Goal: Task Accomplishment & Management: Use online tool/utility

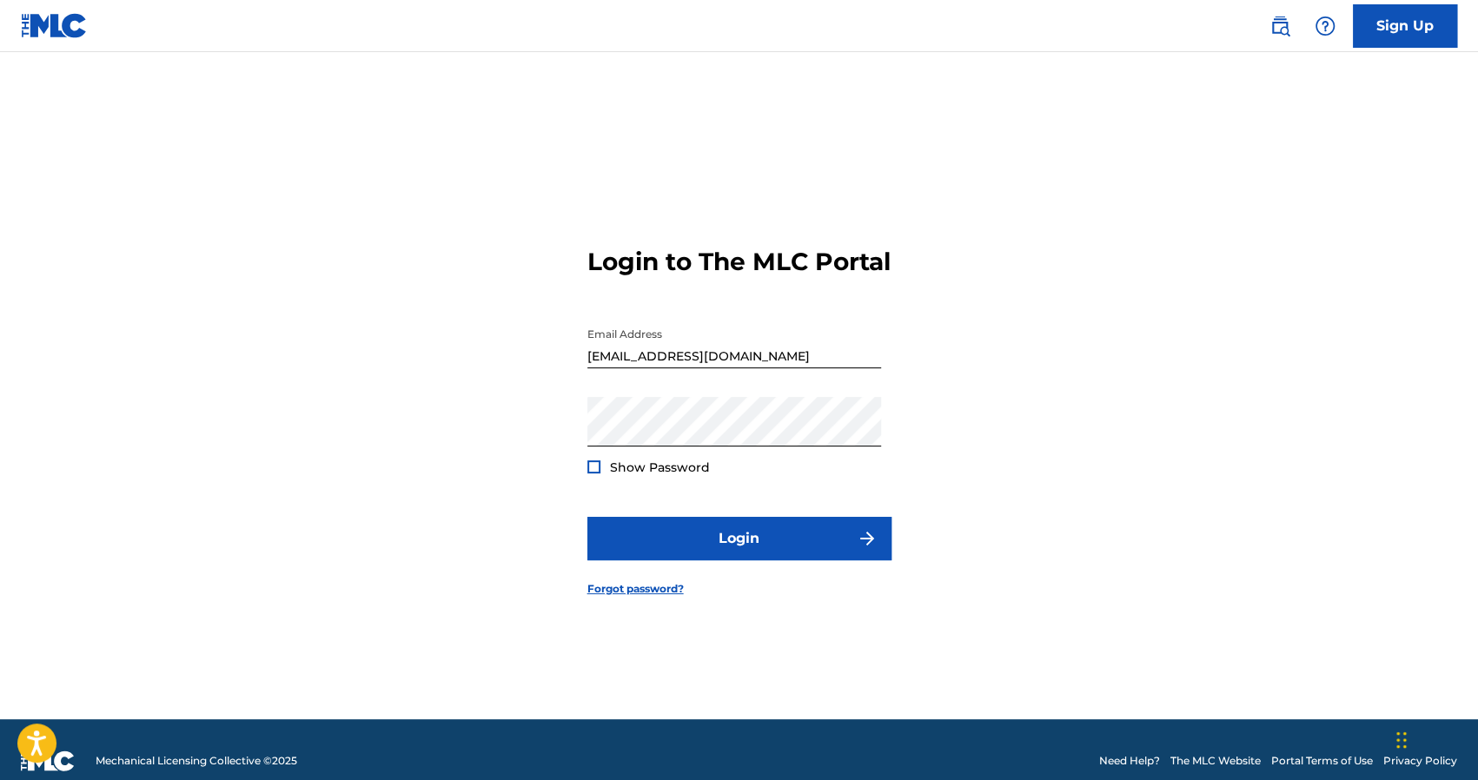
click at [591, 474] on div at bounding box center [594, 467] width 13 height 13
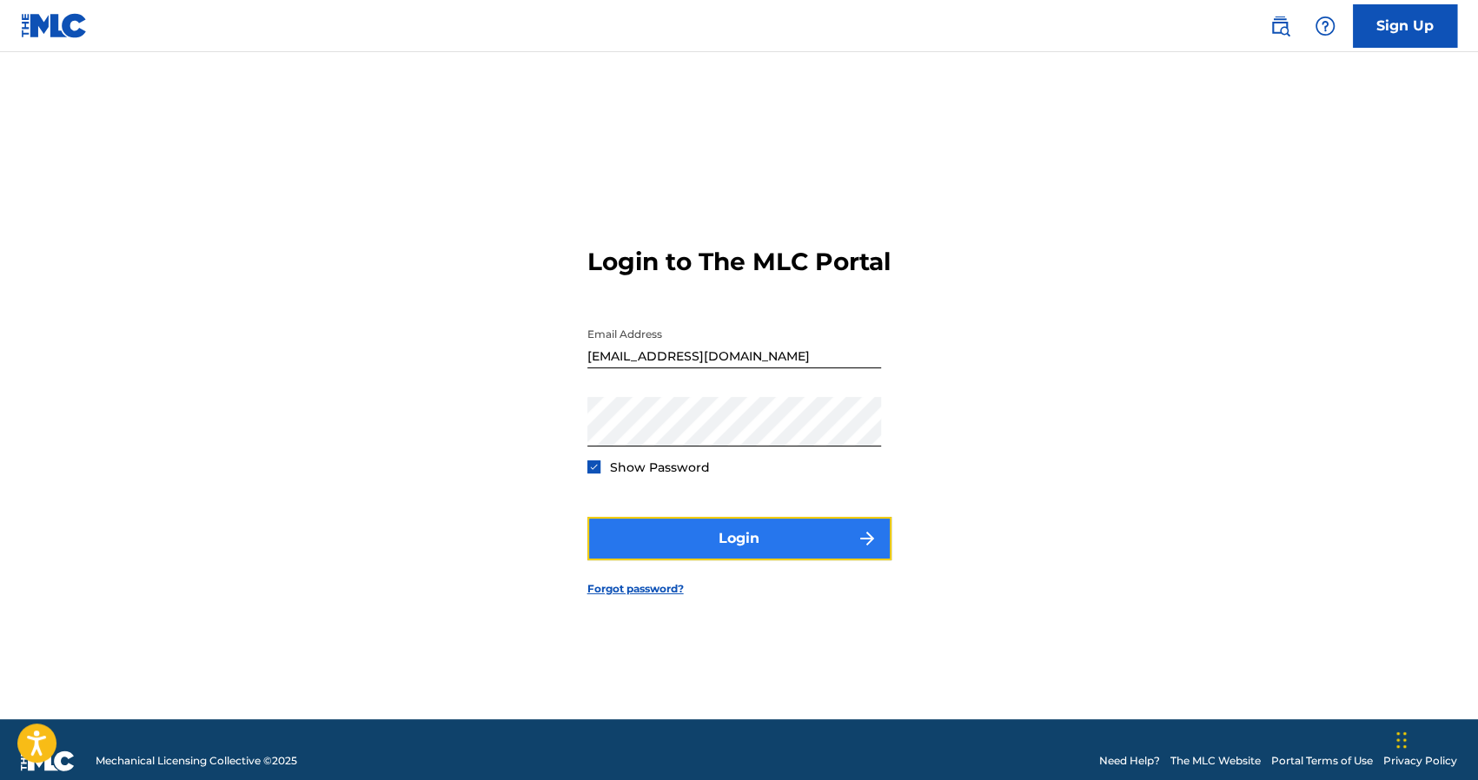
click at [721, 554] on button "Login" at bounding box center [740, 538] width 304 height 43
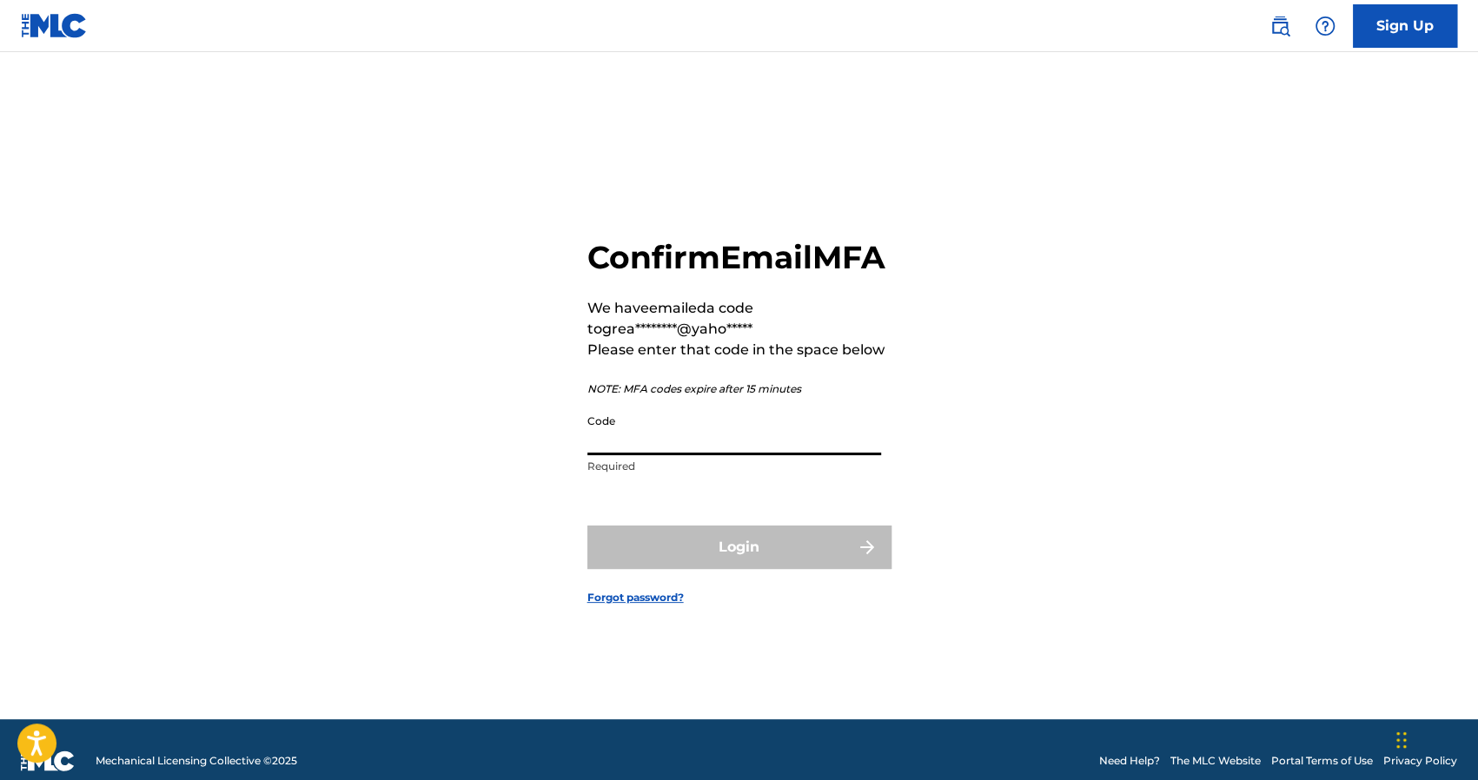
click at [688, 455] on input "Code" at bounding box center [735, 431] width 294 height 50
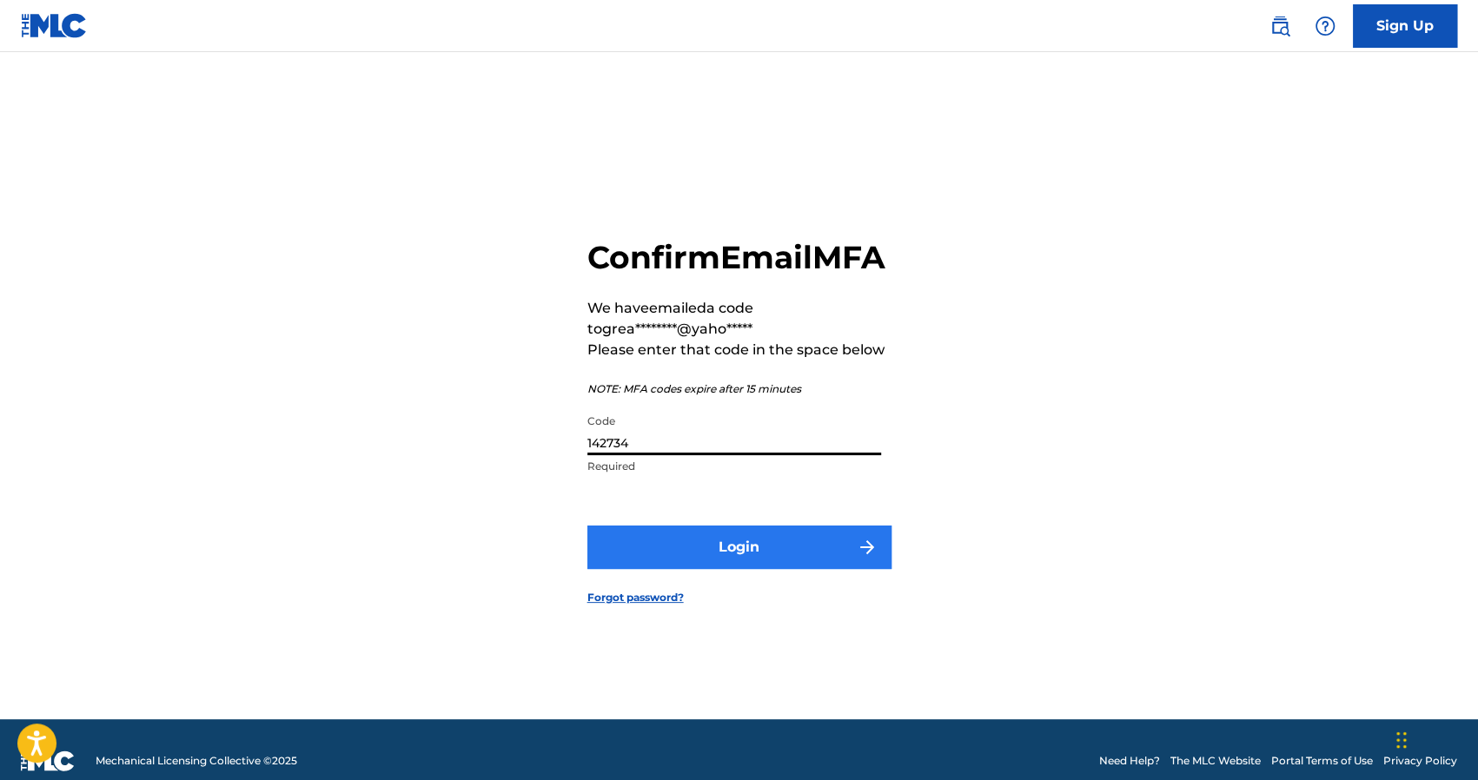
type input "142734"
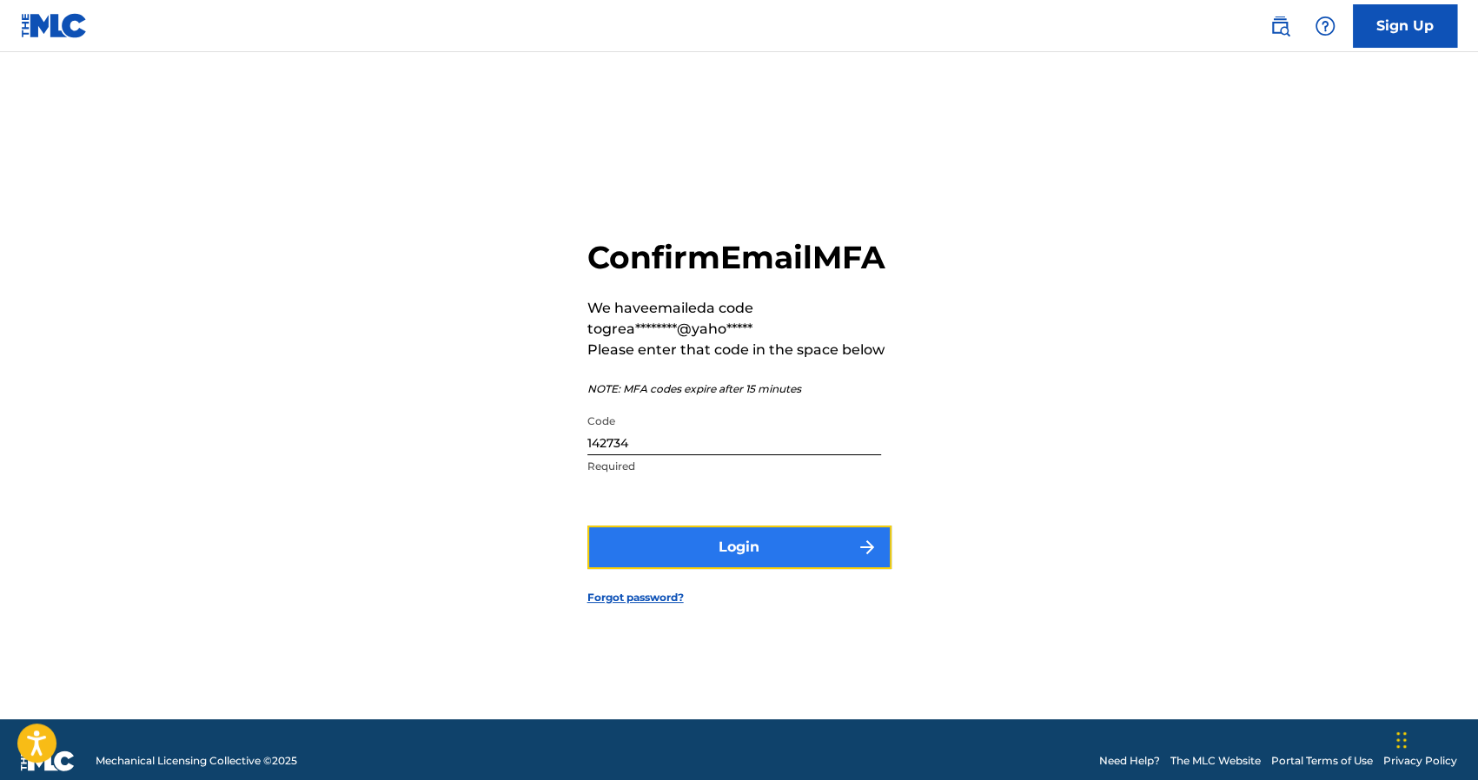
click at [725, 560] on button "Login" at bounding box center [740, 547] width 304 height 43
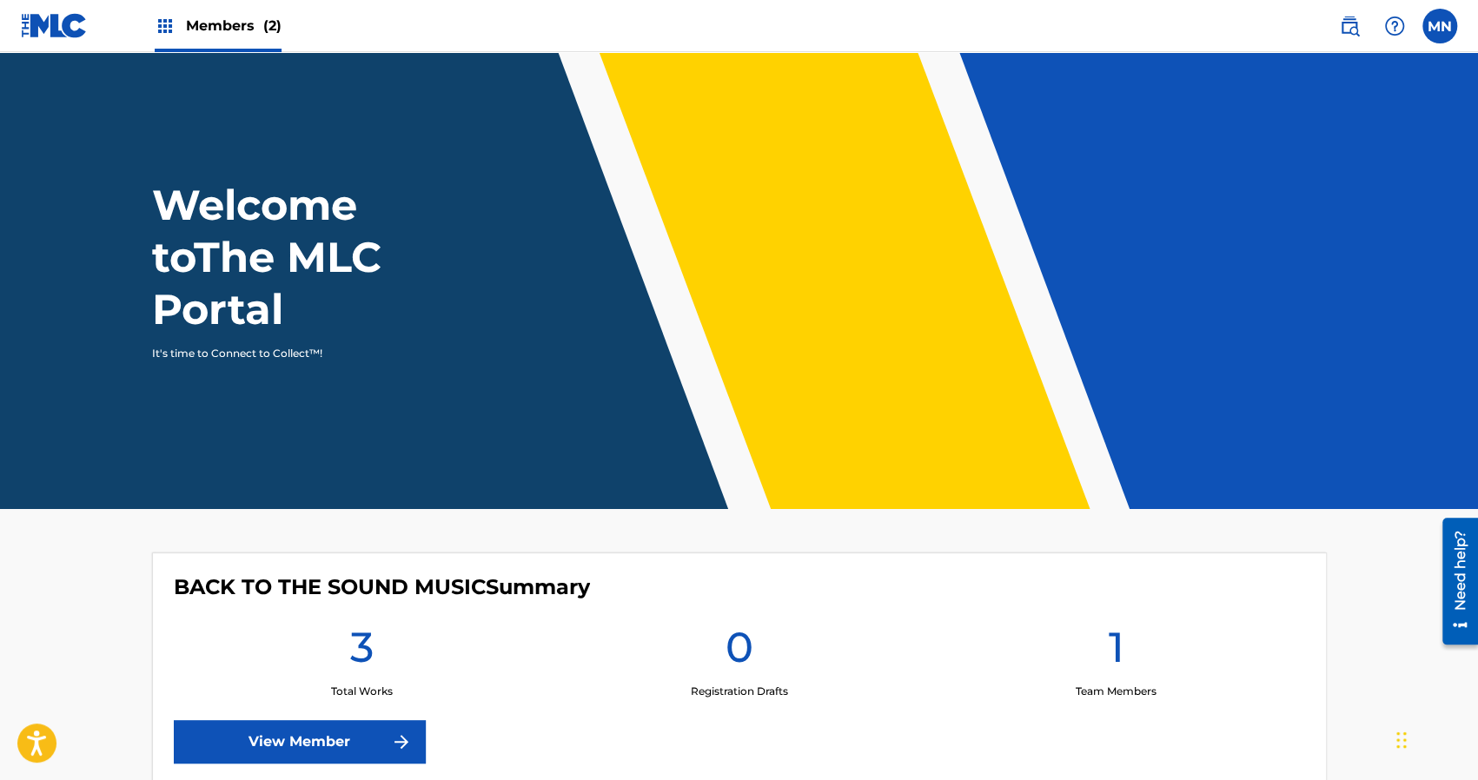
click at [224, 23] on span "Members (2)" at bounding box center [234, 26] width 96 height 20
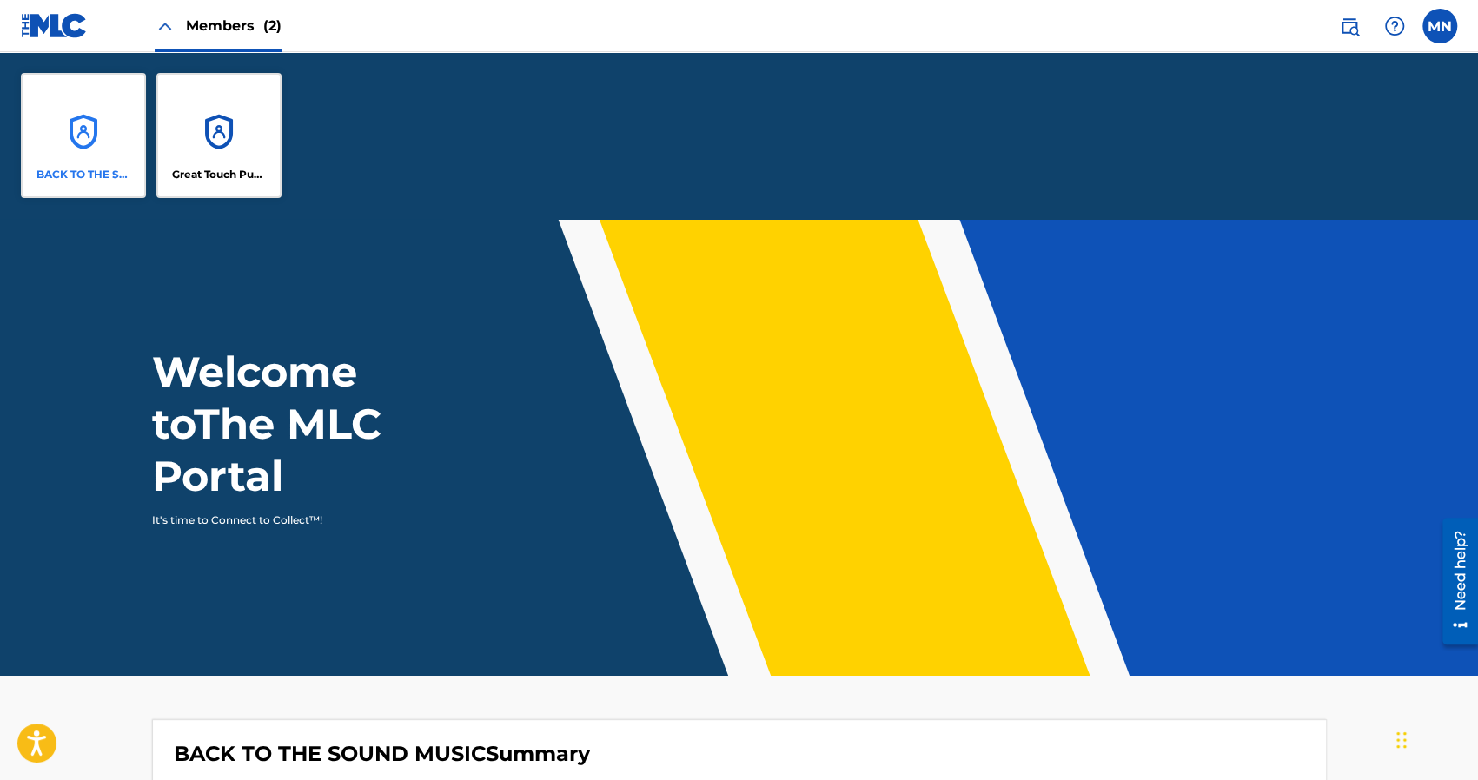
click at [100, 157] on div "BACK TO THE SOUND MUSIC" at bounding box center [83, 135] width 125 height 125
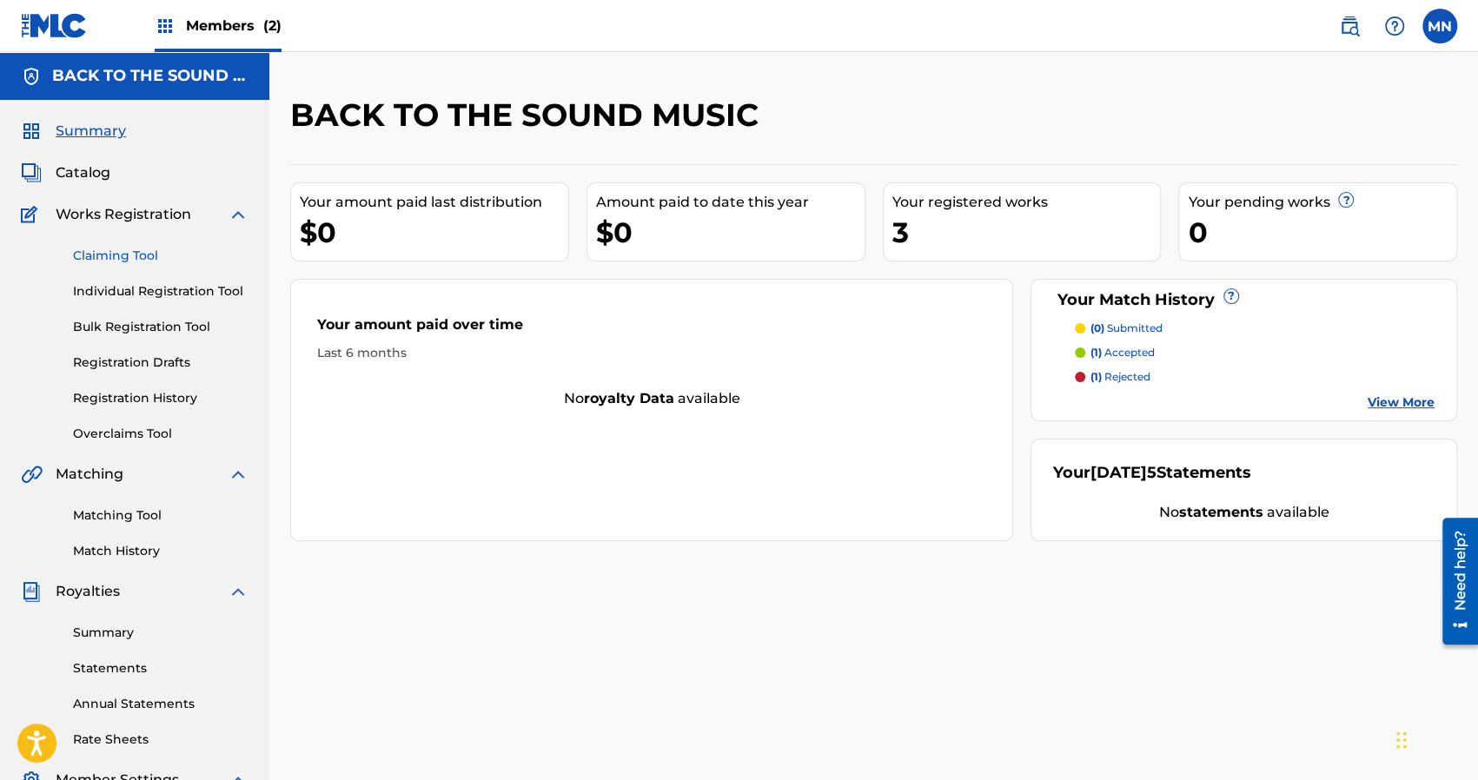
click at [113, 256] on link "Claiming Tool" at bounding box center [161, 256] width 176 height 18
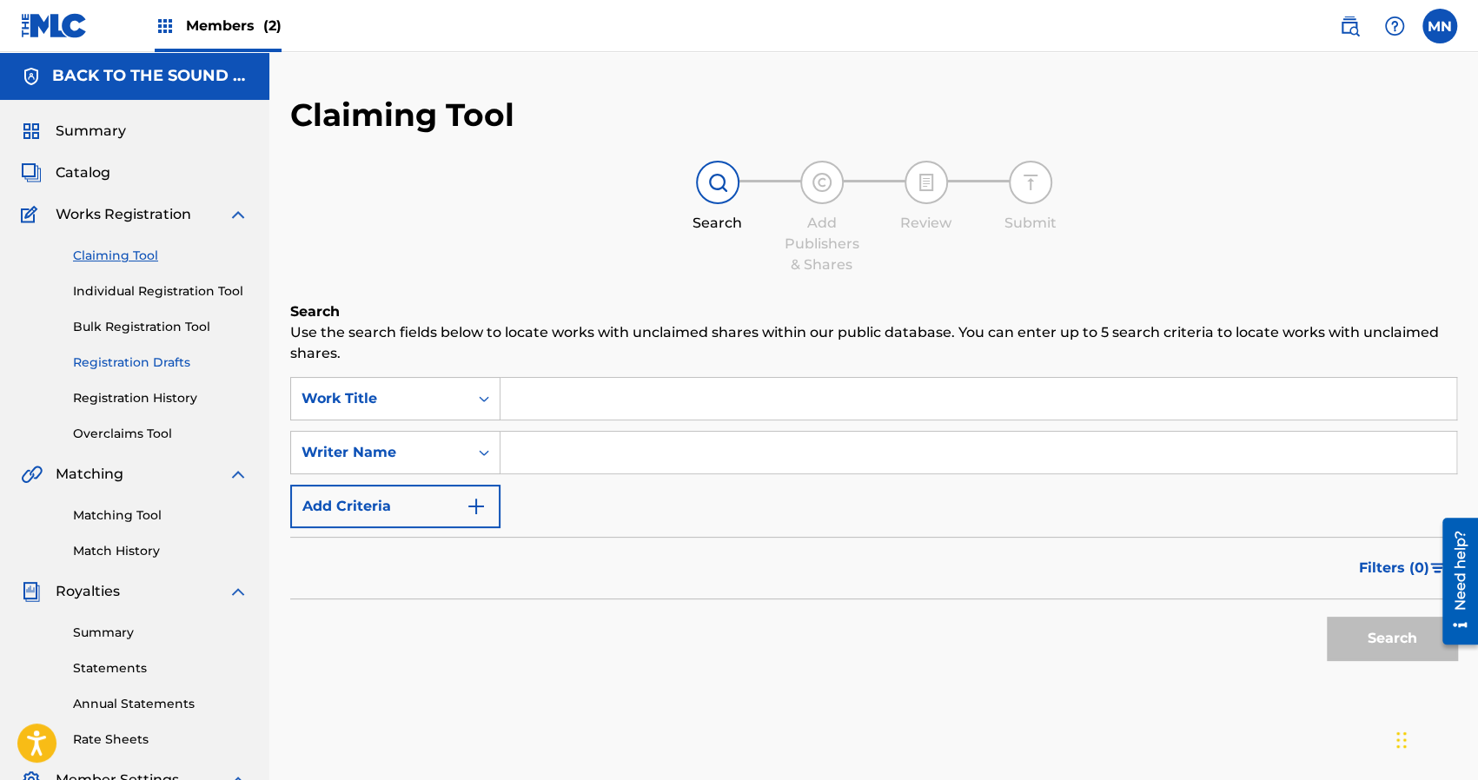
click at [115, 362] on link "Registration Drafts" at bounding box center [161, 363] width 176 height 18
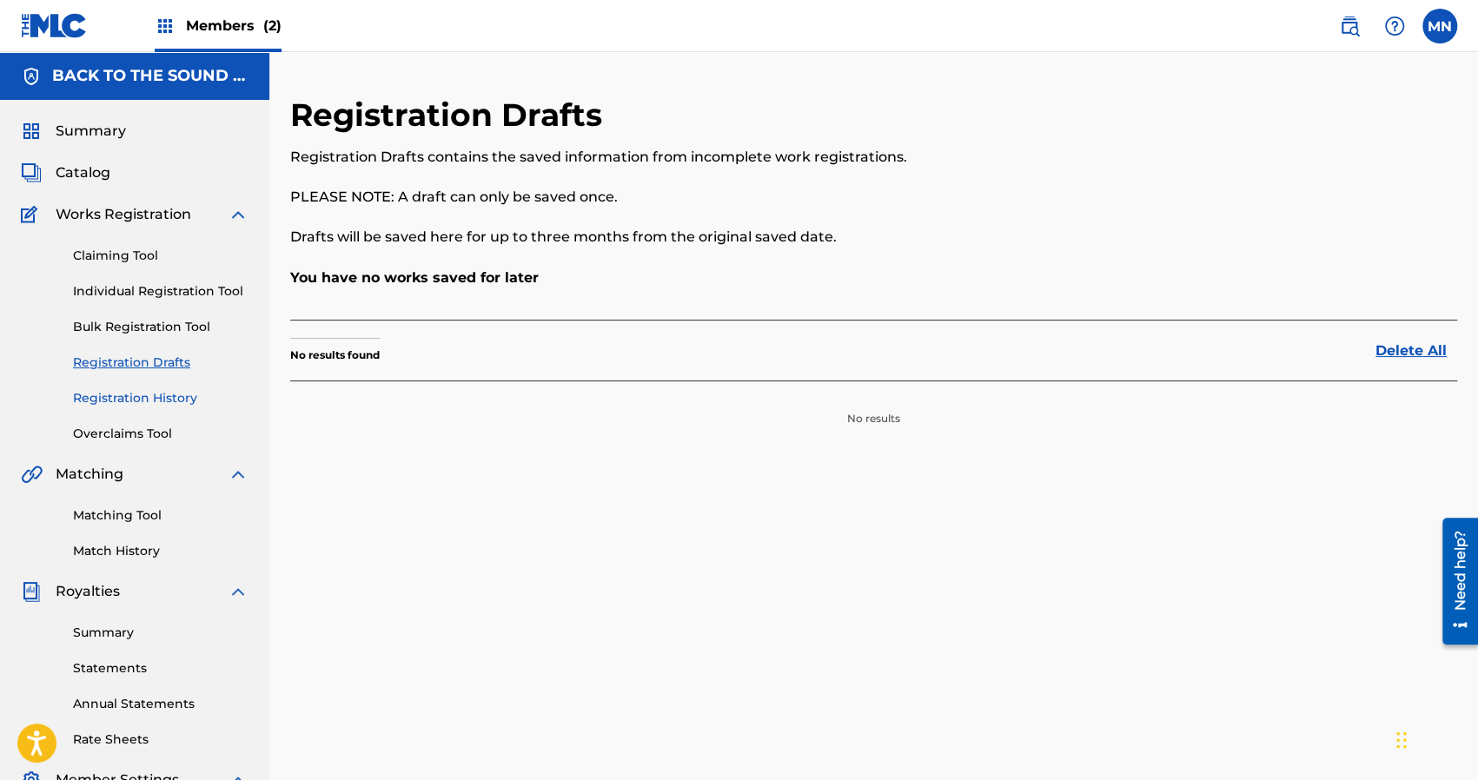
click at [112, 406] on link "Registration History" at bounding box center [161, 398] width 176 height 18
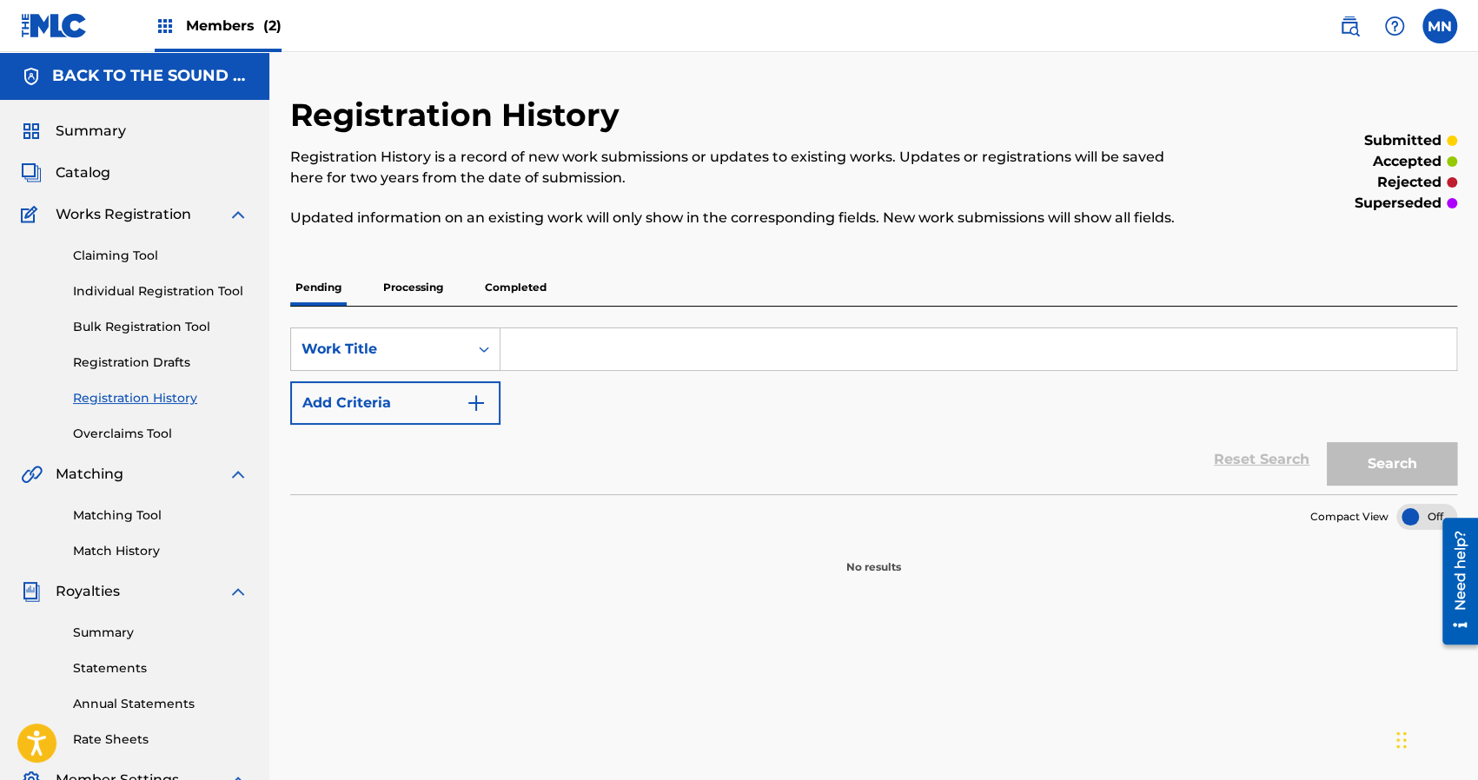
click at [415, 285] on p "Processing" at bounding box center [413, 287] width 70 height 37
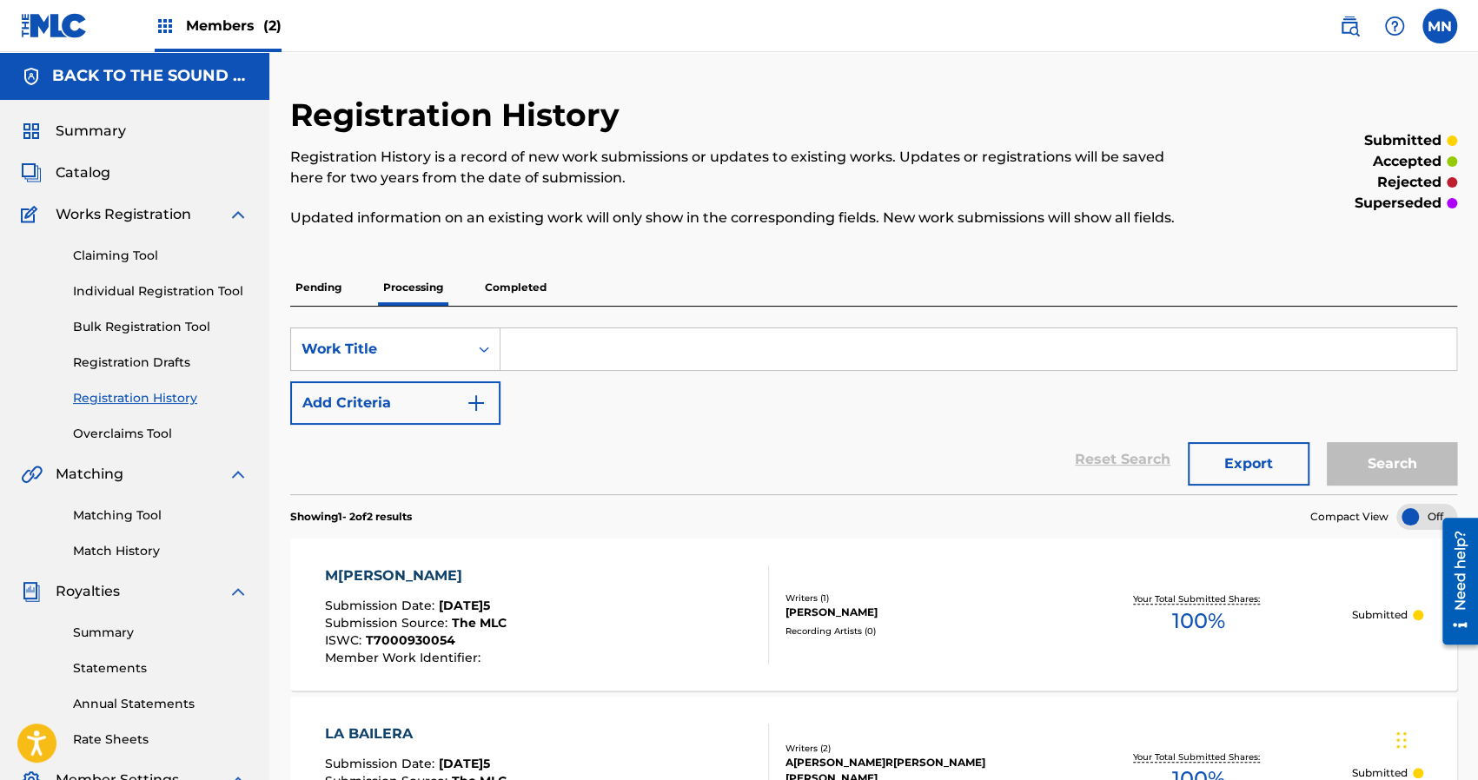
click at [705, 454] on div "Reset Search Export Search" at bounding box center [873, 460] width 1167 height 70
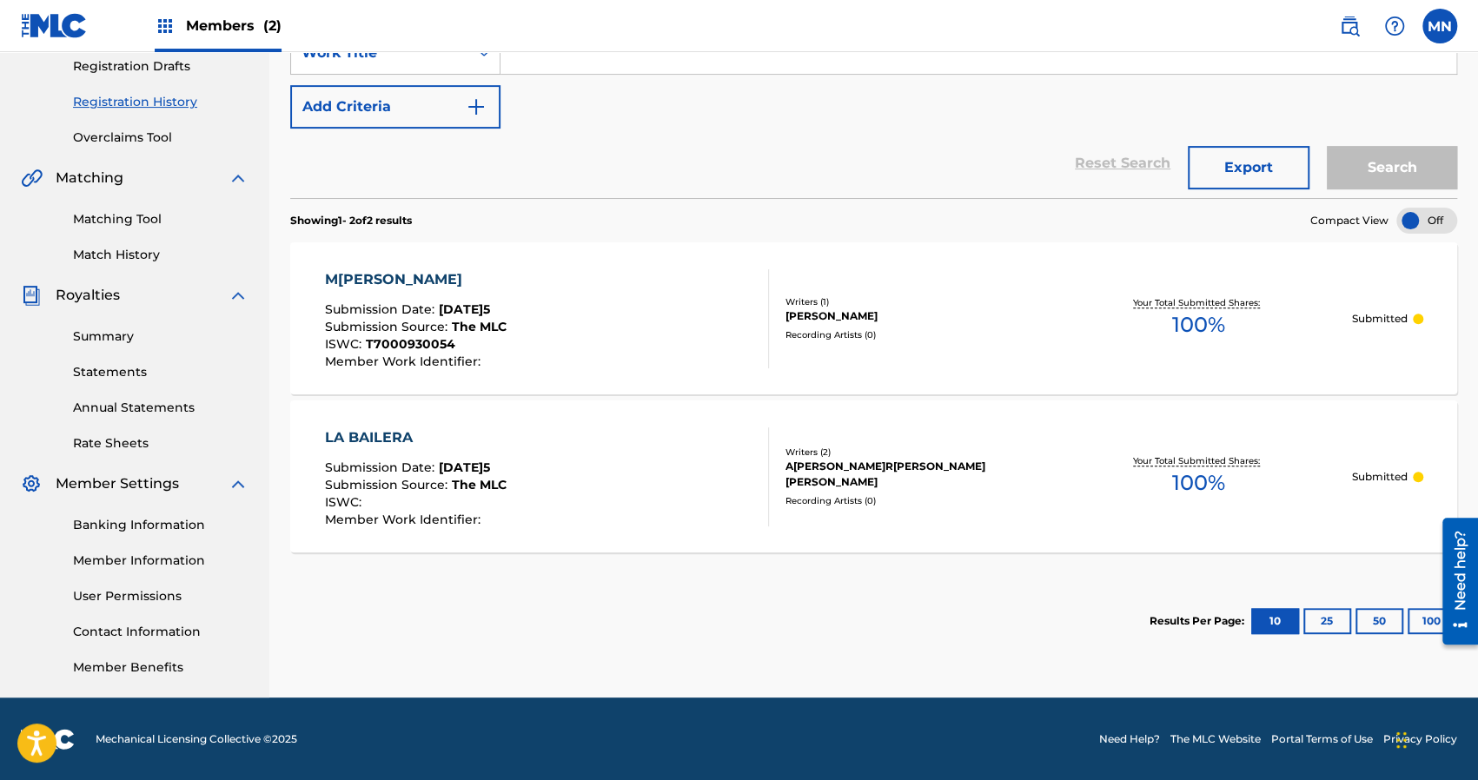
scroll to position [297, 0]
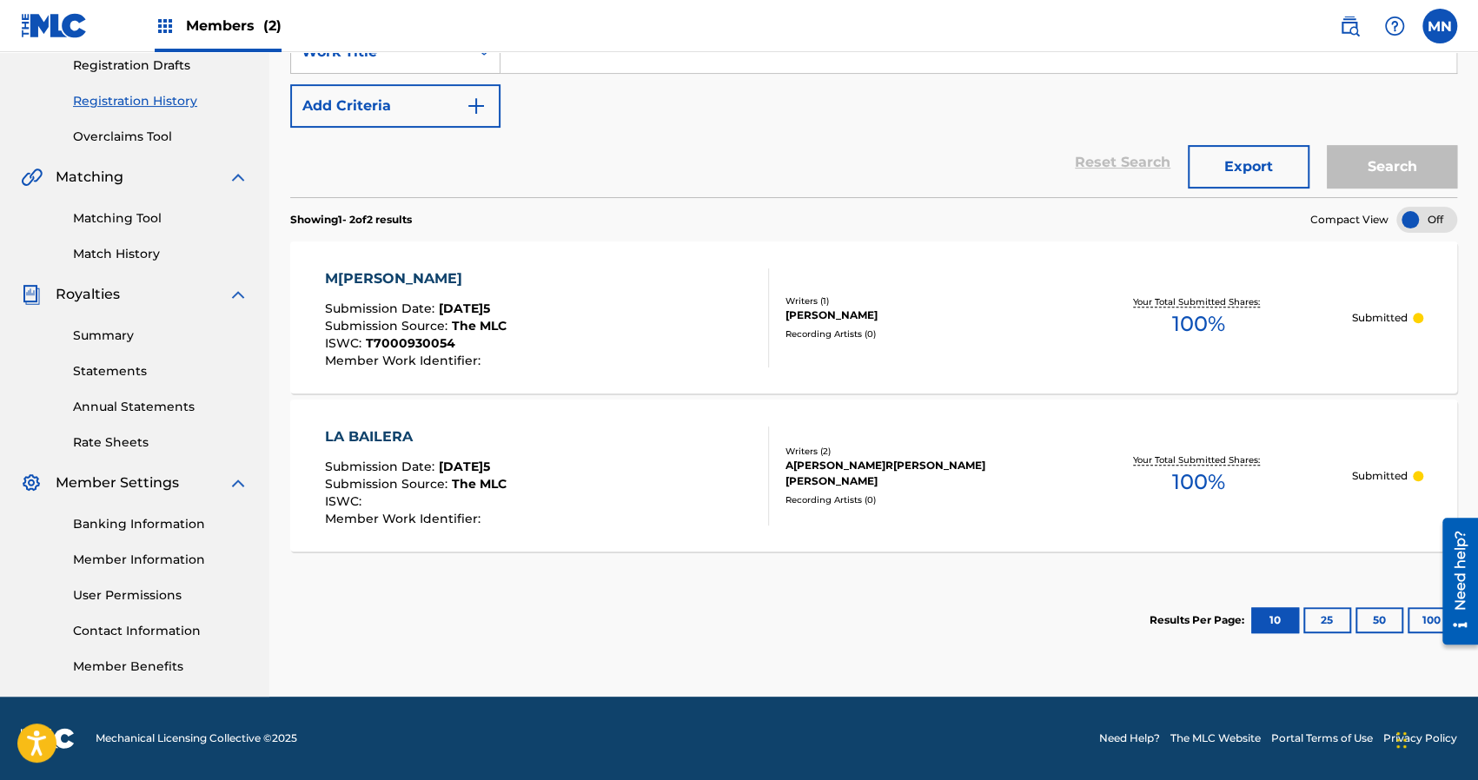
click at [601, 144] on div "Reset Search Export Search" at bounding box center [873, 163] width 1167 height 70
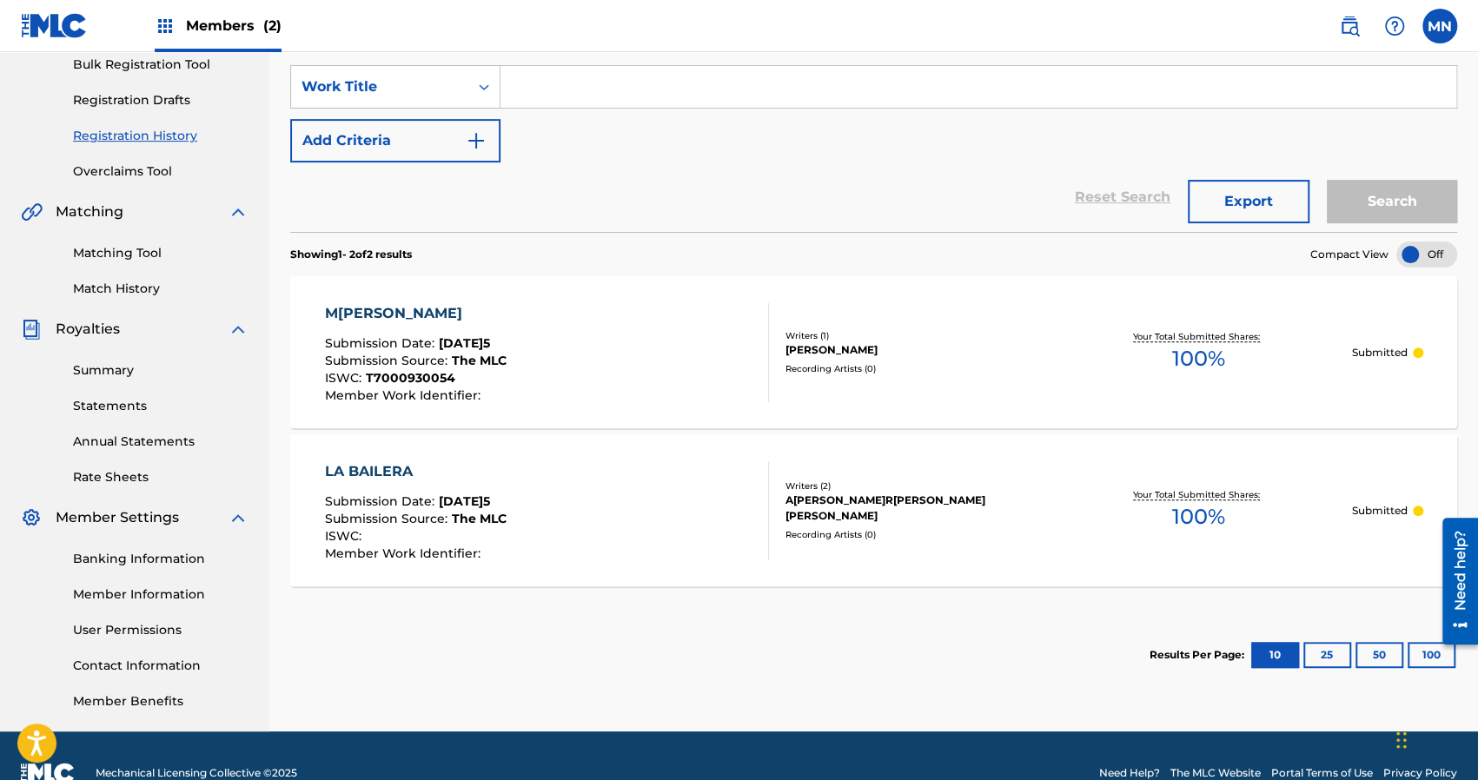
click at [601, 144] on div "SearchWithCriteria53eec146-f36d-468f-9e11-2b8ea1c3d67a Work Title Add Criteria" at bounding box center [873, 113] width 1167 height 97
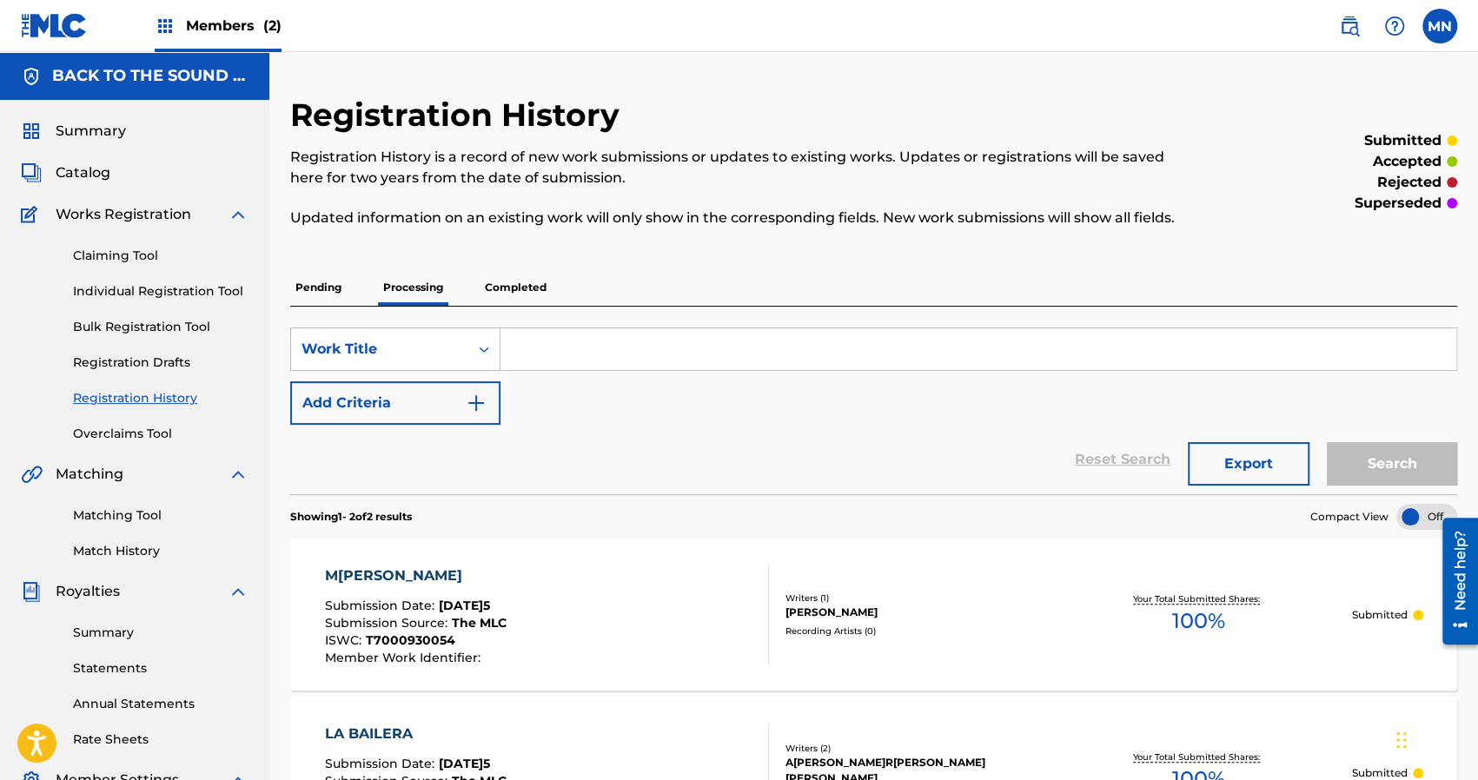
scroll to position [0, 0]
click at [522, 279] on p "Completed" at bounding box center [516, 287] width 72 height 37
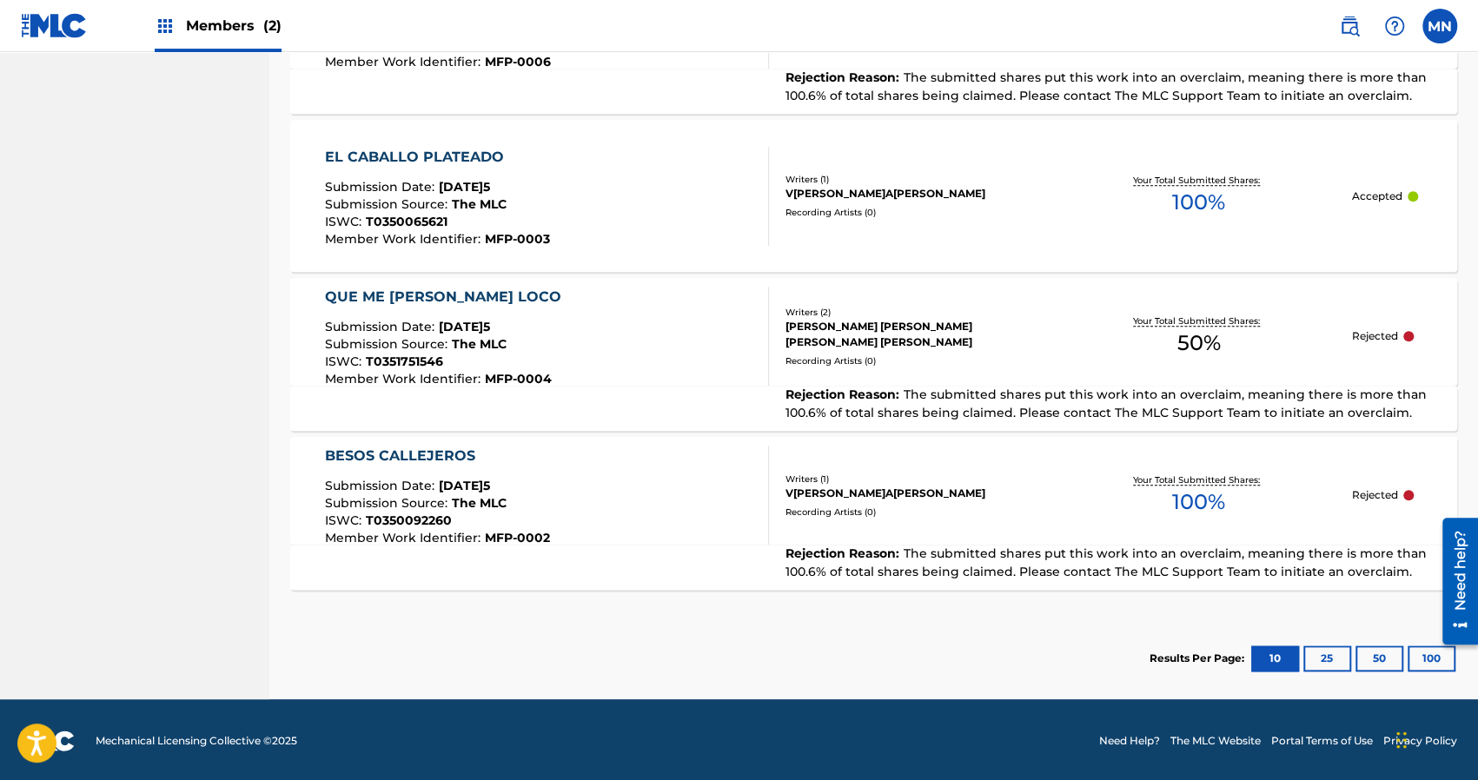
scroll to position [1126, 0]
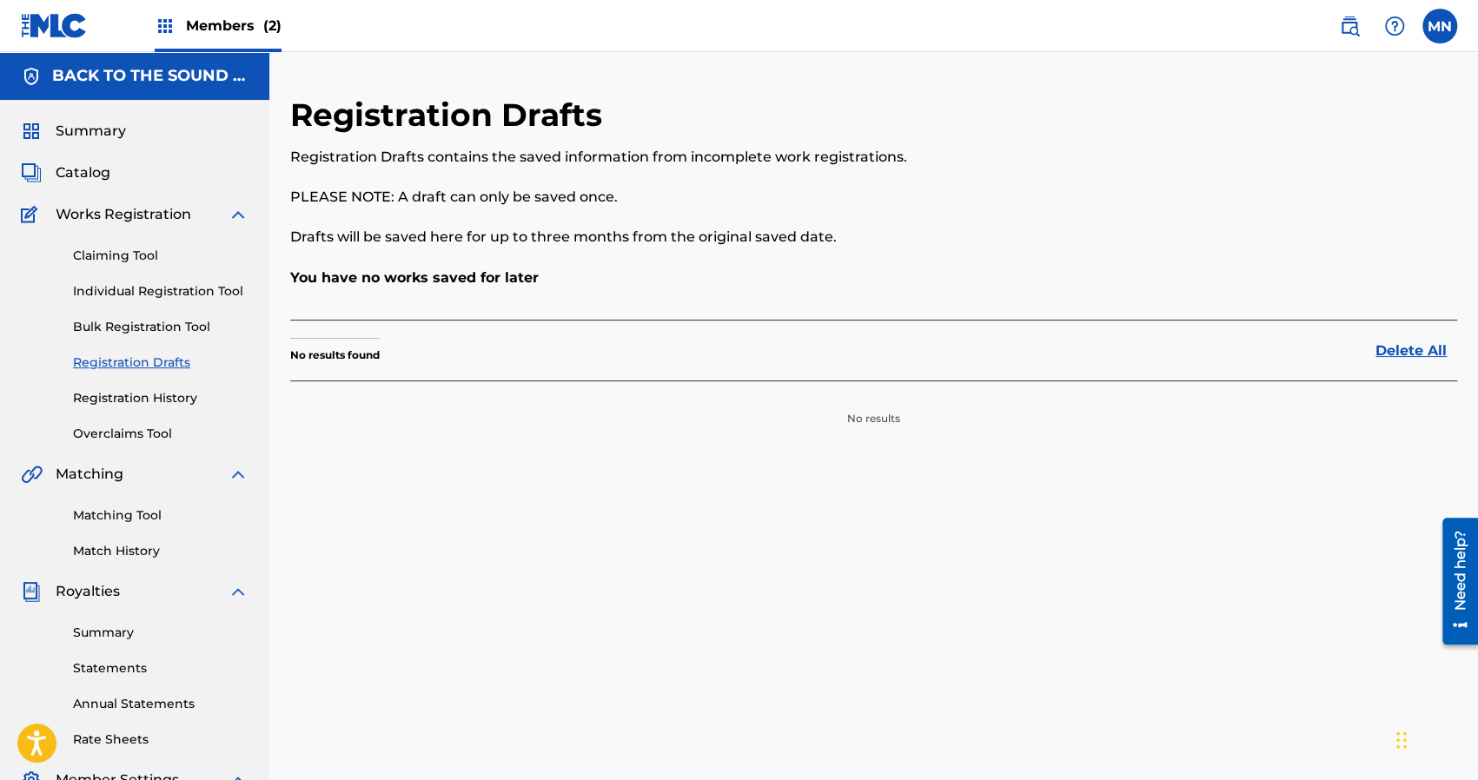
click at [264, 24] on span "(2)" at bounding box center [272, 25] width 18 height 17
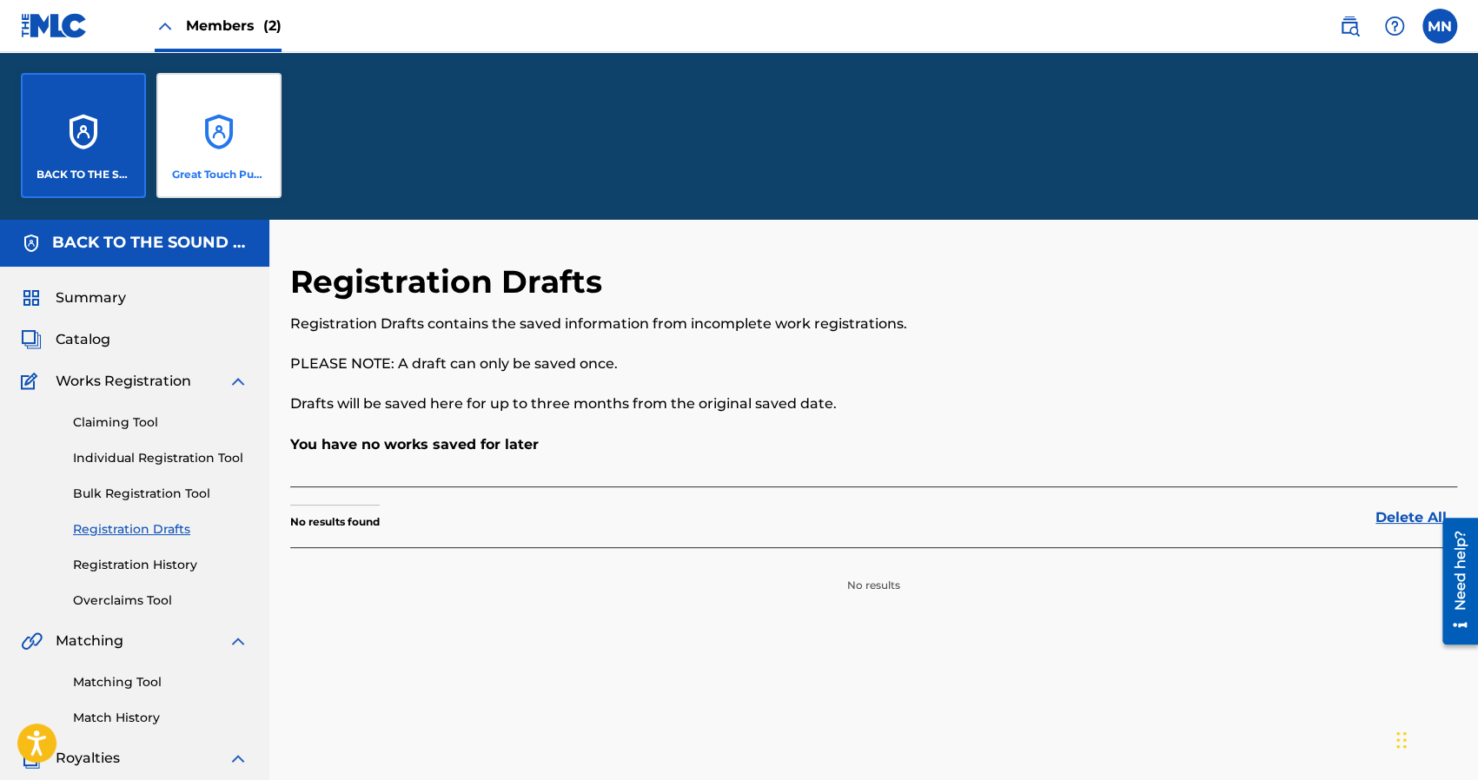
click at [234, 141] on div "Great Touch Publishing Inc" at bounding box center [218, 135] width 125 height 125
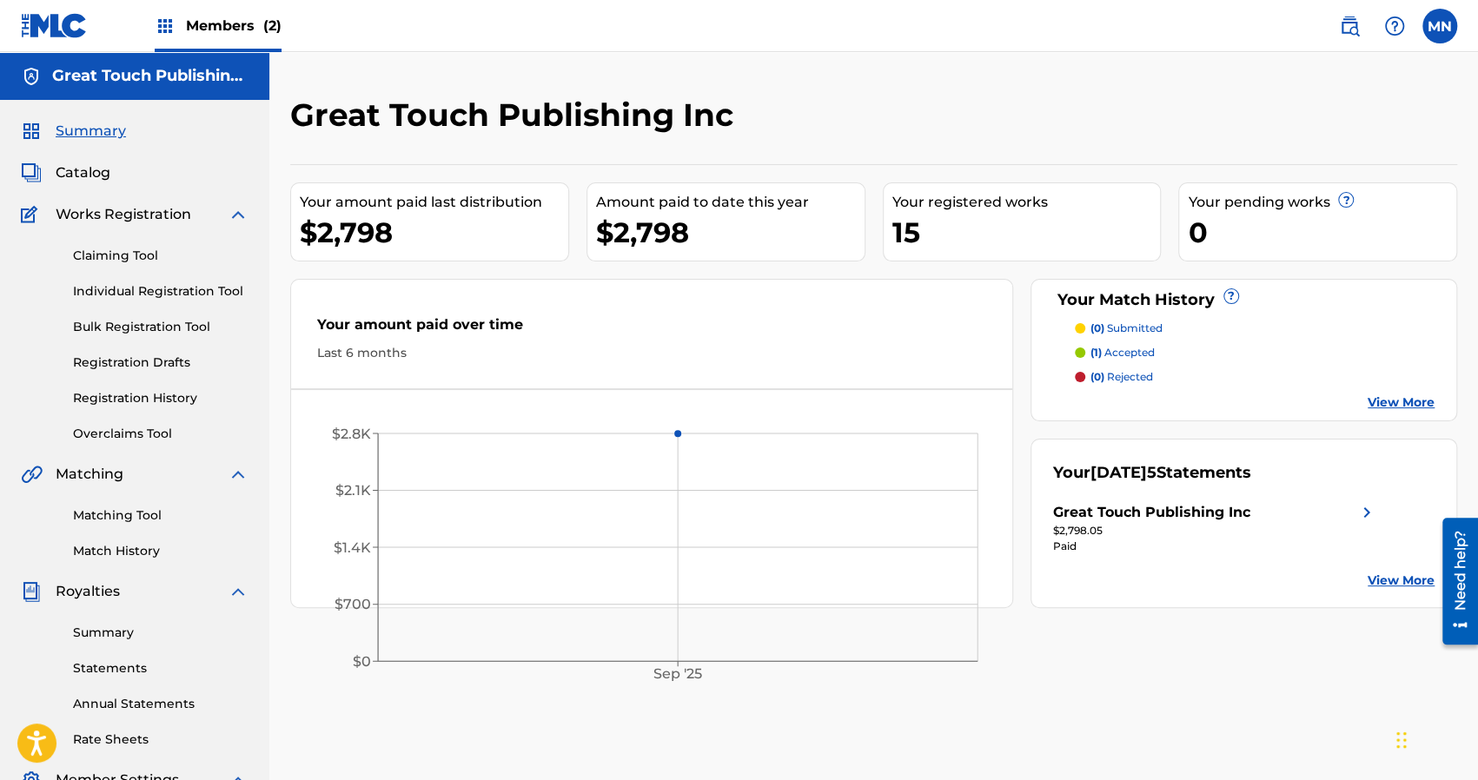
click at [980, 220] on div "15" at bounding box center [1027, 232] width 269 height 39
click at [136, 394] on link "Registration History" at bounding box center [161, 398] width 176 height 18
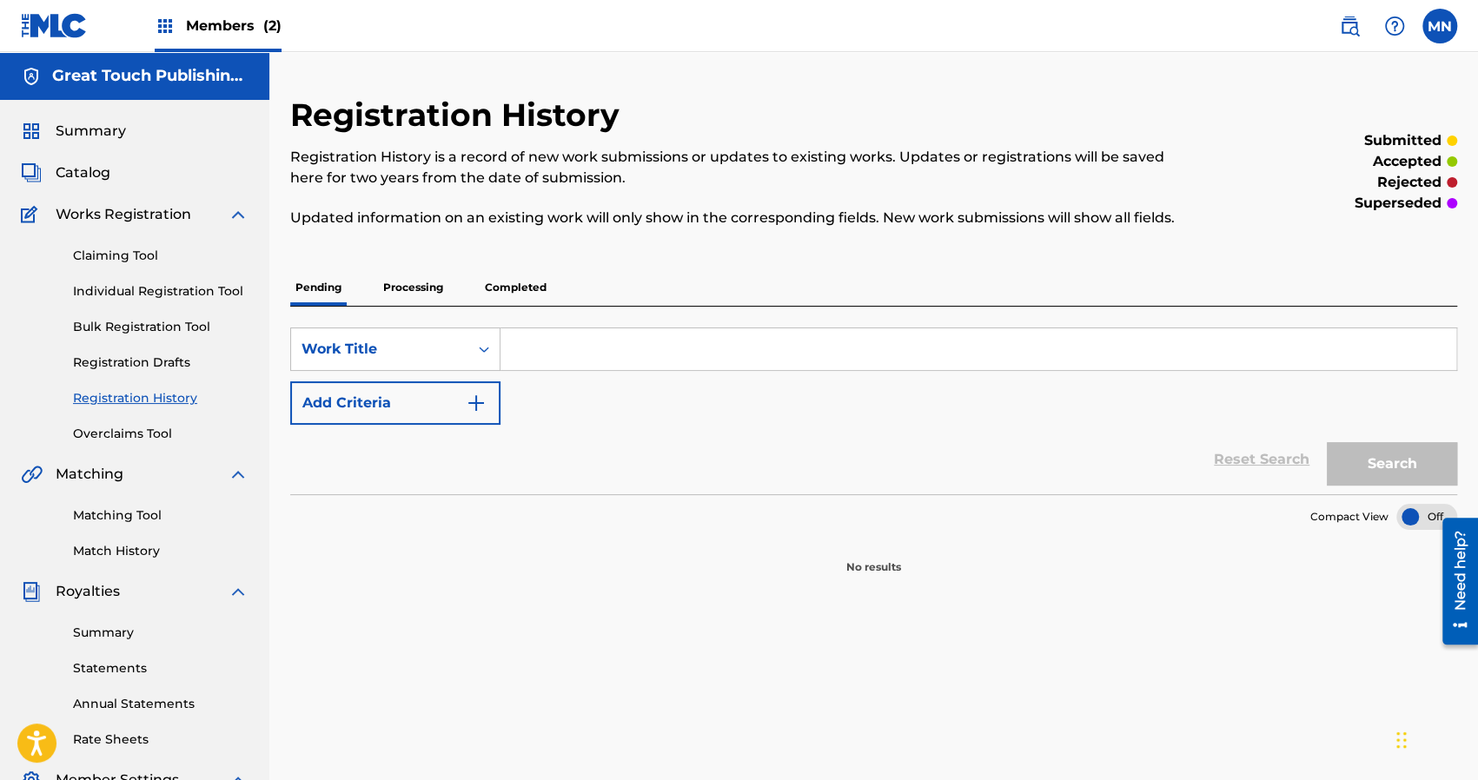
click at [406, 289] on p "Processing" at bounding box center [413, 287] width 70 height 37
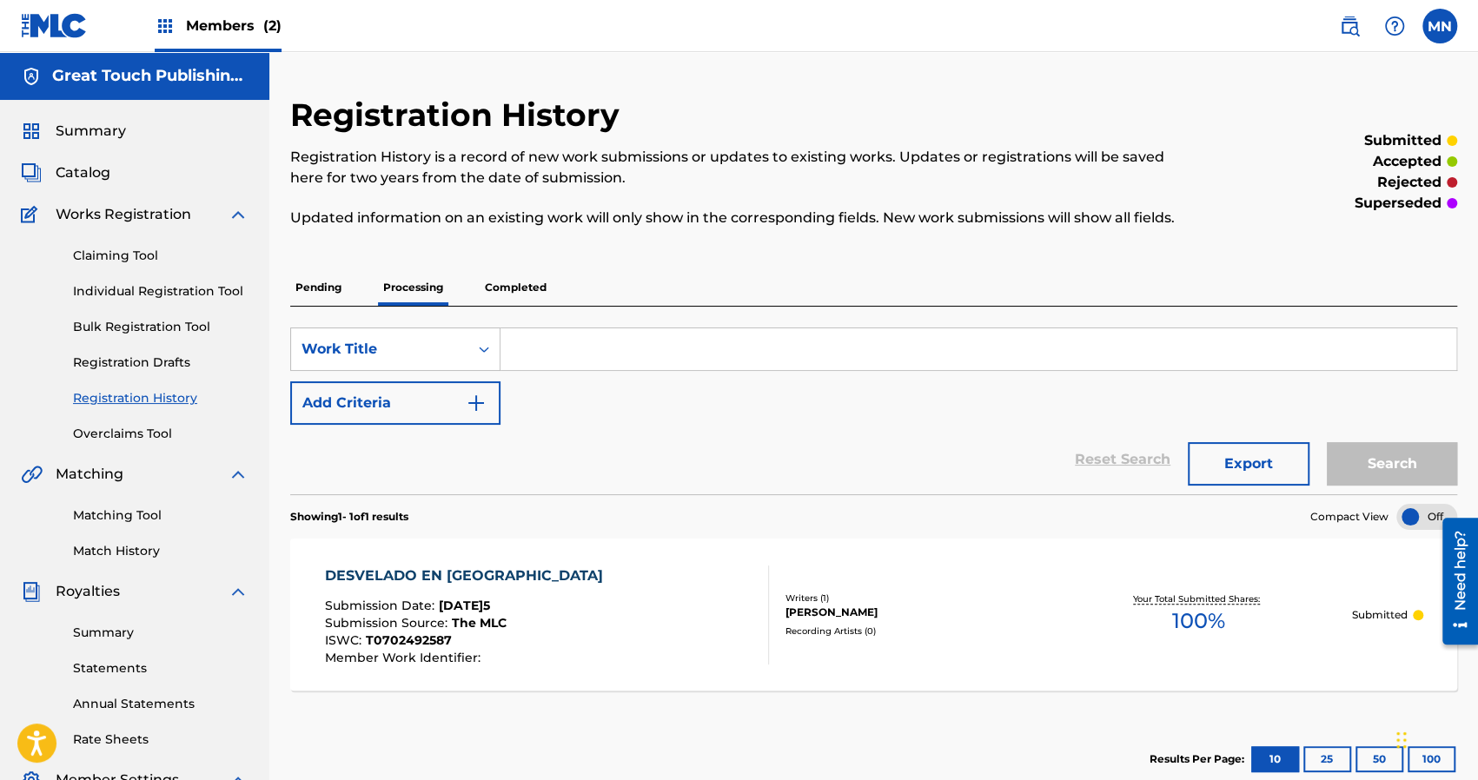
click at [511, 287] on p "Completed" at bounding box center [516, 287] width 72 height 37
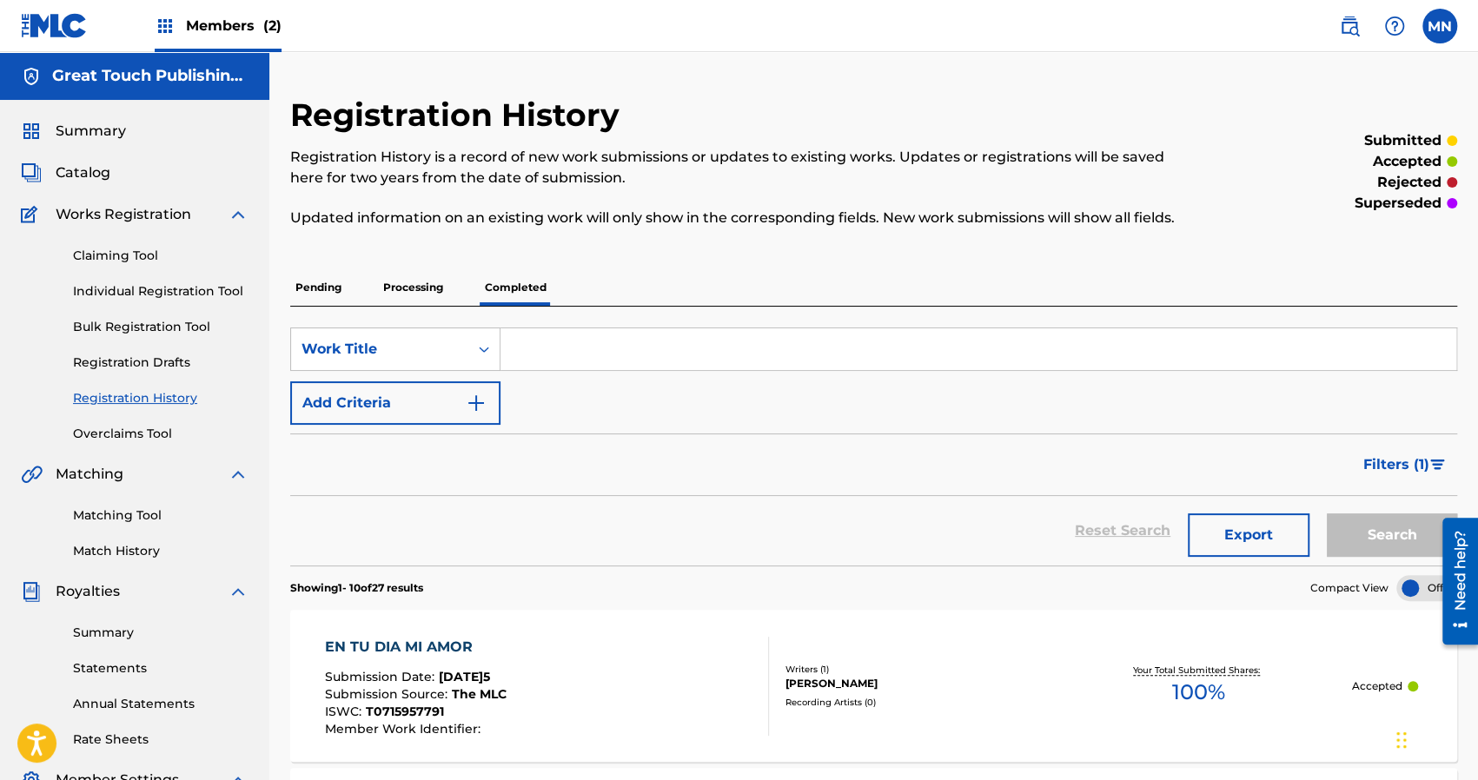
click at [723, 566] on section "Showing 1 - 10 of 27 results Compact View" at bounding box center [873, 584] width 1167 height 36
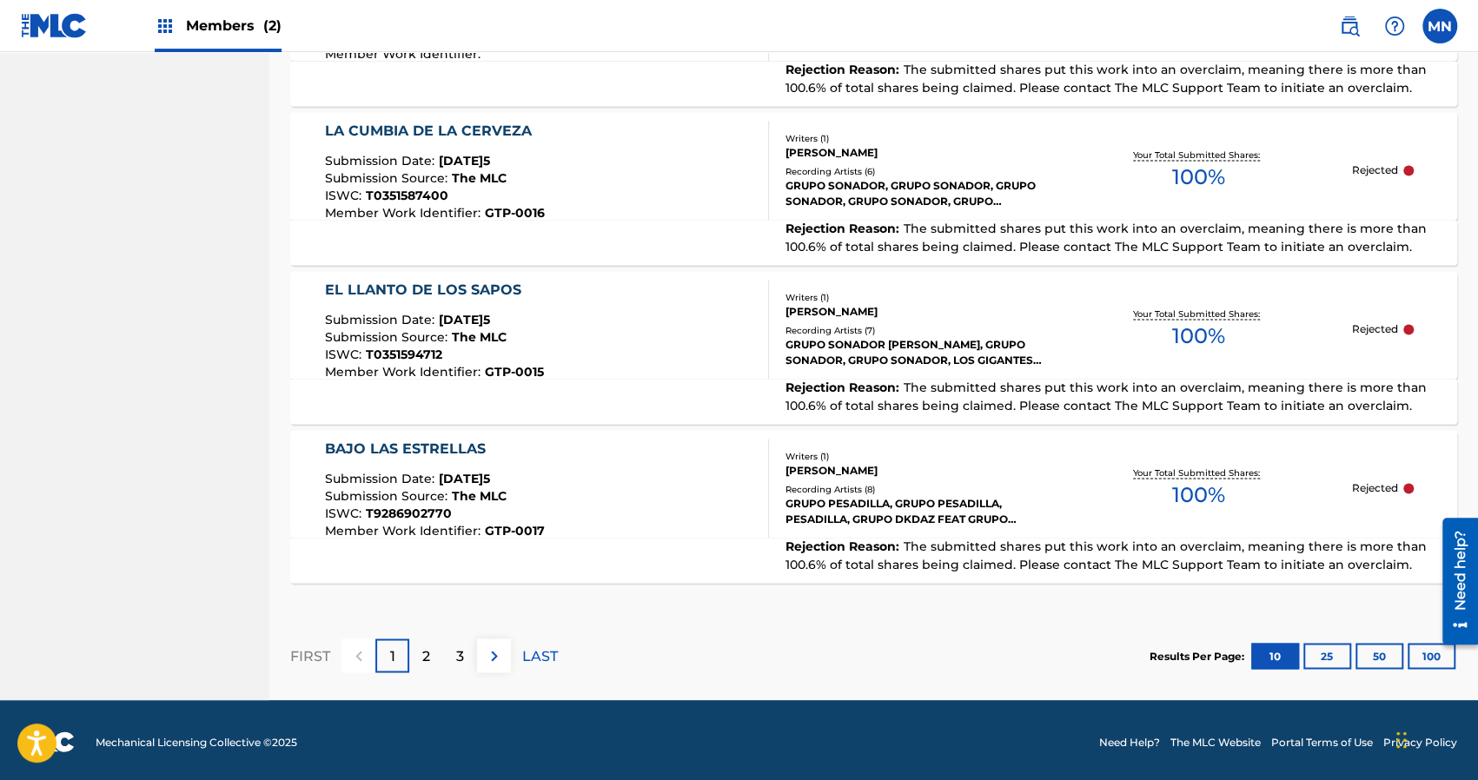
scroll to position [1608, 0]
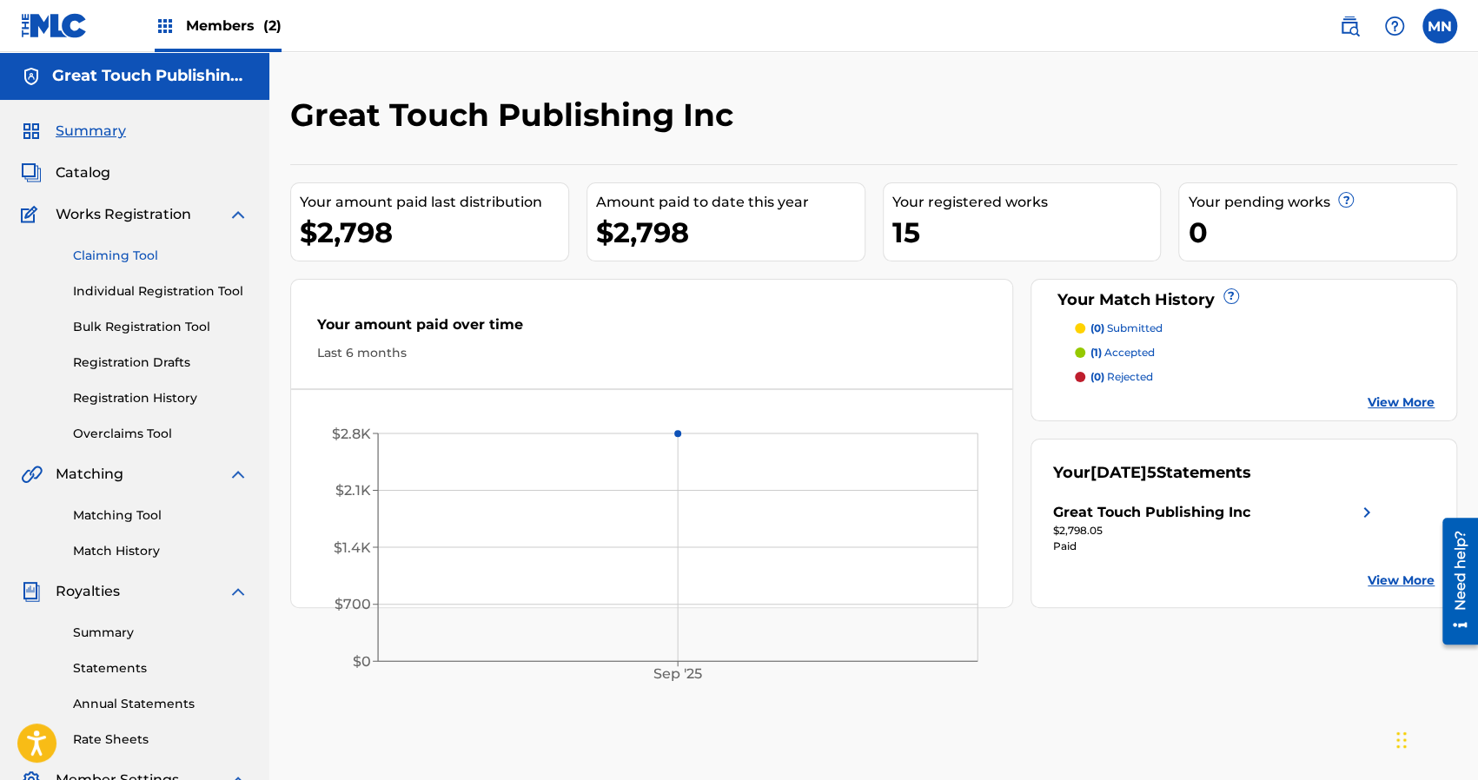
click at [101, 249] on link "Claiming Tool" at bounding box center [161, 256] width 176 height 18
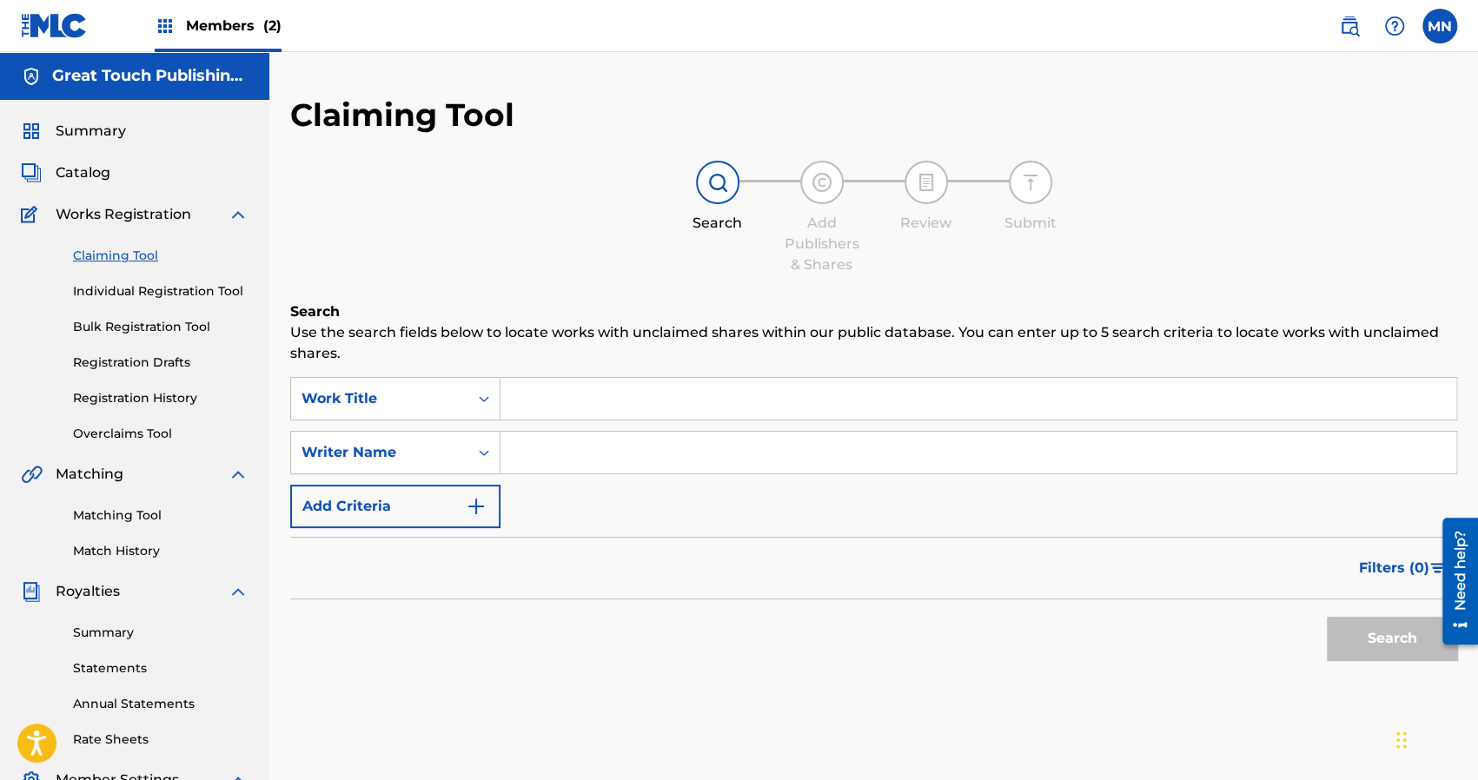
click at [544, 406] on input "Search Form" at bounding box center [979, 399] width 956 height 42
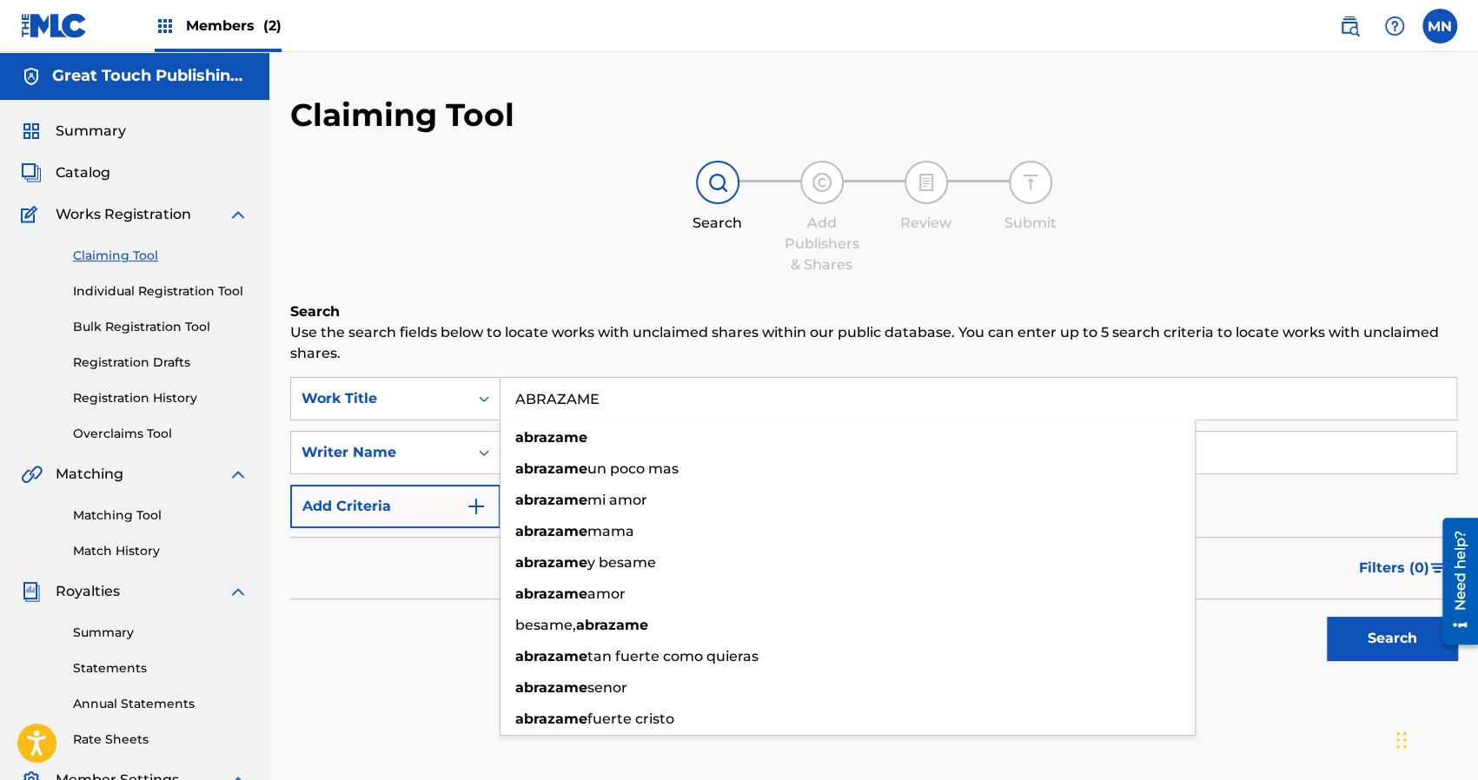
type input "ABRAZAME"
click at [1327, 617] on button "Search" at bounding box center [1392, 638] width 130 height 43
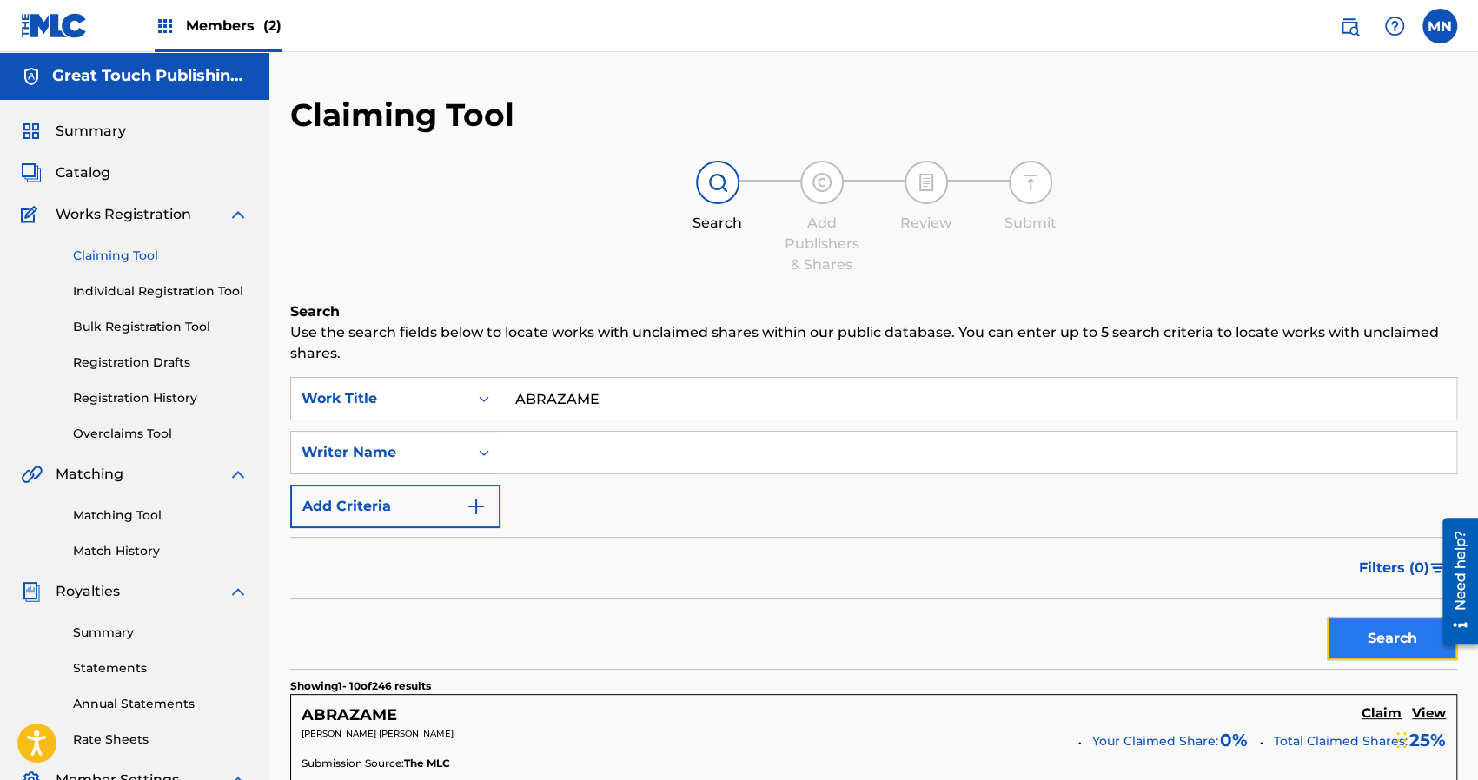
click at [1347, 631] on button "Search" at bounding box center [1392, 638] width 130 height 43
click at [741, 667] on div "Search" at bounding box center [873, 635] width 1167 height 70
click at [652, 624] on div "Search" at bounding box center [873, 635] width 1167 height 70
click at [523, 453] on input "Search Form" at bounding box center [979, 453] width 956 height 42
click at [1327, 617] on button "Search" at bounding box center [1392, 638] width 130 height 43
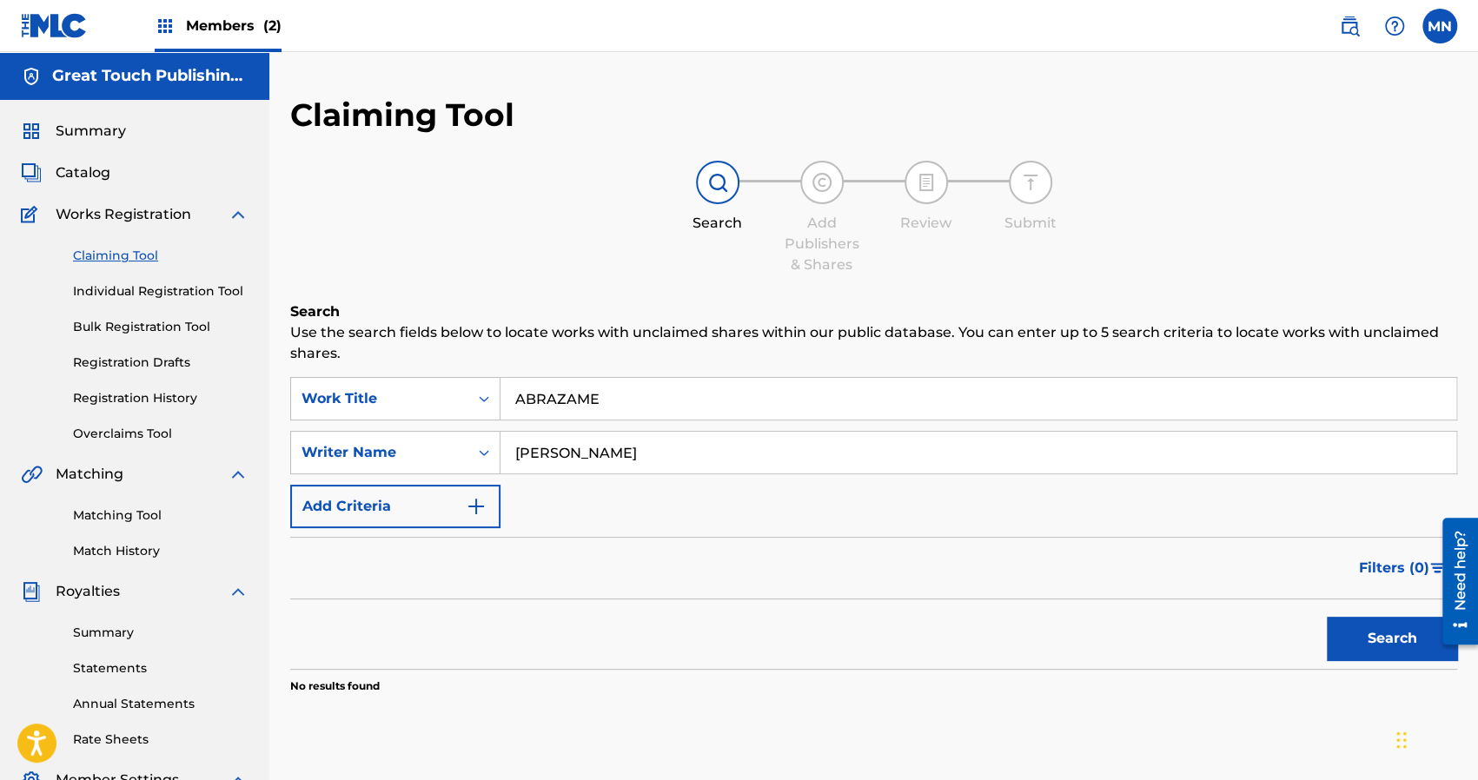
click at [1327, 617] on button "Search" at bounding box center [1392, 638] width 130 height 43
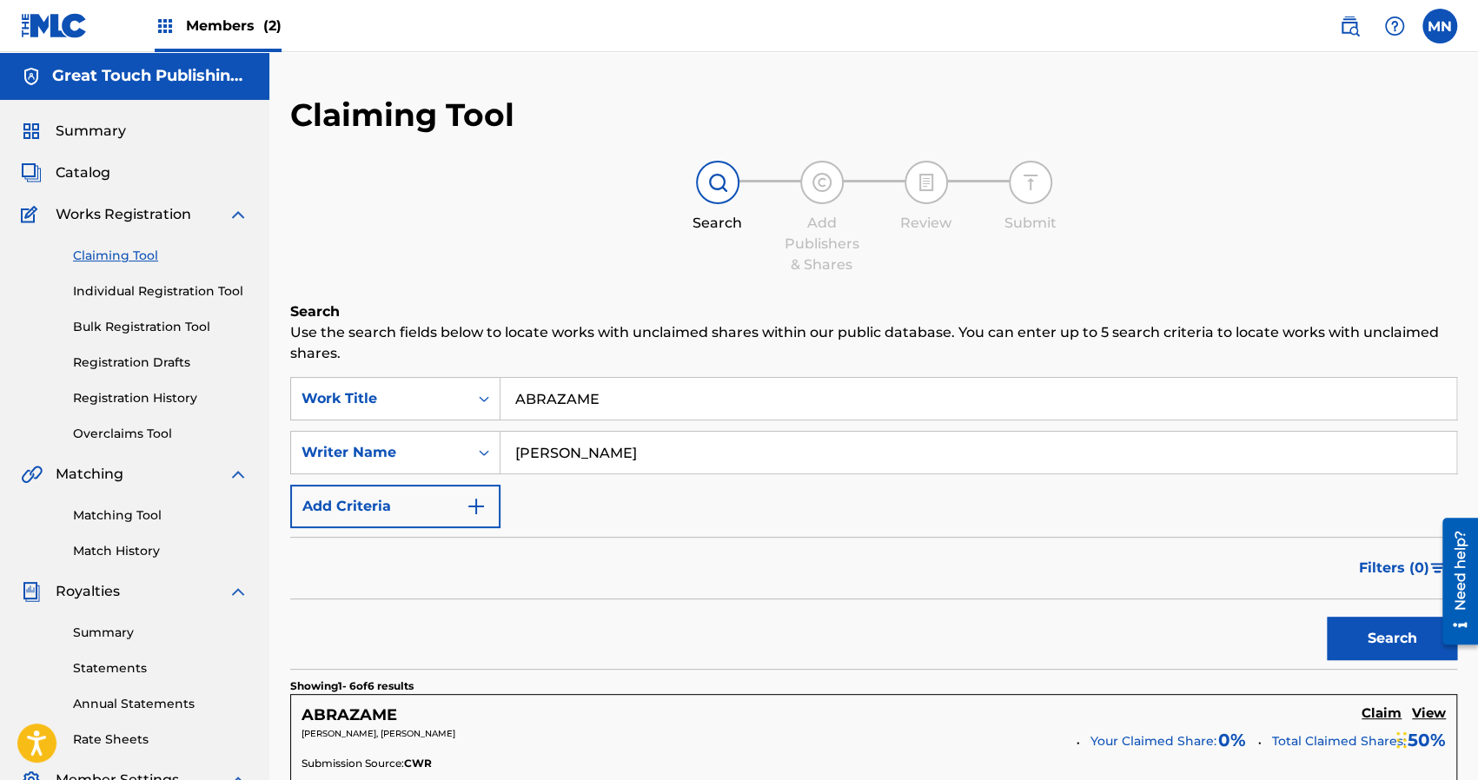
click at [615, 631] on div "Search" at bounding box center [873, 635] width 1167 height 70
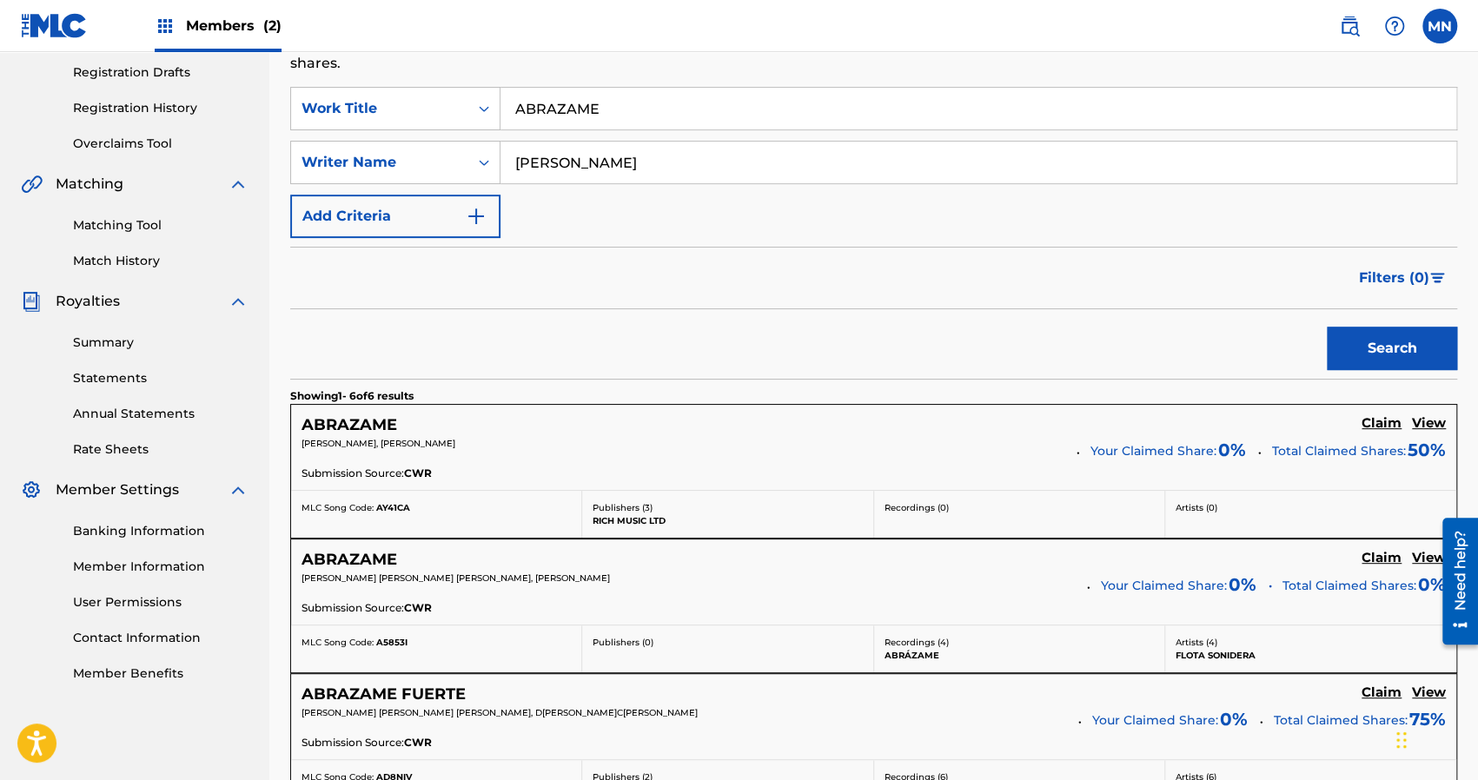
scroll to position [243, 0]
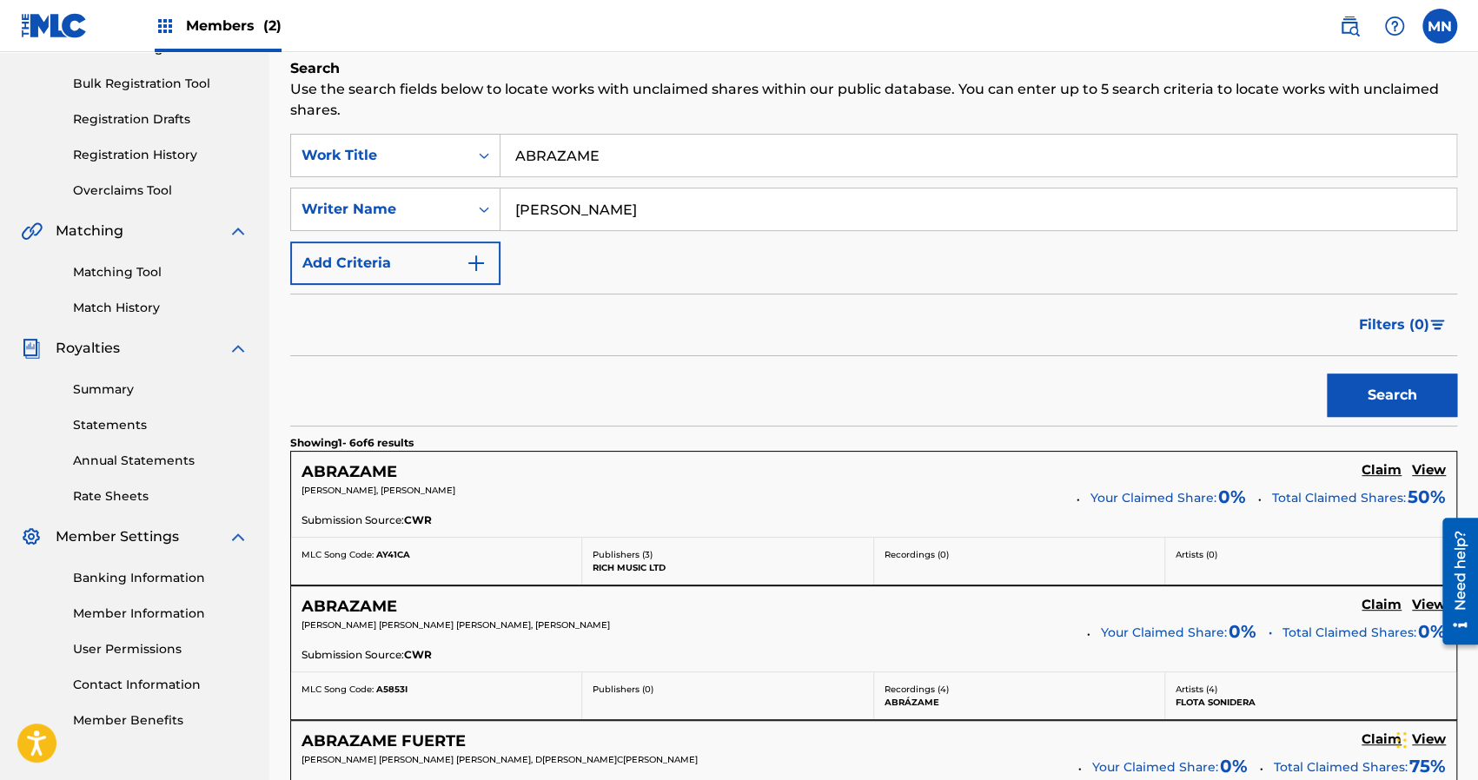
click at [671, 208] on input "[PERSON_NAME]" at bounding box center [979, 210] width 956 height 42
type input "D"
click at [622, 167] on input "ABRAZAME" at bounding box center [979, 156] width 956 height 42
click at [1327, 374] on button "Search" at bounding box center [1392, 395] width 130 height 43
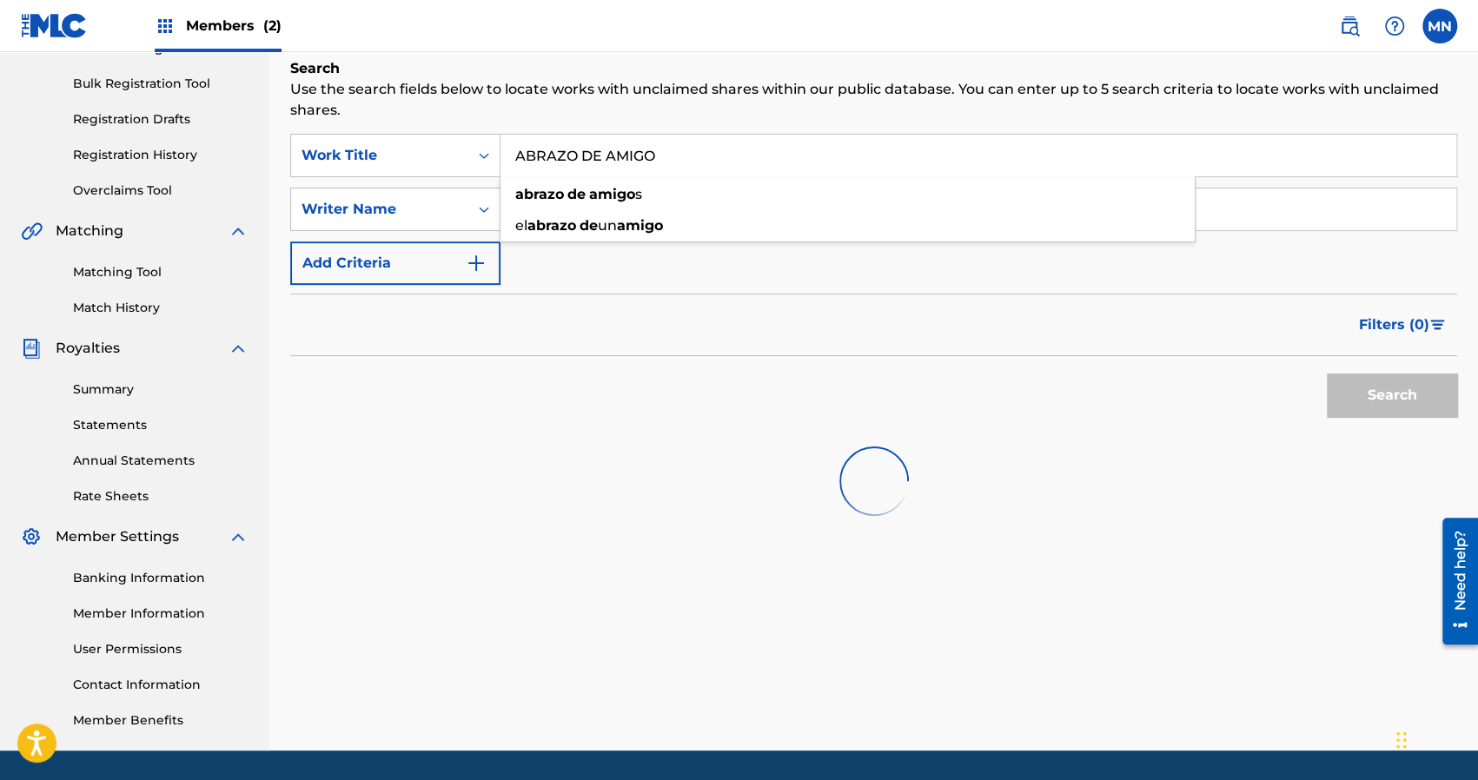
click at [718, 159] on input "ABRAZO DE AMIGO" at bounding box center [979, 156] width 956 height 42
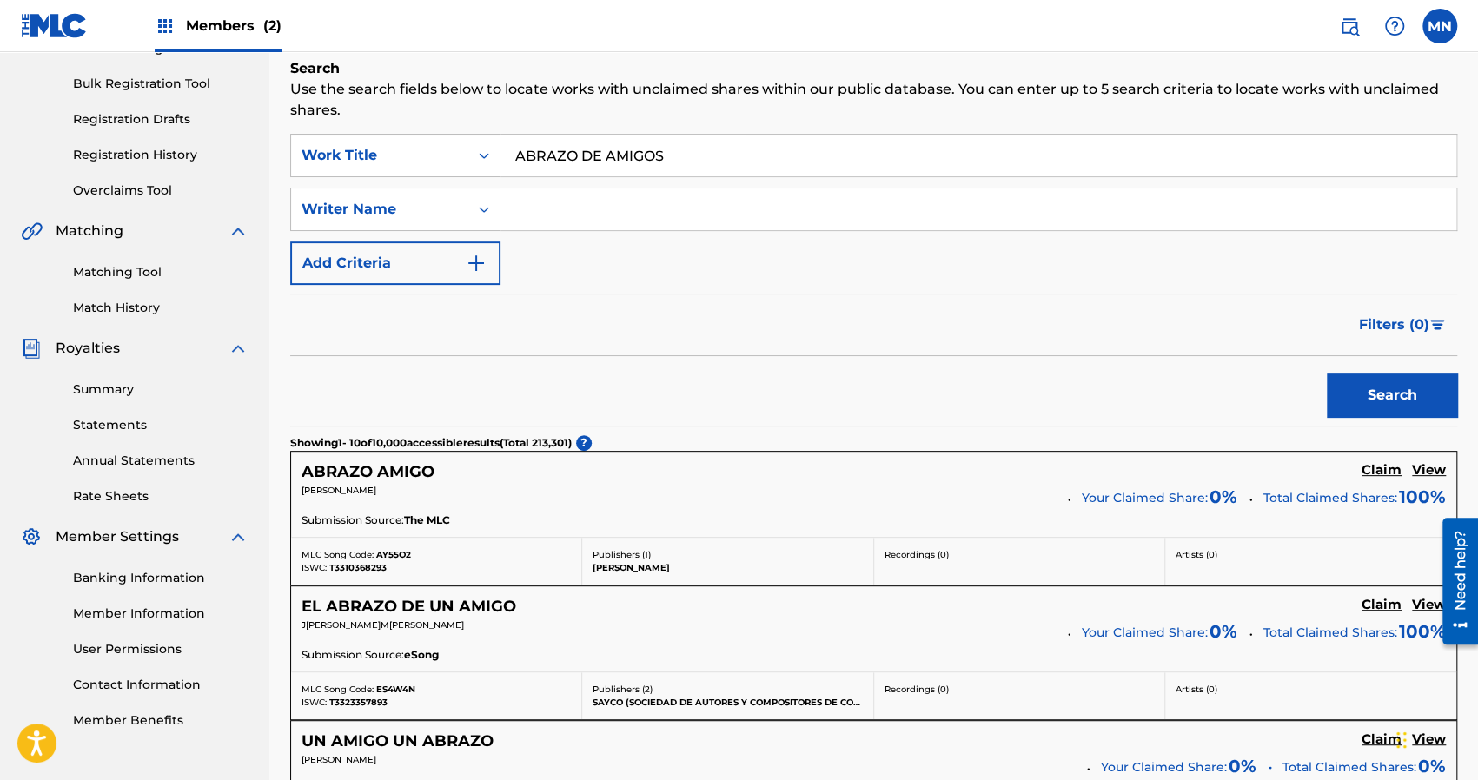
click at [688, 387] on div "Search" at bounding box center [873, 391] width 1167 height 70
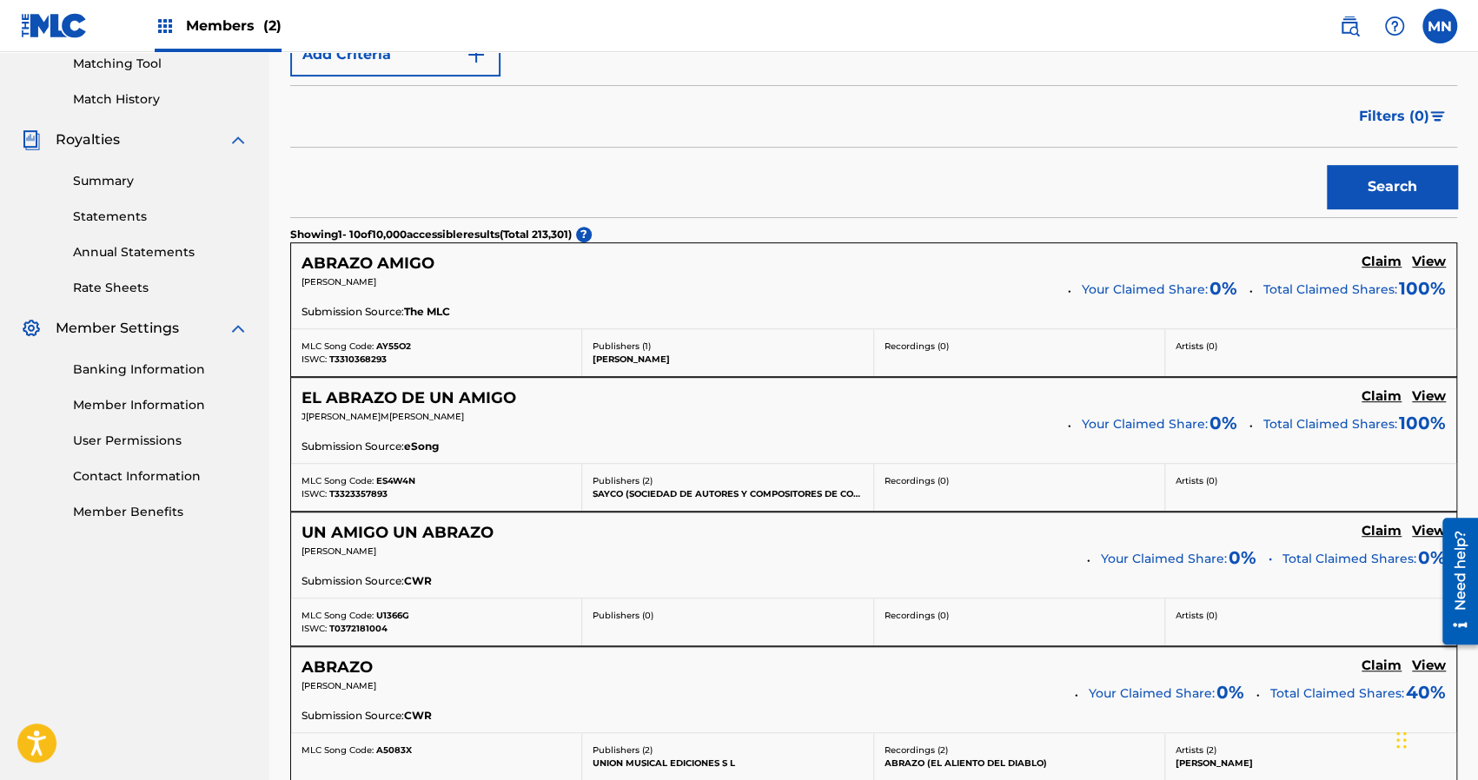
click at [683, 390] on div "EL ABRAZO DE UN AMIGO Claim View" at bounding box center [874, 399] width 1145 height 20
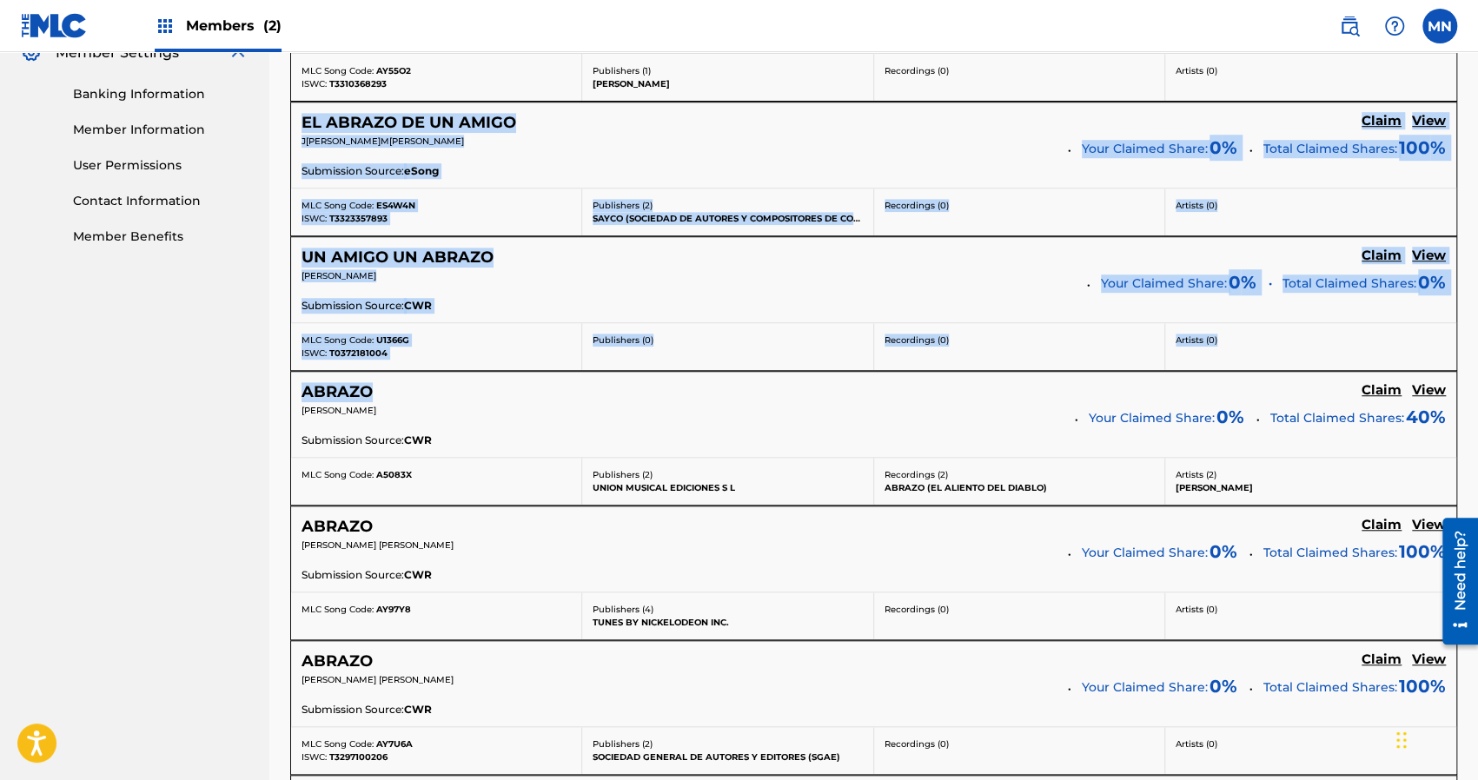
drag, startPoint x: 683, startPoint y: 390, endPoint x: 677, endPoint y: 397, distance: 9.2
click at [677, 397] on div "SearchWithCriteriad62c8f81-0637-4103-a739-85a27f992286 Work Title ABRAZO DE AMI…" at bounding box center [873, 527] width 1167 height 1754
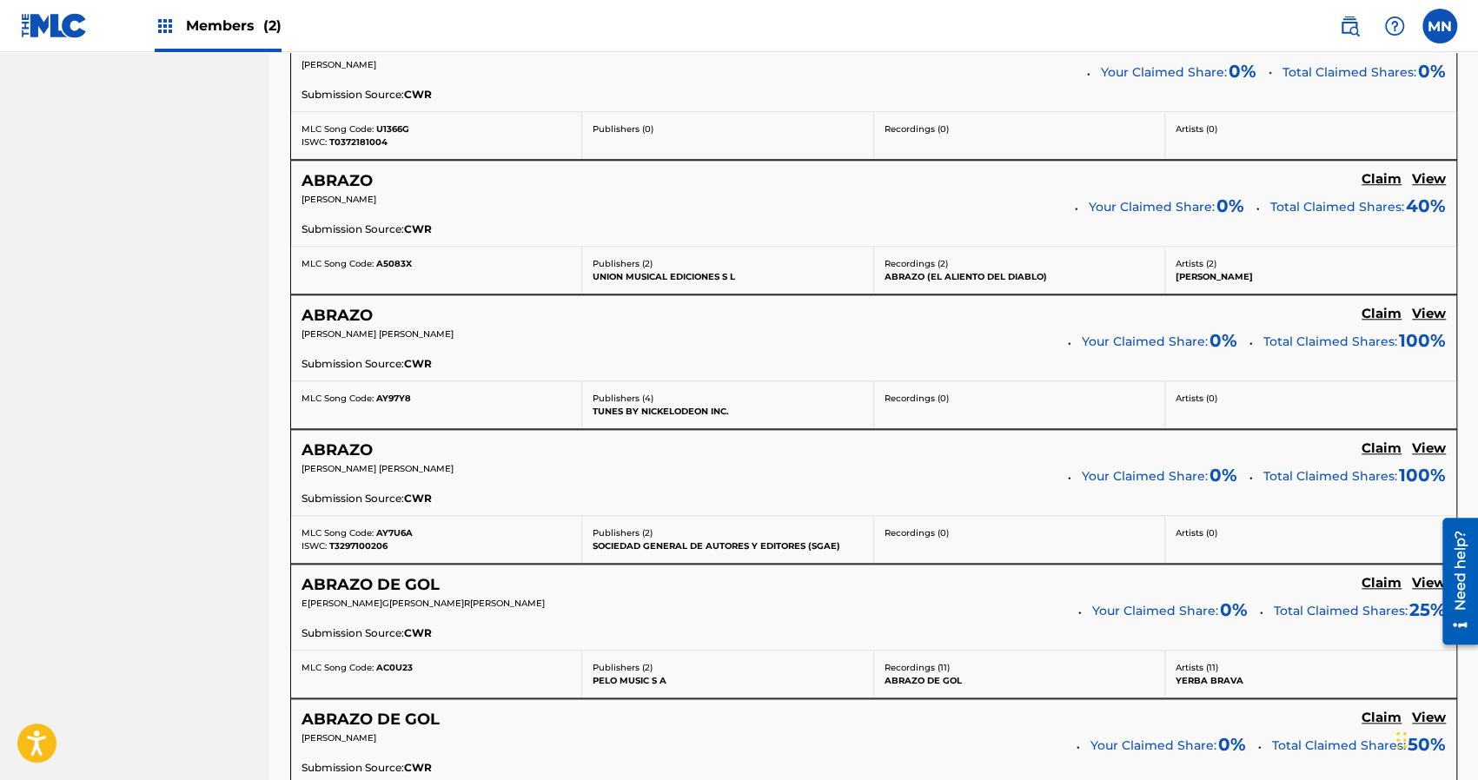
click at [677, 397] on p "Publishers ( 4 )" at bounding box center [727, 398] width 269 height 13
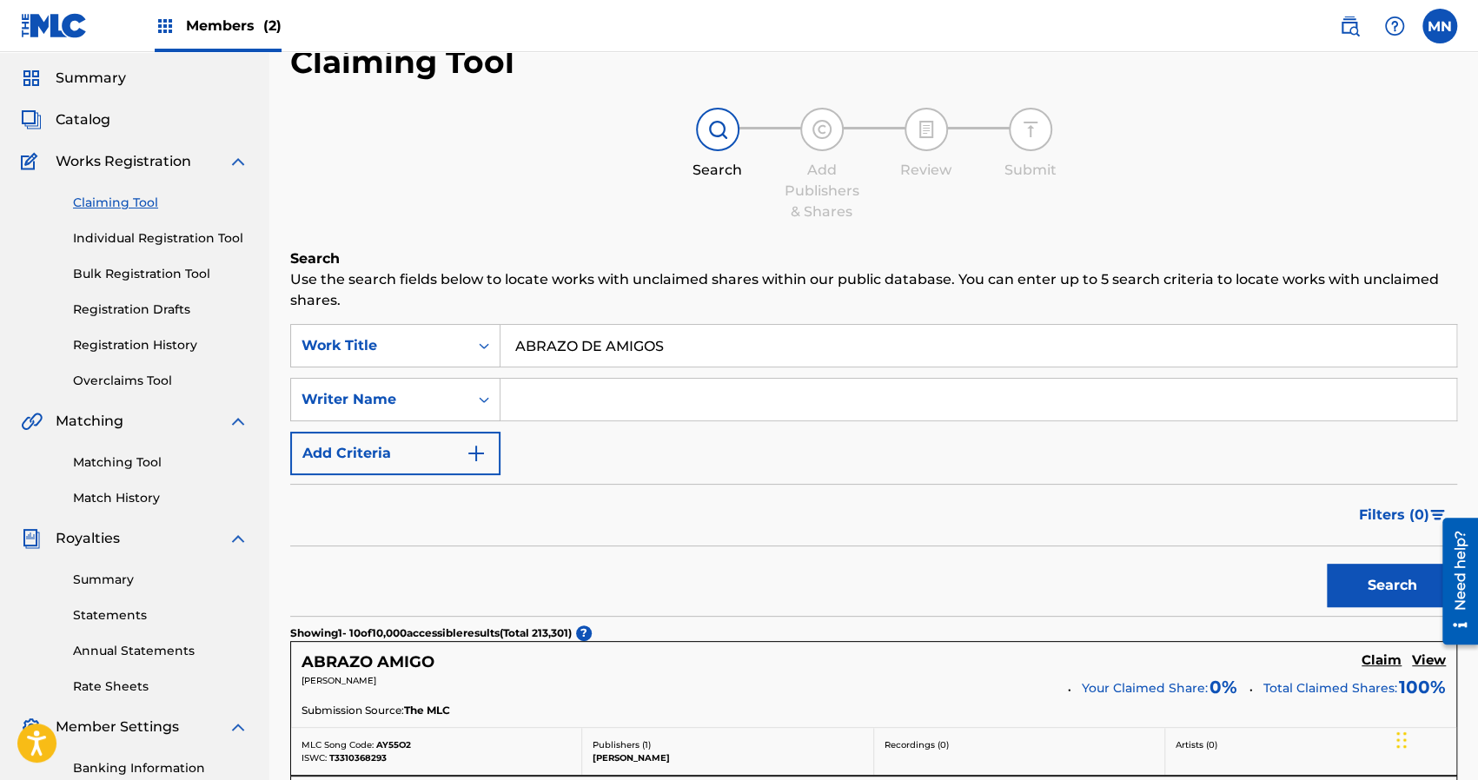
scroll to position [0, 0]
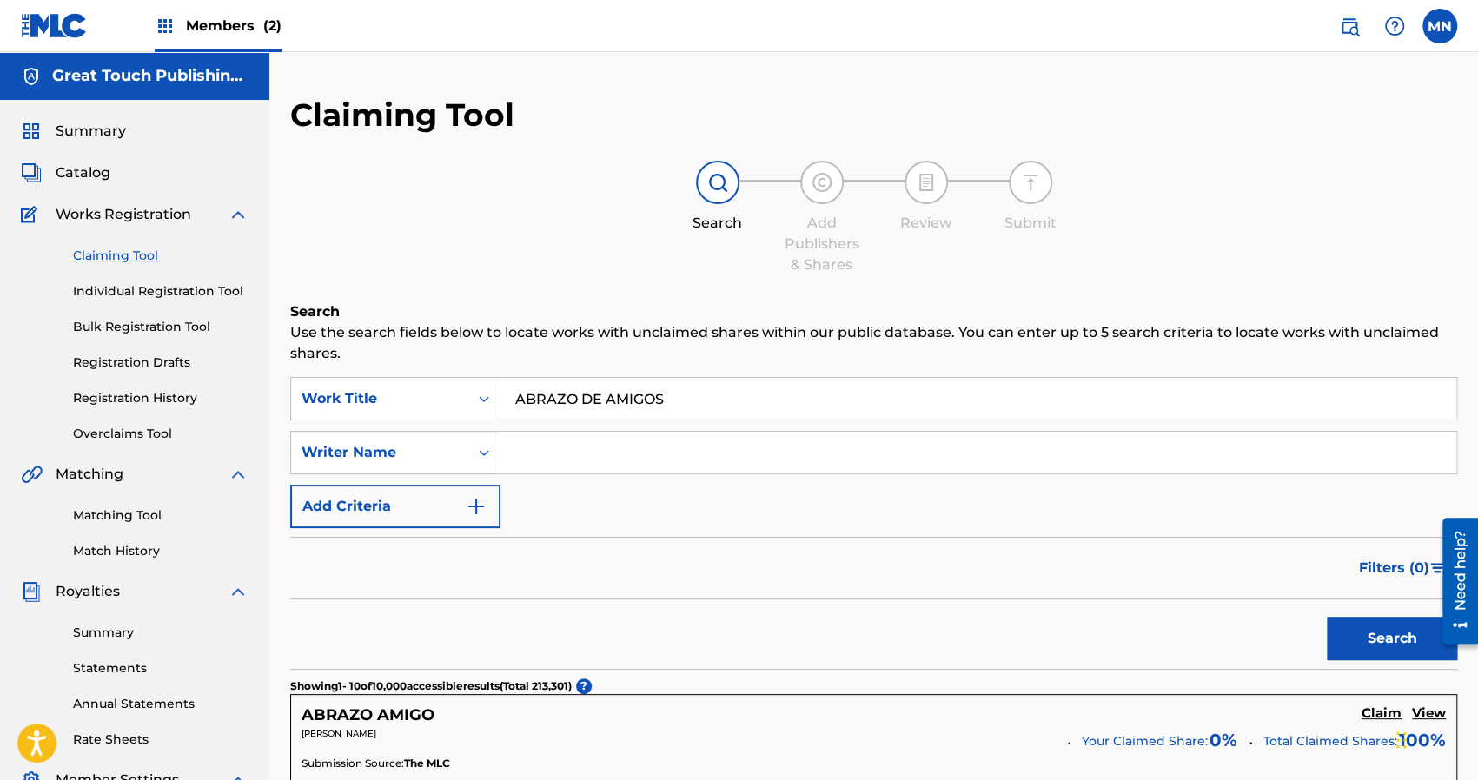
click at [704, 400] on input "ABRAZO DE AMIGOS" at bounding box center [979, 399] width 956 height 42
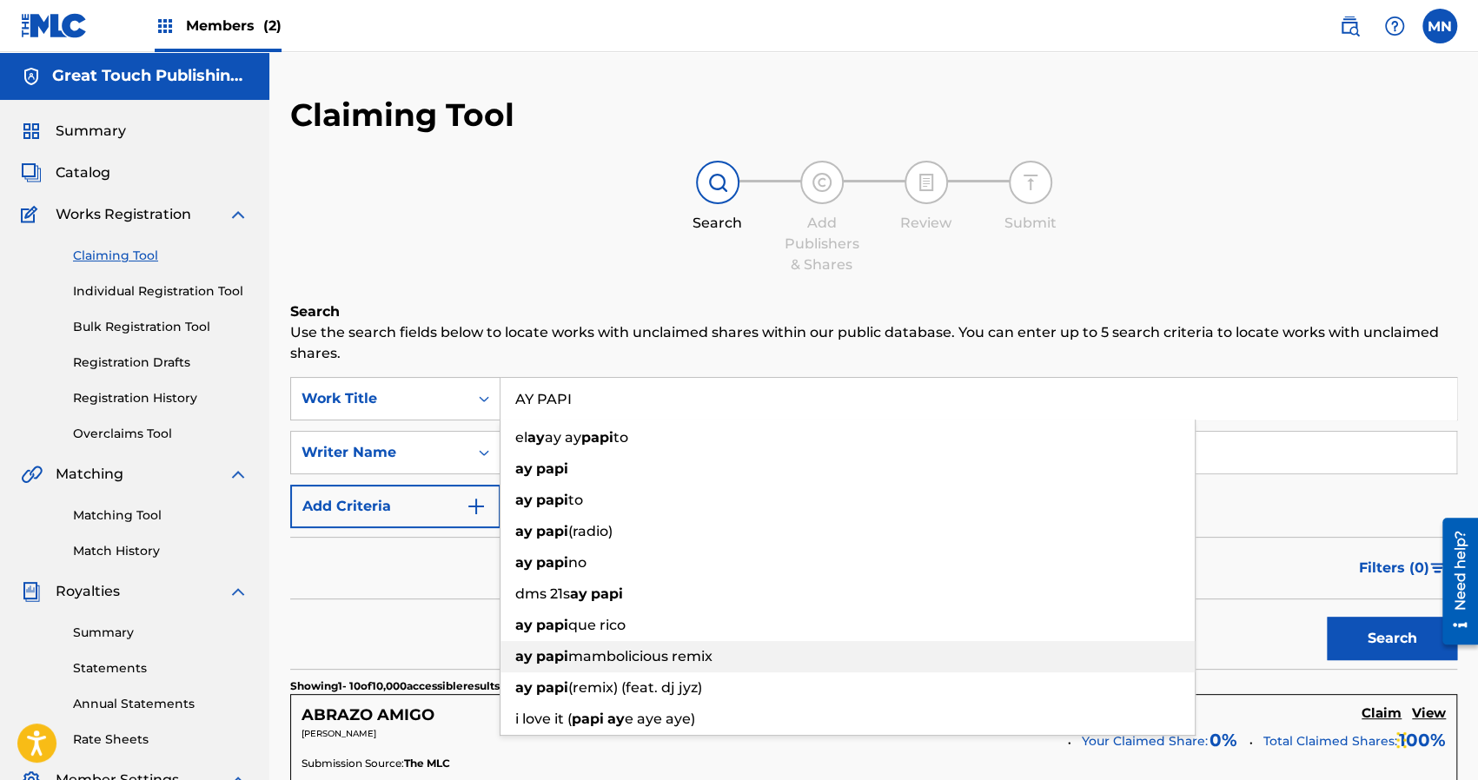
click at [624, 653] on span "mambolicious remix" at bounding box center [640, 656] width 144 height 17
type input "ay papi mambolicious remix"
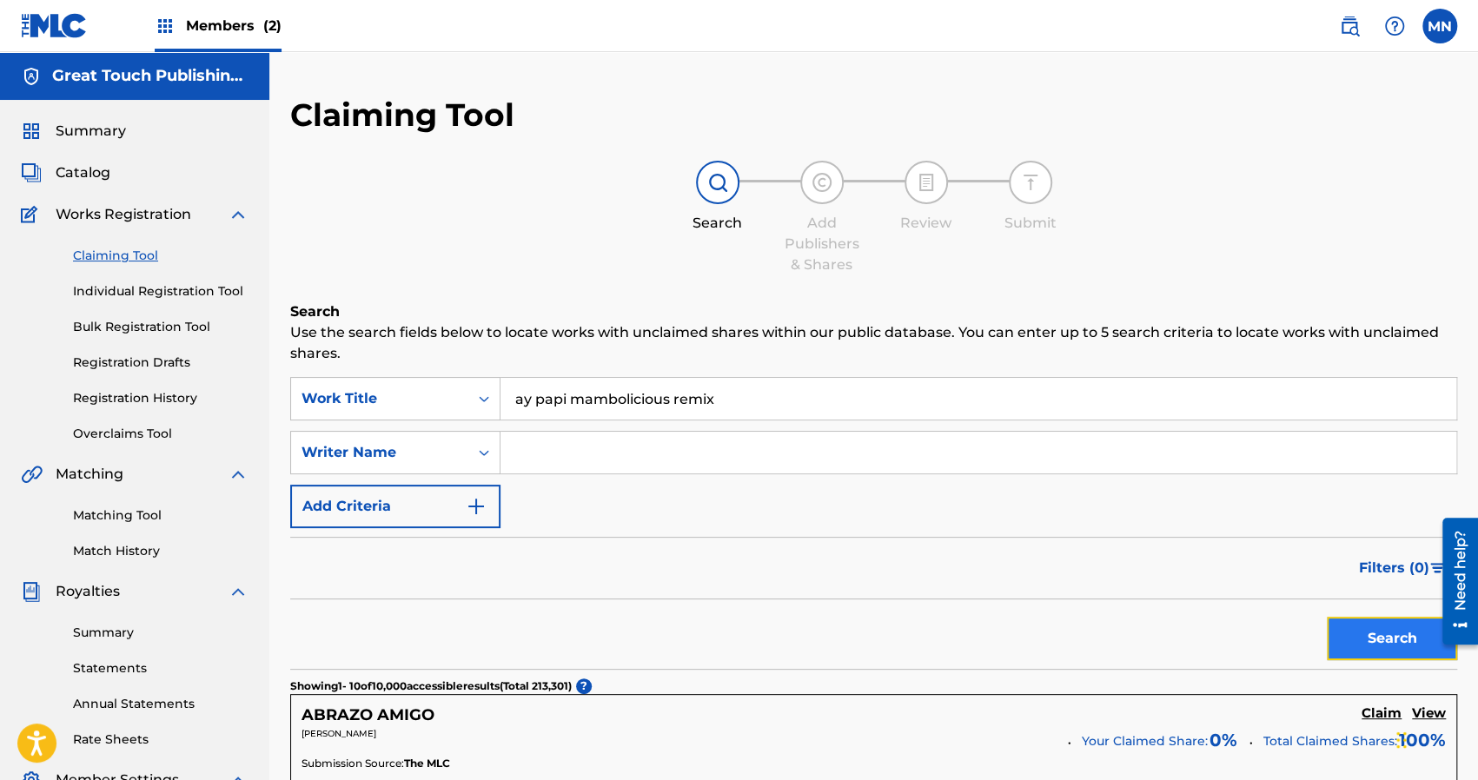
click at [1401, 641] on button "Search" at bounding box center [1392, 638] width 130 height 43
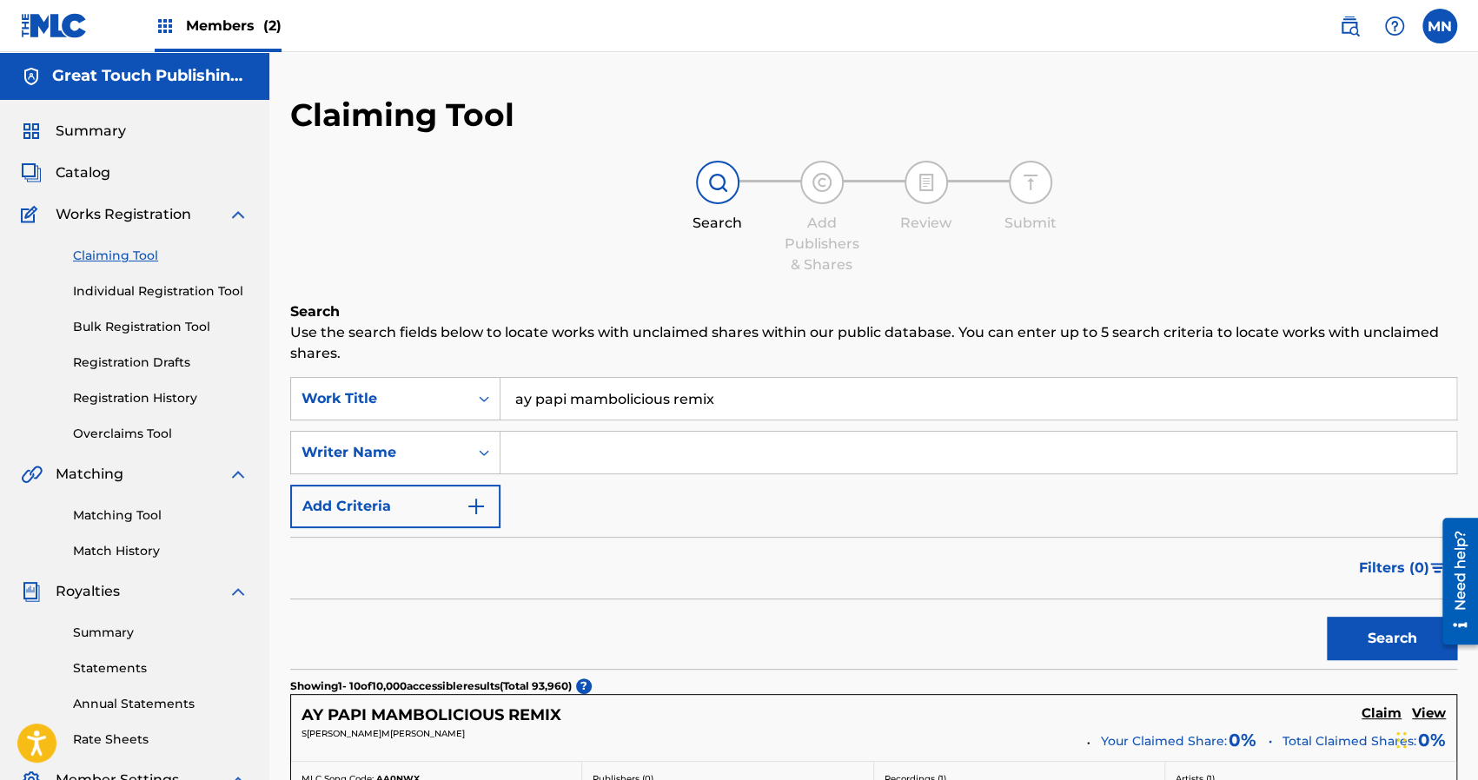
click at [717, 611] on div "Search" at bounding box center [873, 635] width 1167 height 70
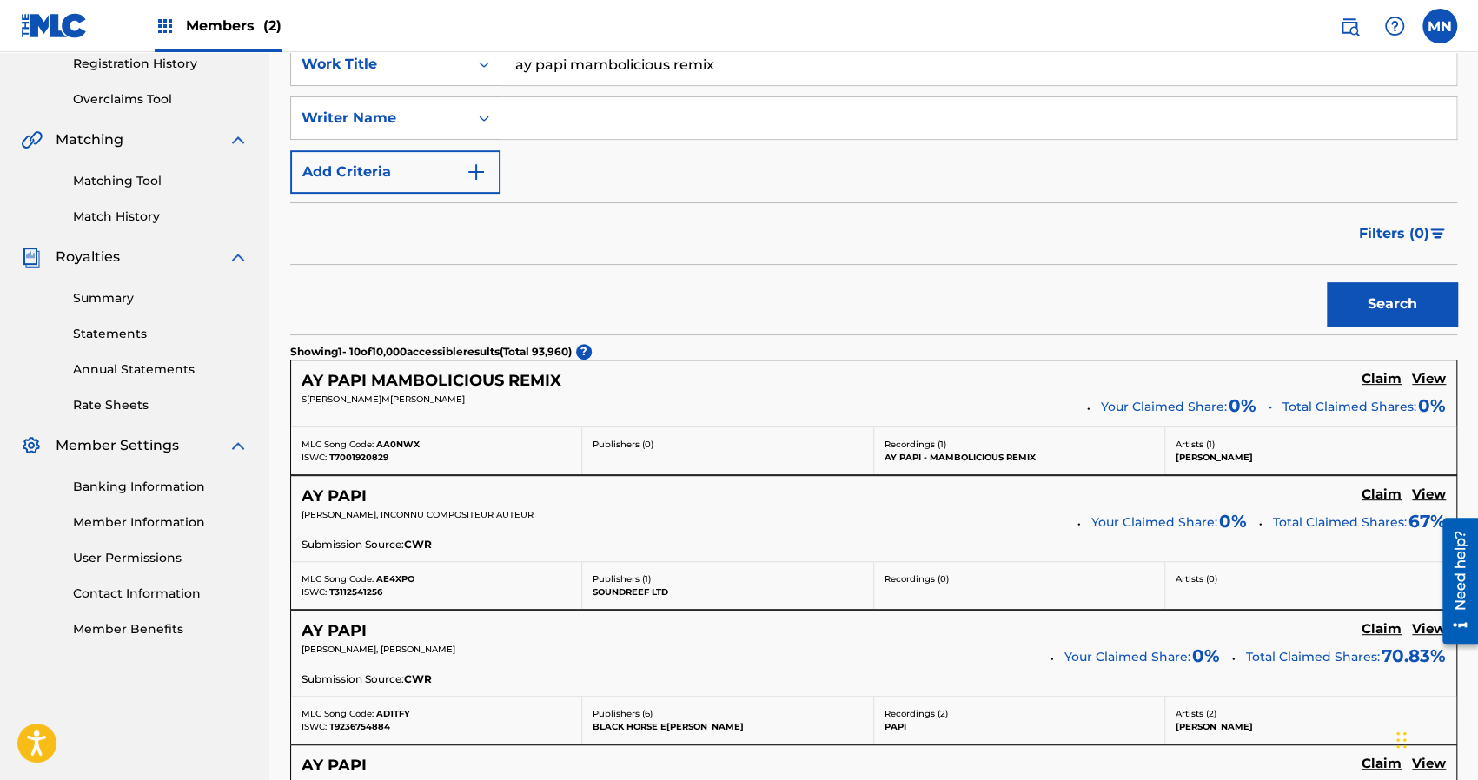
scroll to position [348, 0]
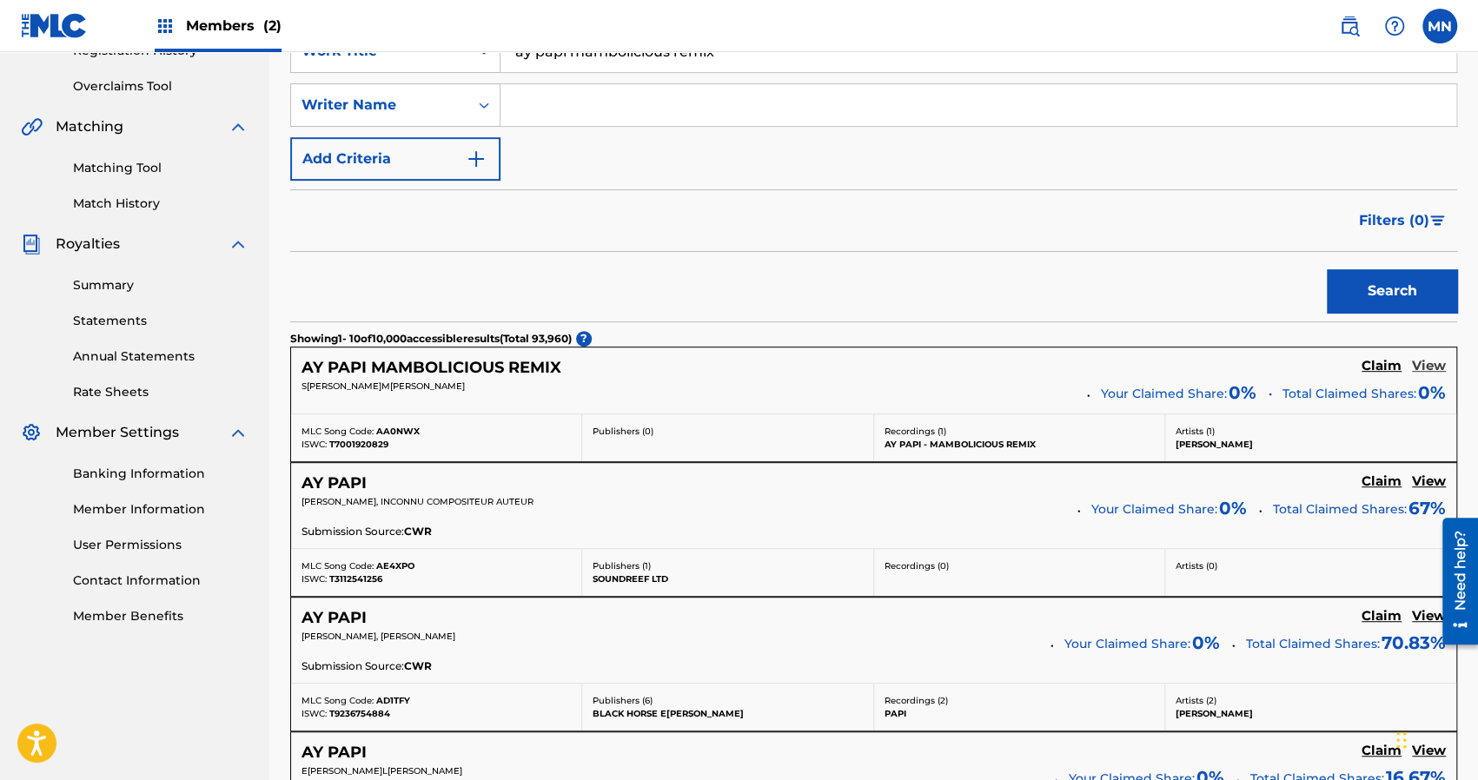
click at [1425, 369] on h5 "View" at bounding box center [1429, 366] width 34 height 17
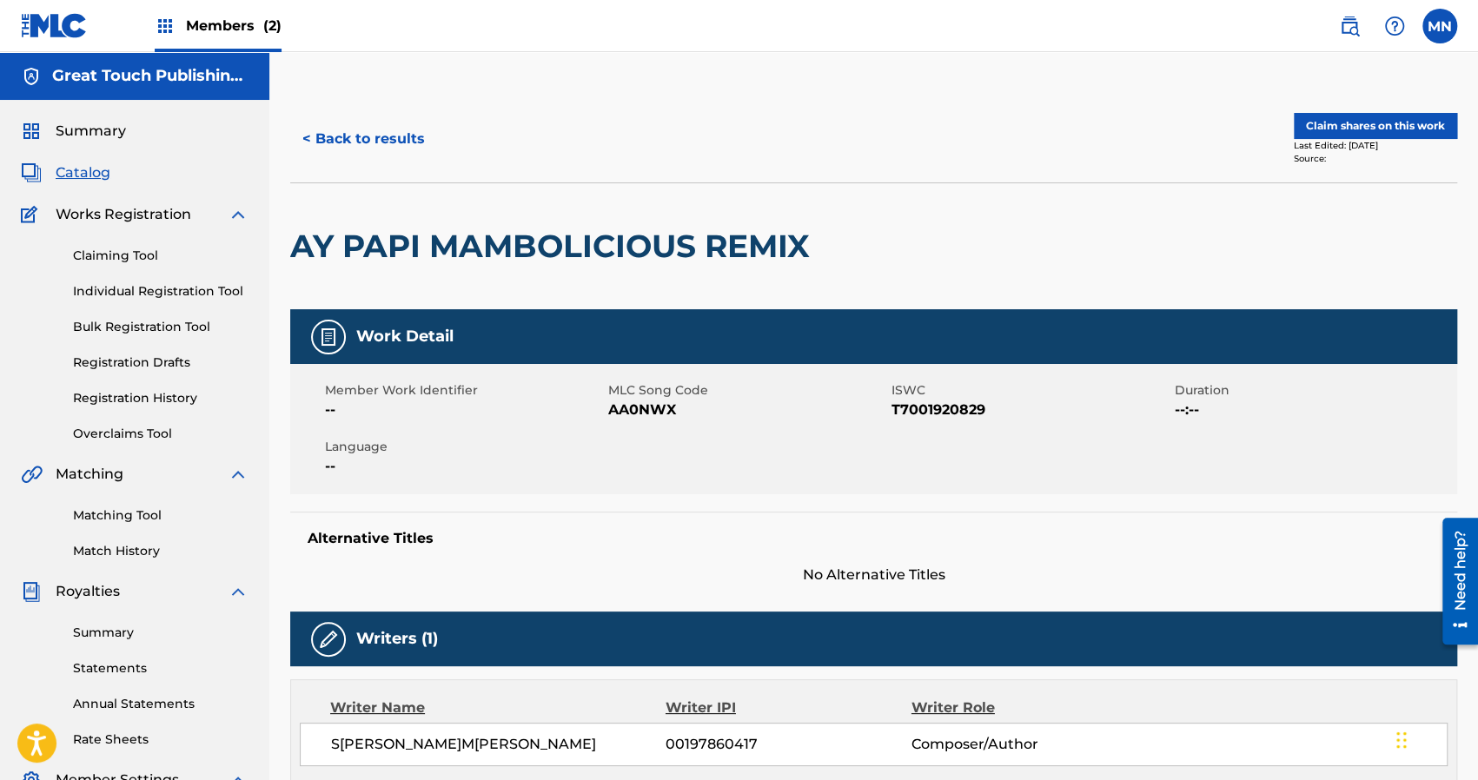
click at [784, 169] on div "< Back to results Claim shares on this work Last Edited: [DATE]9 Source:" at bounding box center [873, 139] width 1167 height 87
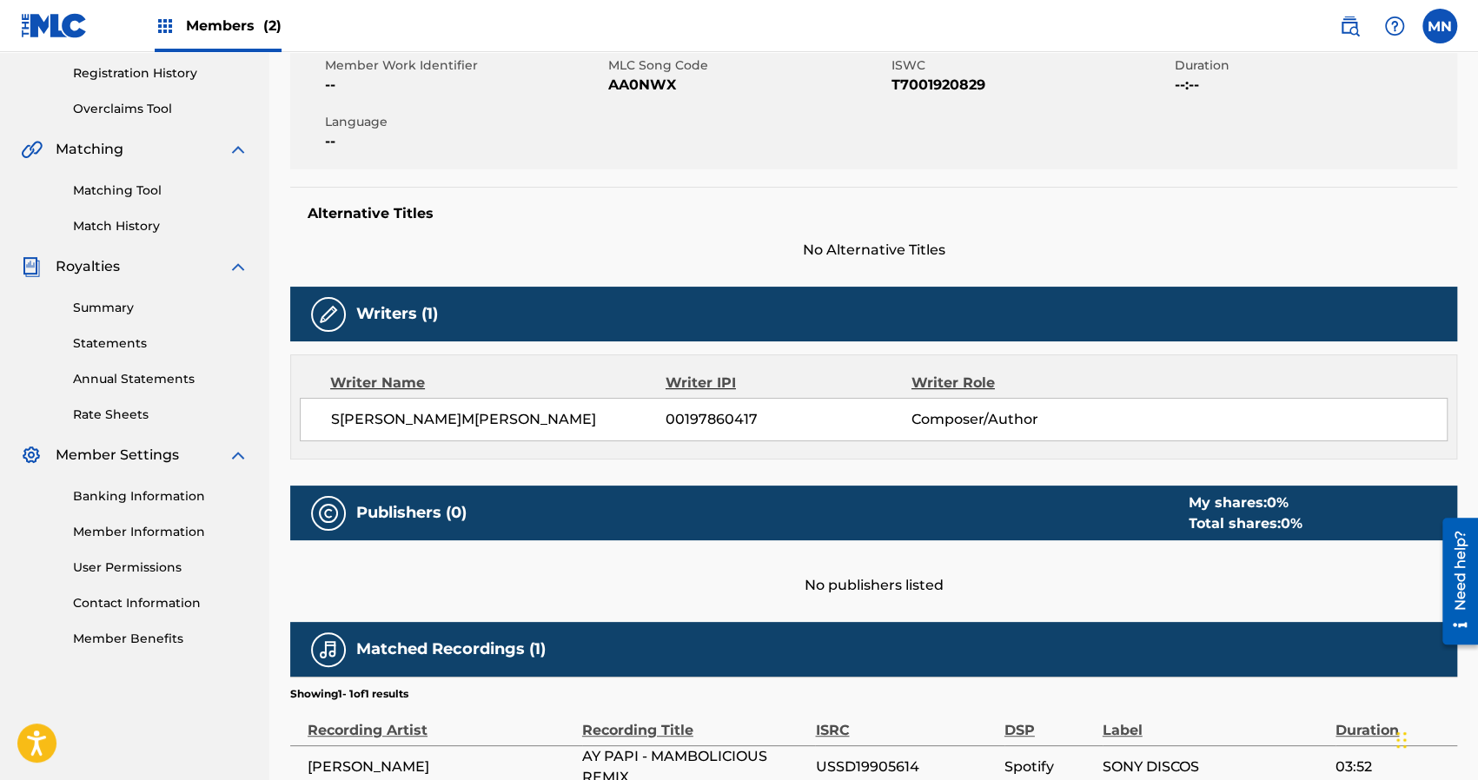
click at [784, 169] on div "< Back to results Claim shares on this work Last Edited: [DATE] Source: AY PAPI…" at bounding box center [873, 315] width 1167 height 1089
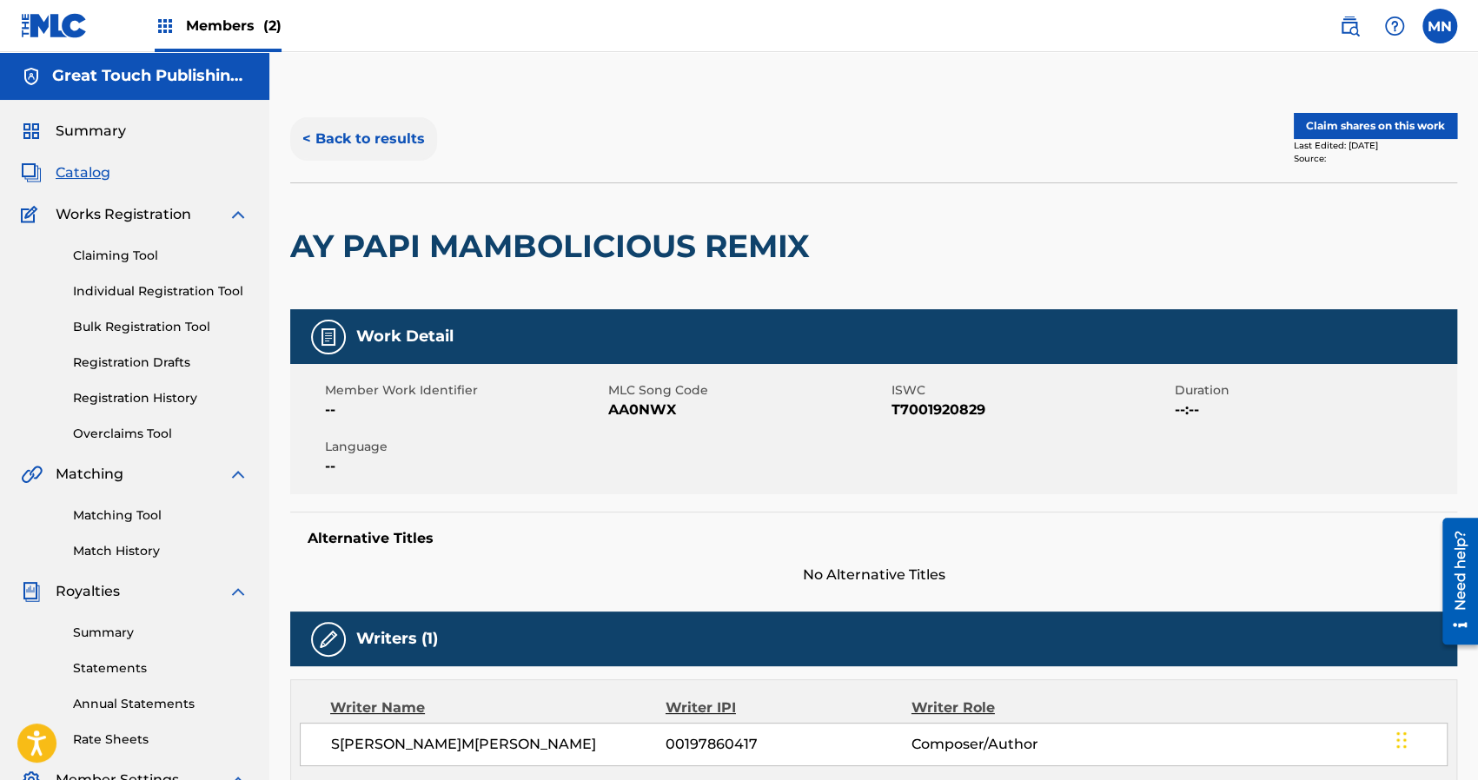
click at [363, 132] on button "< Back to results" at bounding box center [363, 138] width 147 height 43
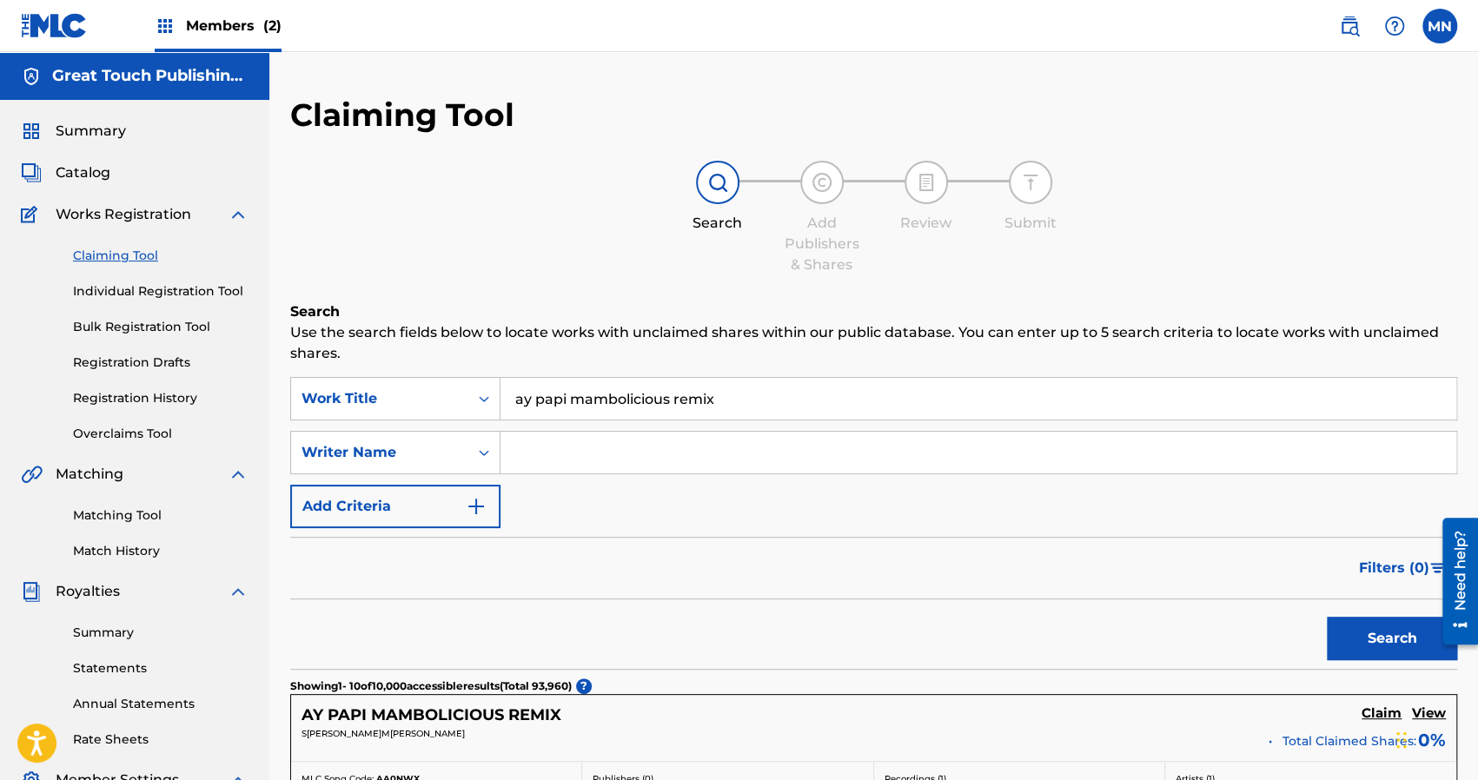
scroll to position [348, 0]
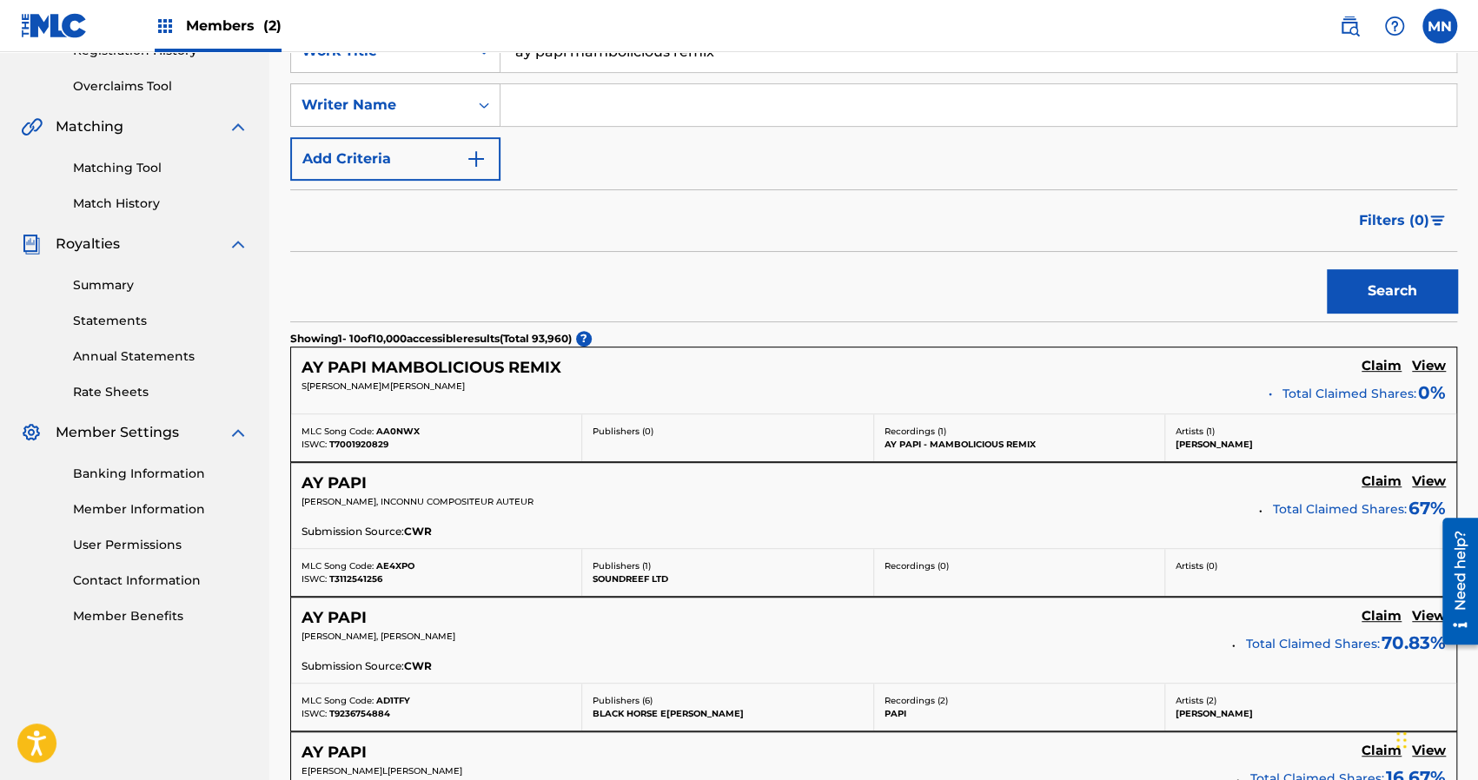
click at [708, 247] on div "Filters ( 0 )" at bounding box center [873, 220] width 1167 height 63
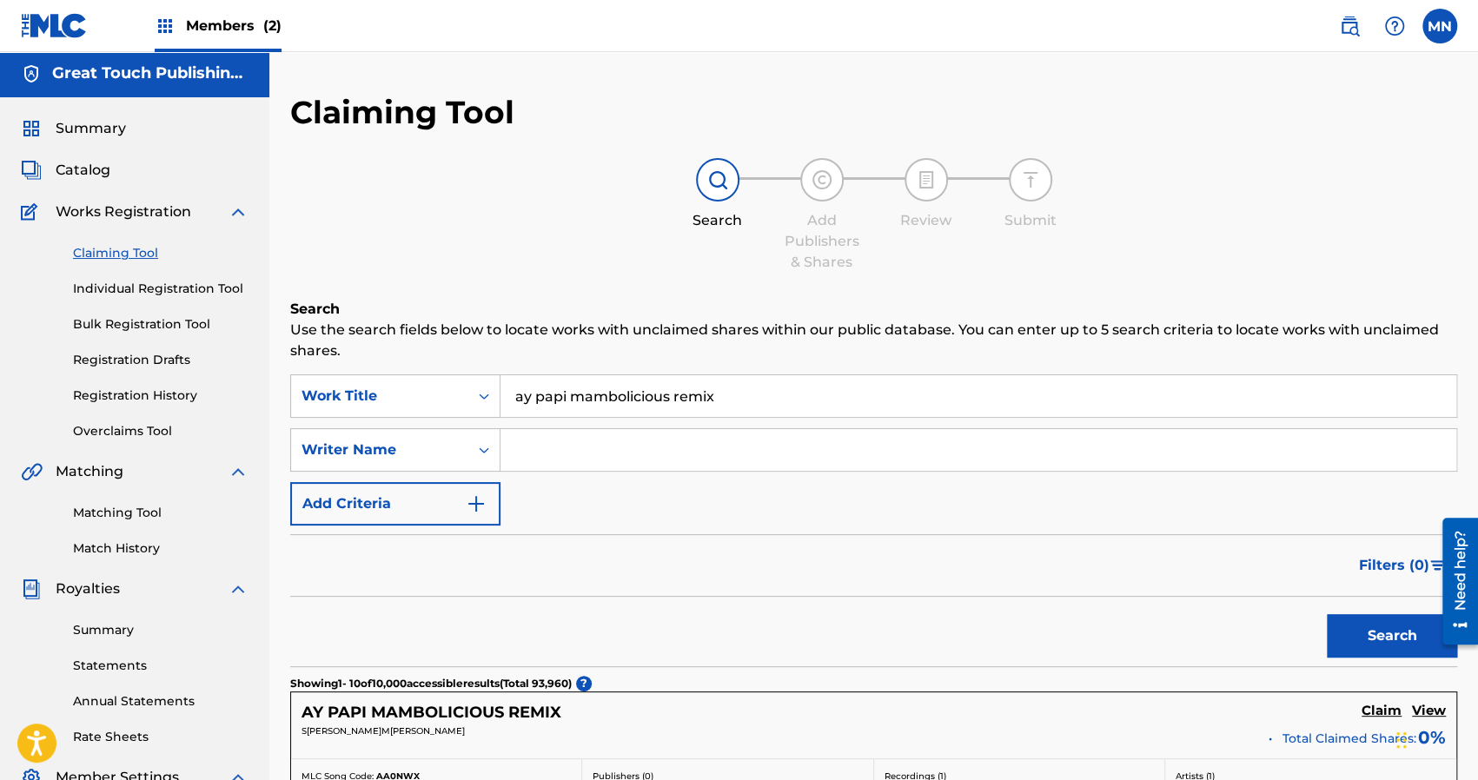
scroll to position [0, 0]
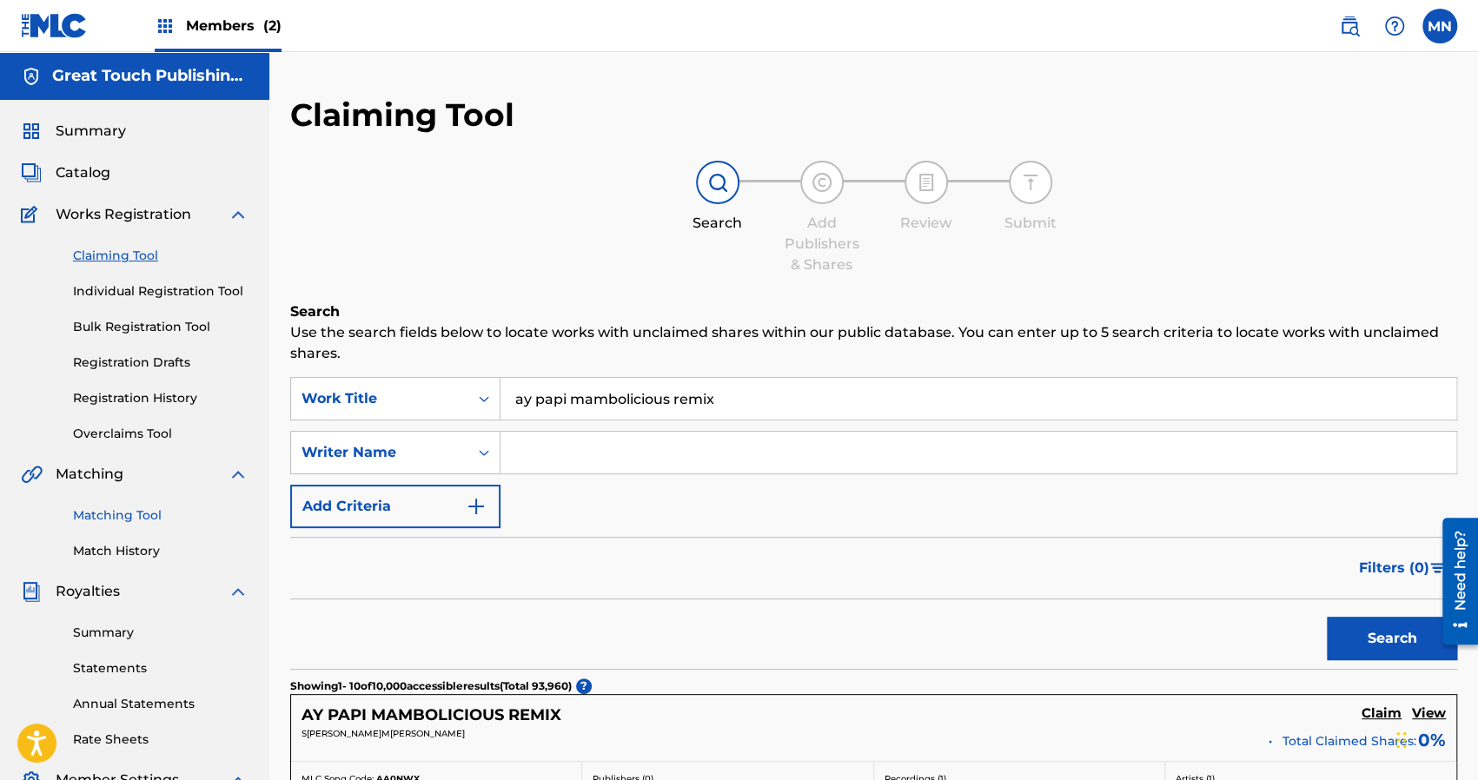
click at [122, 521] on link "Matching Tool" at bounding box center [161, 516] width 176 height 18
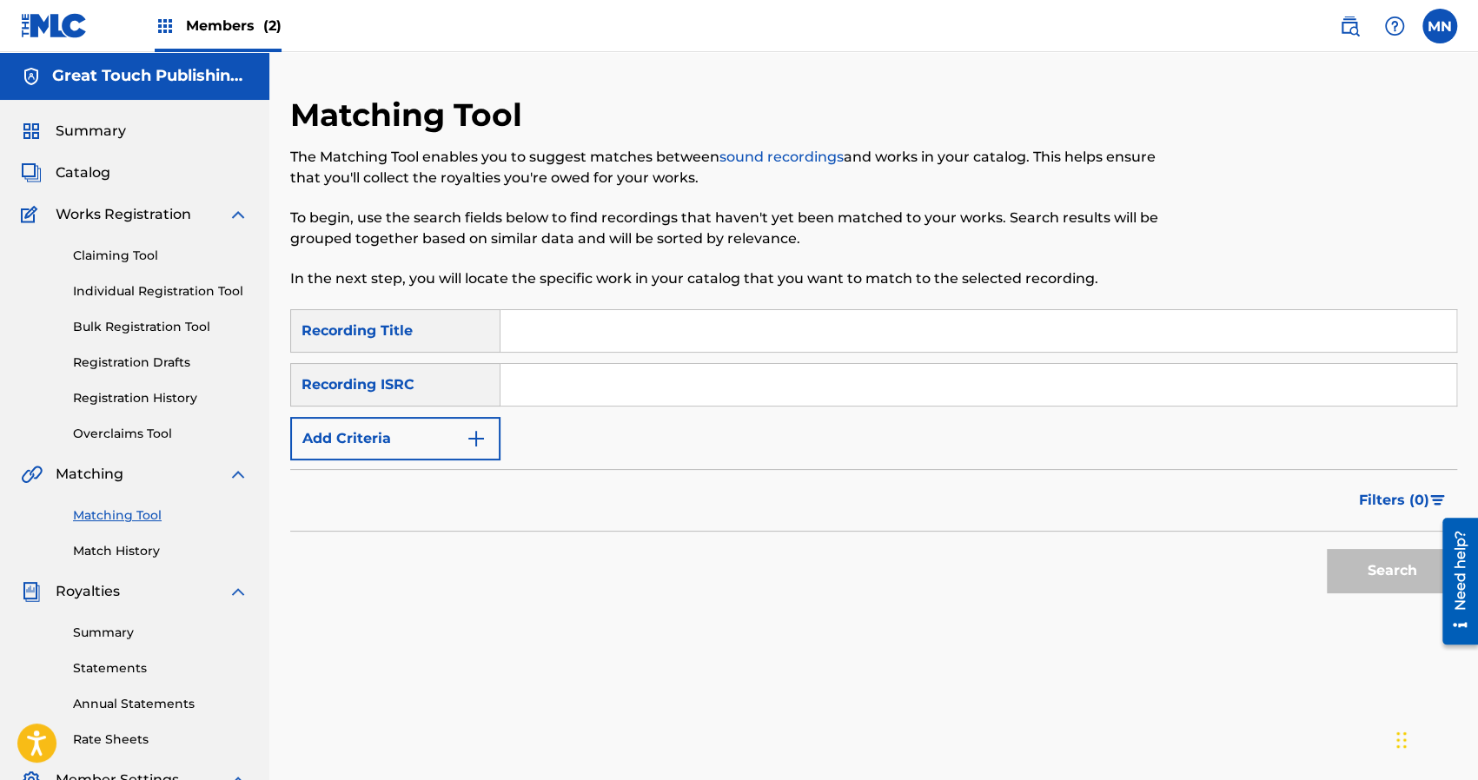
click at [546, 332] on input "Search Form" at bounding box center [979, 331] width 956 height 42
click at [1327, 549] on button "Search" at bounding box center [1392, 570] width 130 height 43
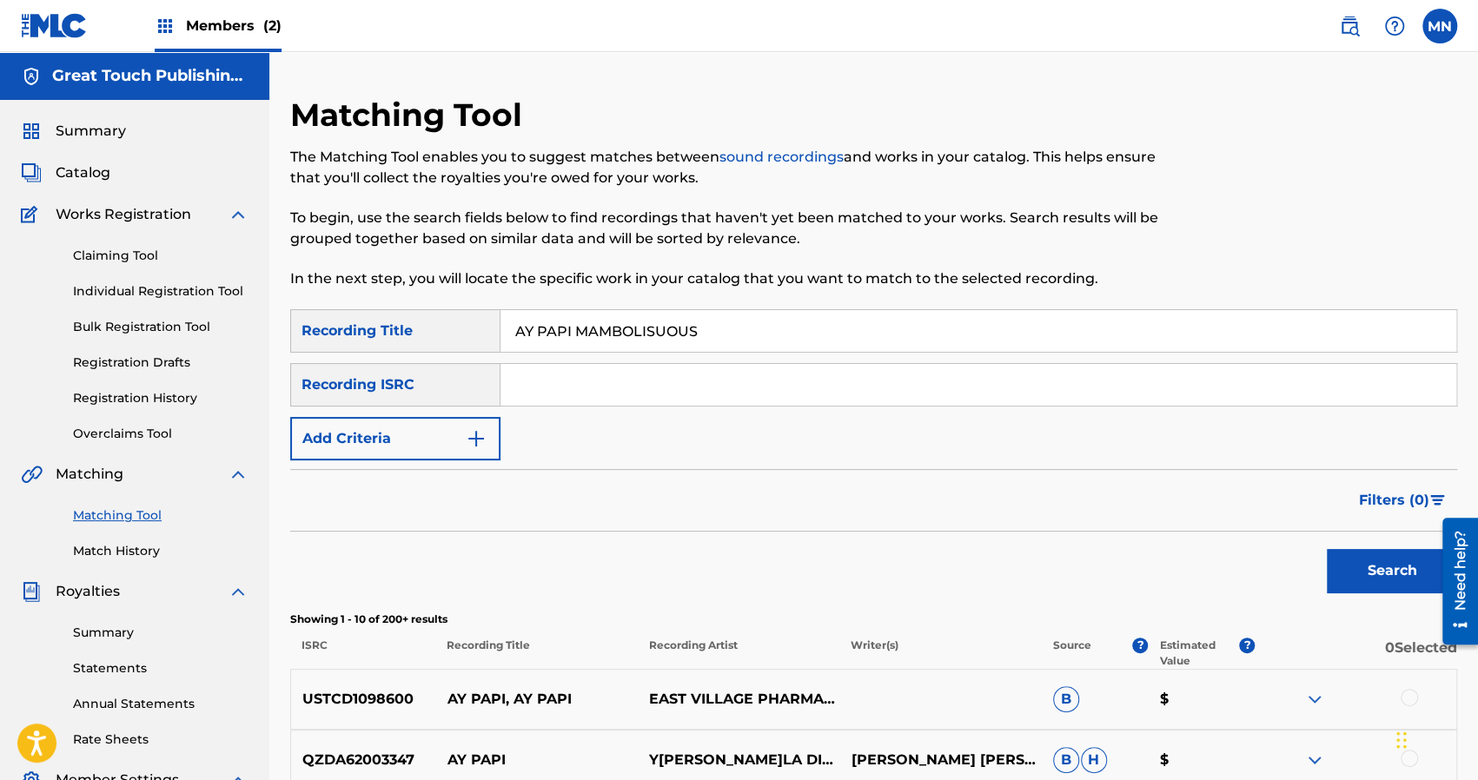
click at [685, 573] on div "Search" at bounding box center [873, 567] width 1167 height 70
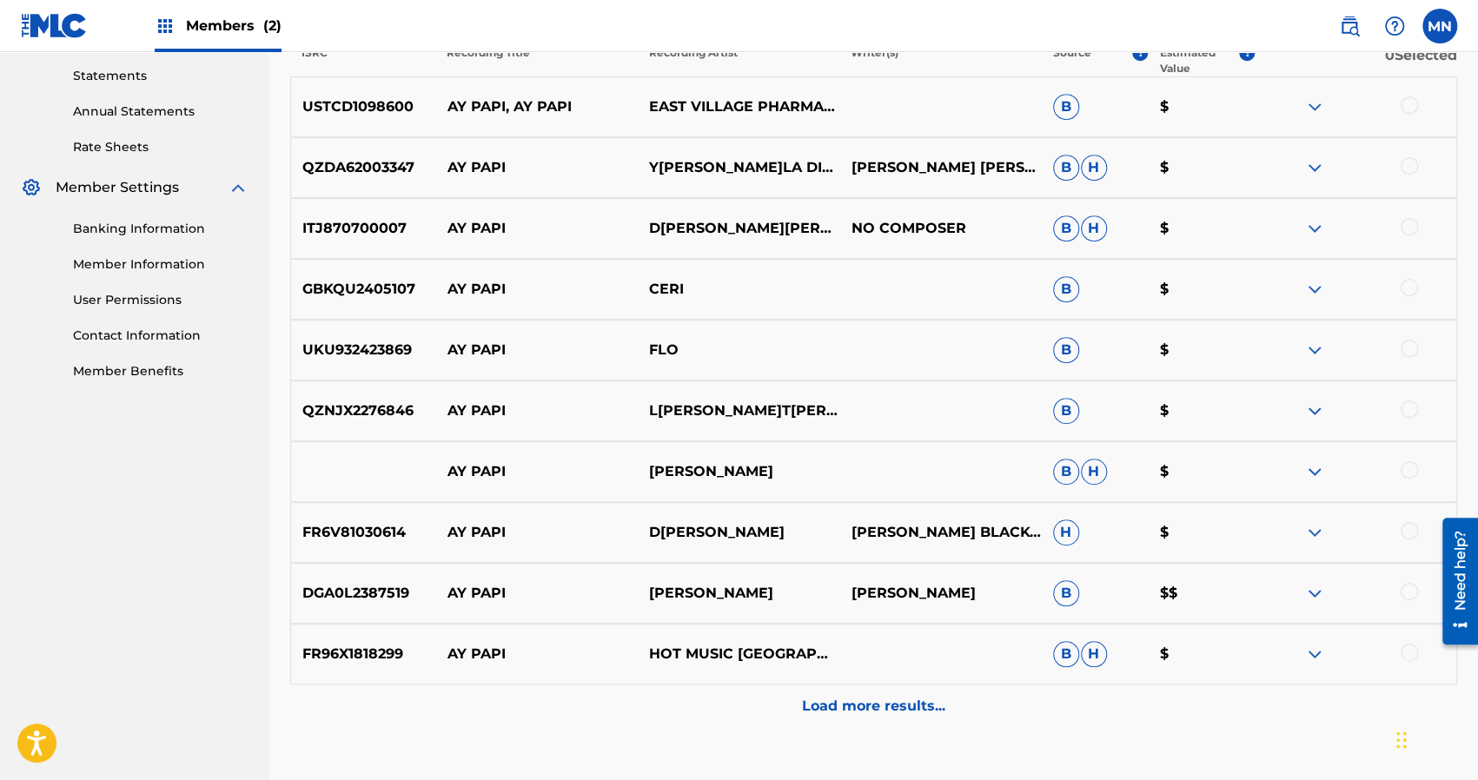
scroll to position [591, 0]
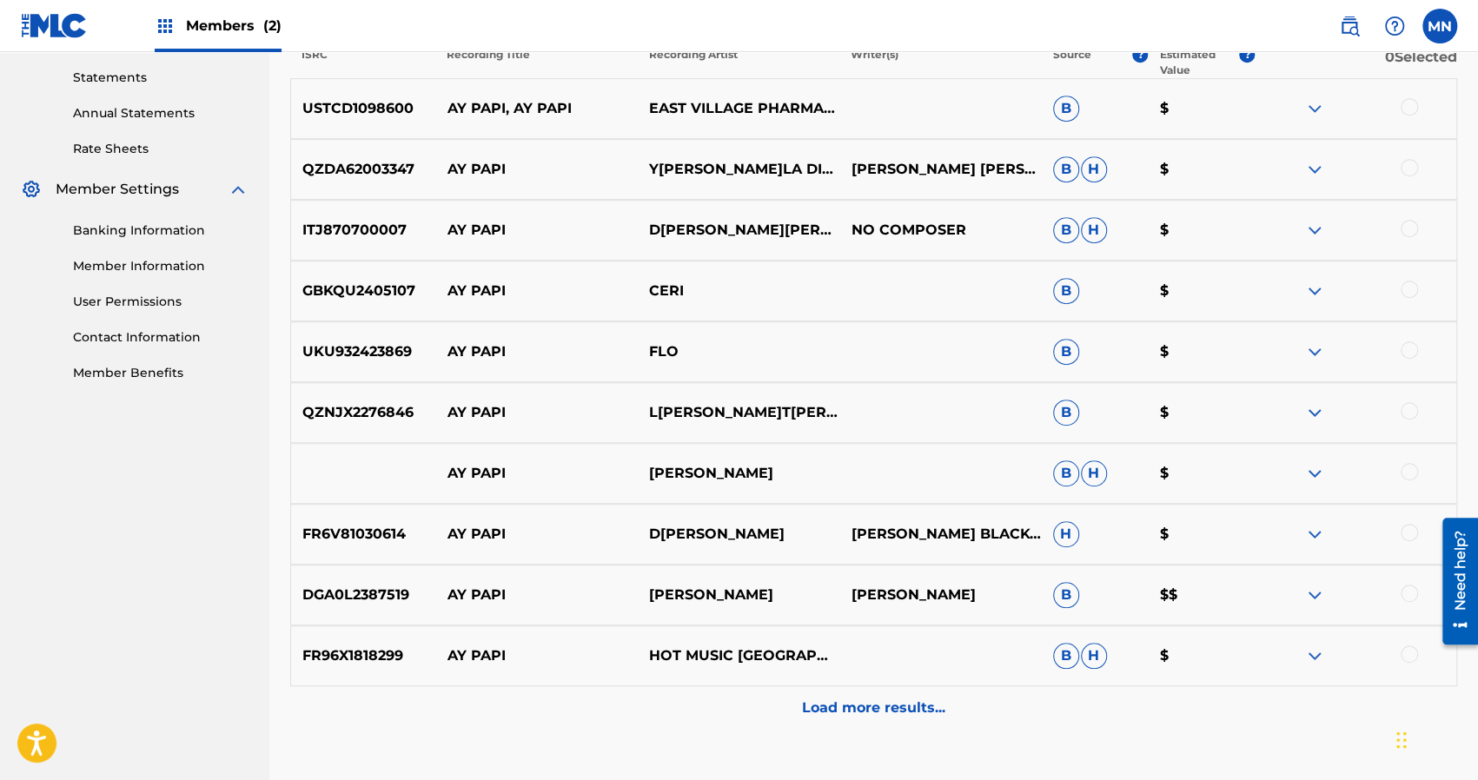
click at [685, 573] on div "DGA0L2387519 AY PAPI W[PERSON_NAME][PERSON_NAME]B $$" at bounding box center [873, 595] width 1167 height 61
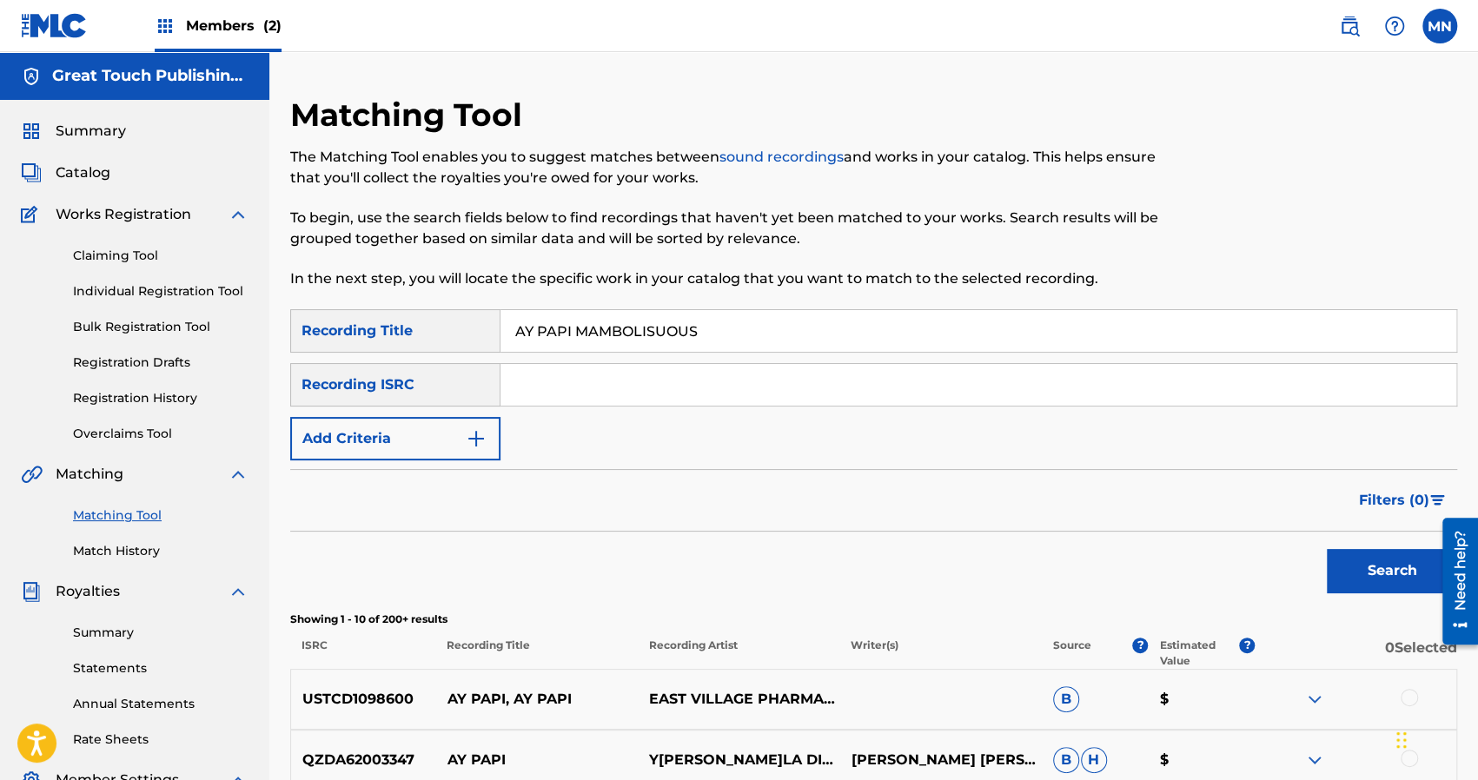
click at [707, 329] on input "AY PAPI MAMBOLISUOUS" at bounding box center [979, 331] width 956 height 42
click at [1327, 549] on button "Search" at bounding box center [1392, 570] width 130 height 43
click at [783, 588] on div "Search" at bounding box center [873, 567] width 1167 height 70
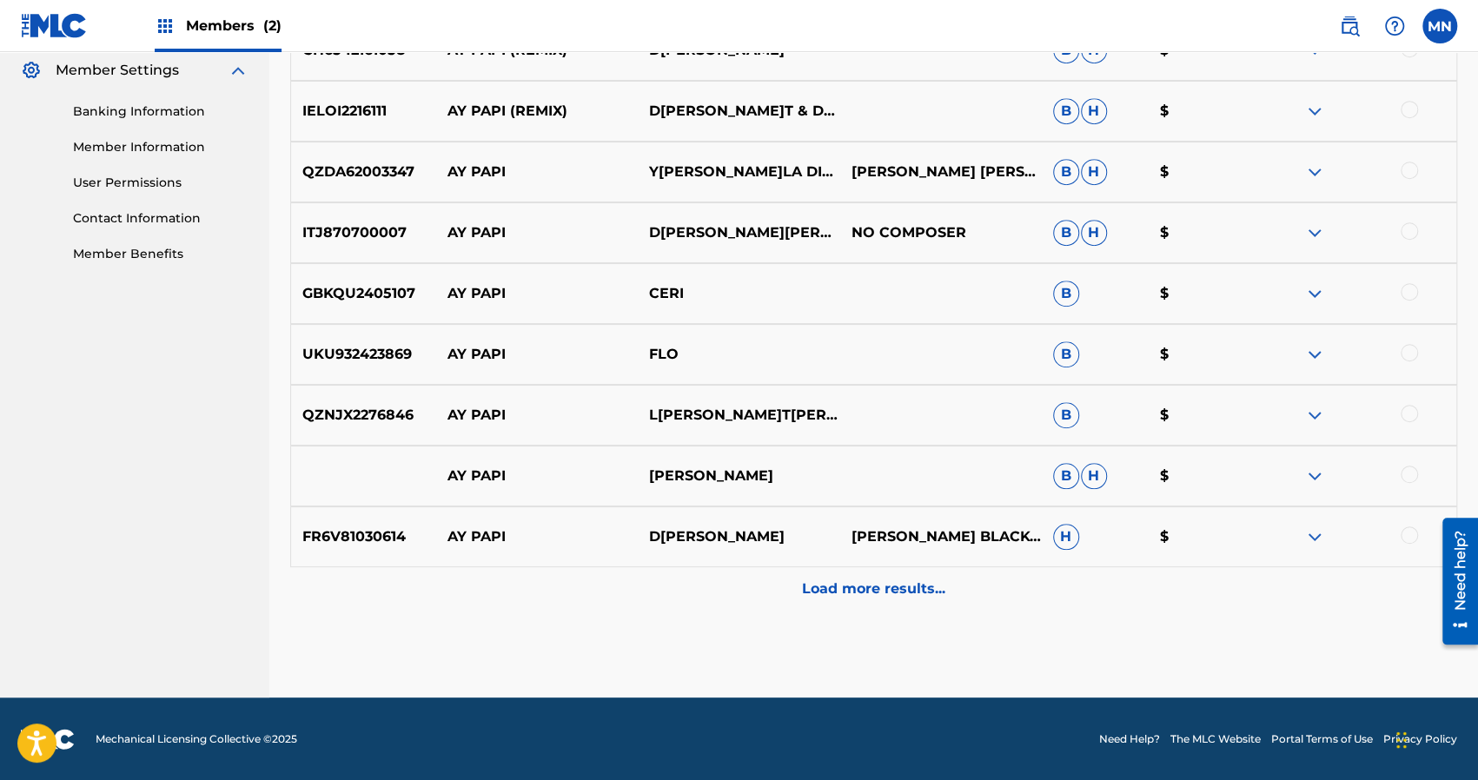
click at [783, 588] on div "Load more results..." at bounding box center [873, 589] width 1167 height 43
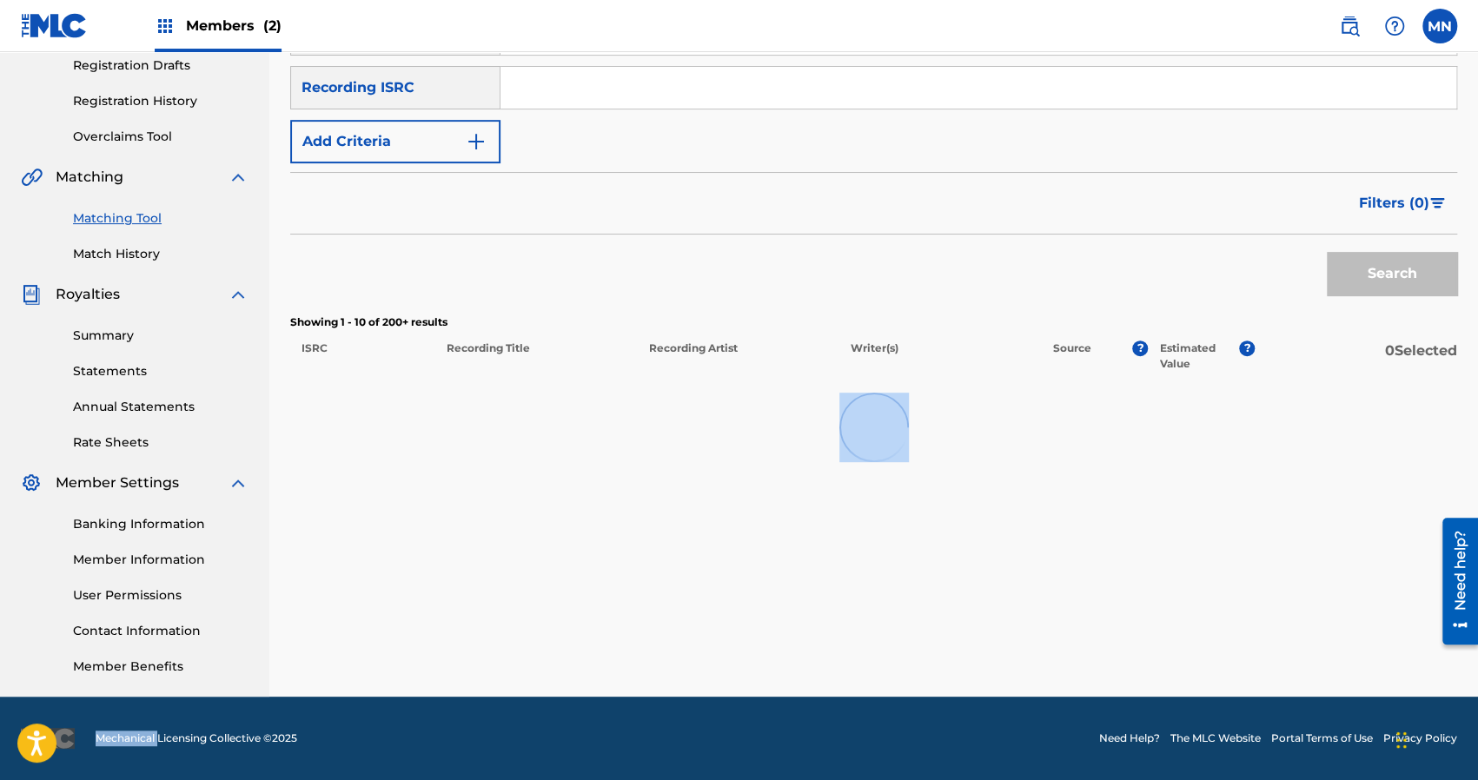
click at [783, 588] on div "Matching Tool The Matching Tool enables you to suggest matches between sound re…" at bounding box center [873, 247] width 1167 height 899
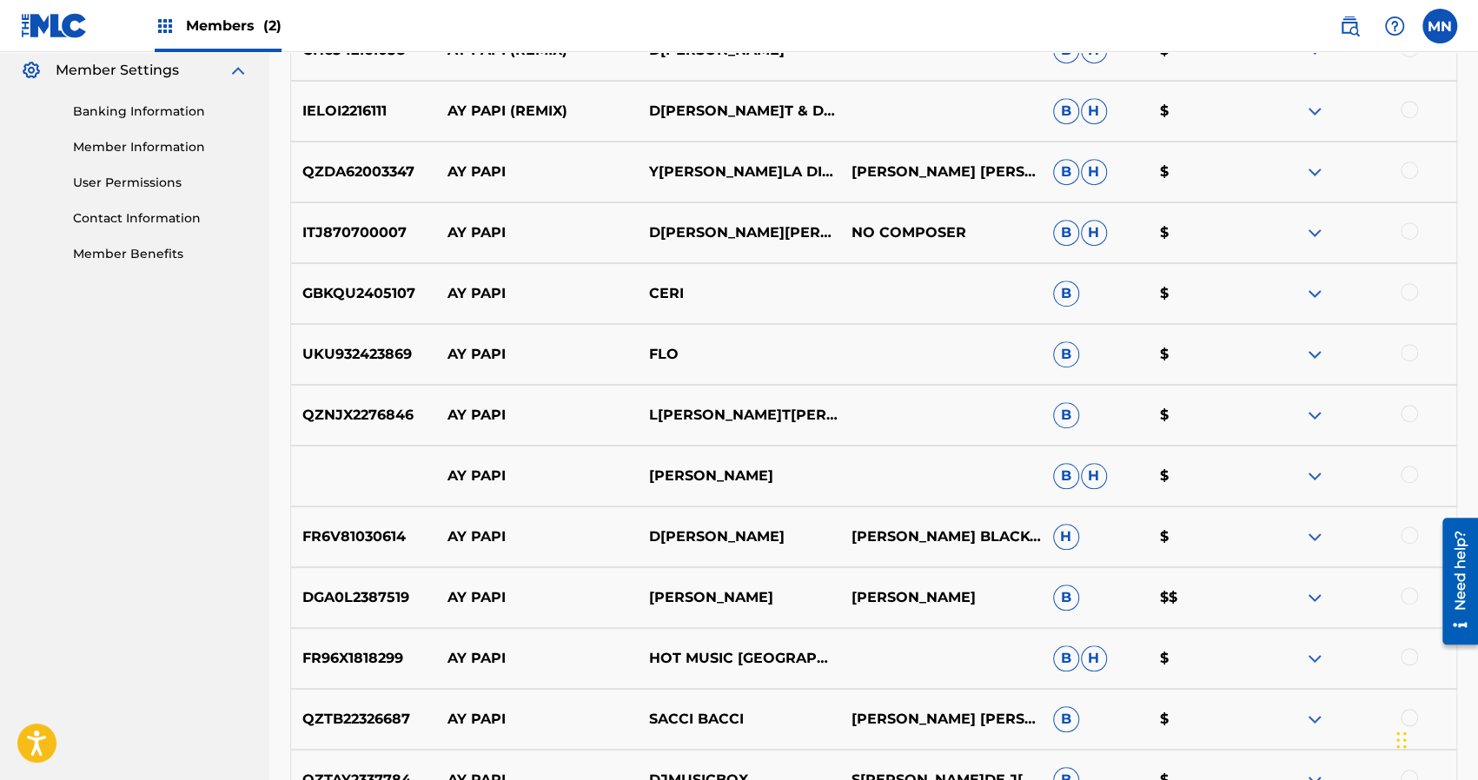
click at [195, 460] on nav "Great Touch Publishing Inc Summary Catalog Works Registration Claiming Tool Ind…" at bounding box center [134, 324] width 269 height 1964
click at [1469, 103] on div "Matching Tool The Matching Tool enables you to suggest matches between sound re…" at bounding box center [873, 346] width 1209 height 1921
drag, startPoint x: 1469, startPoint y: 103, endPoint x: 1483, endPoint y: 103, distance: 13.9
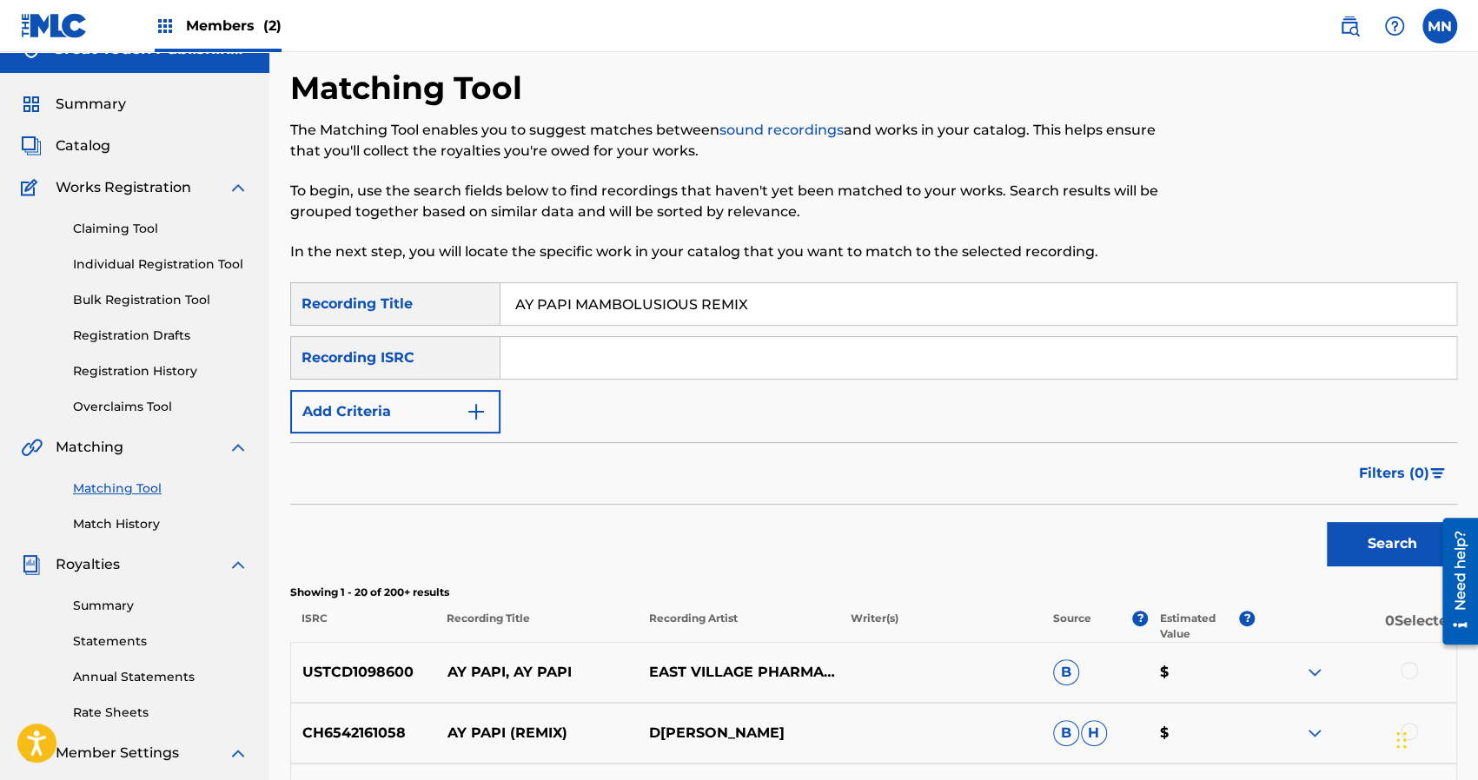
click at [648, 307] on input "AY PAPI MAMBOLUSIOUS REMIX" at bounding box center [979, 304] width 956 height 42
click at [1373, 555] on button "Search" at bounding box center [1392, 543] width 130 height 43
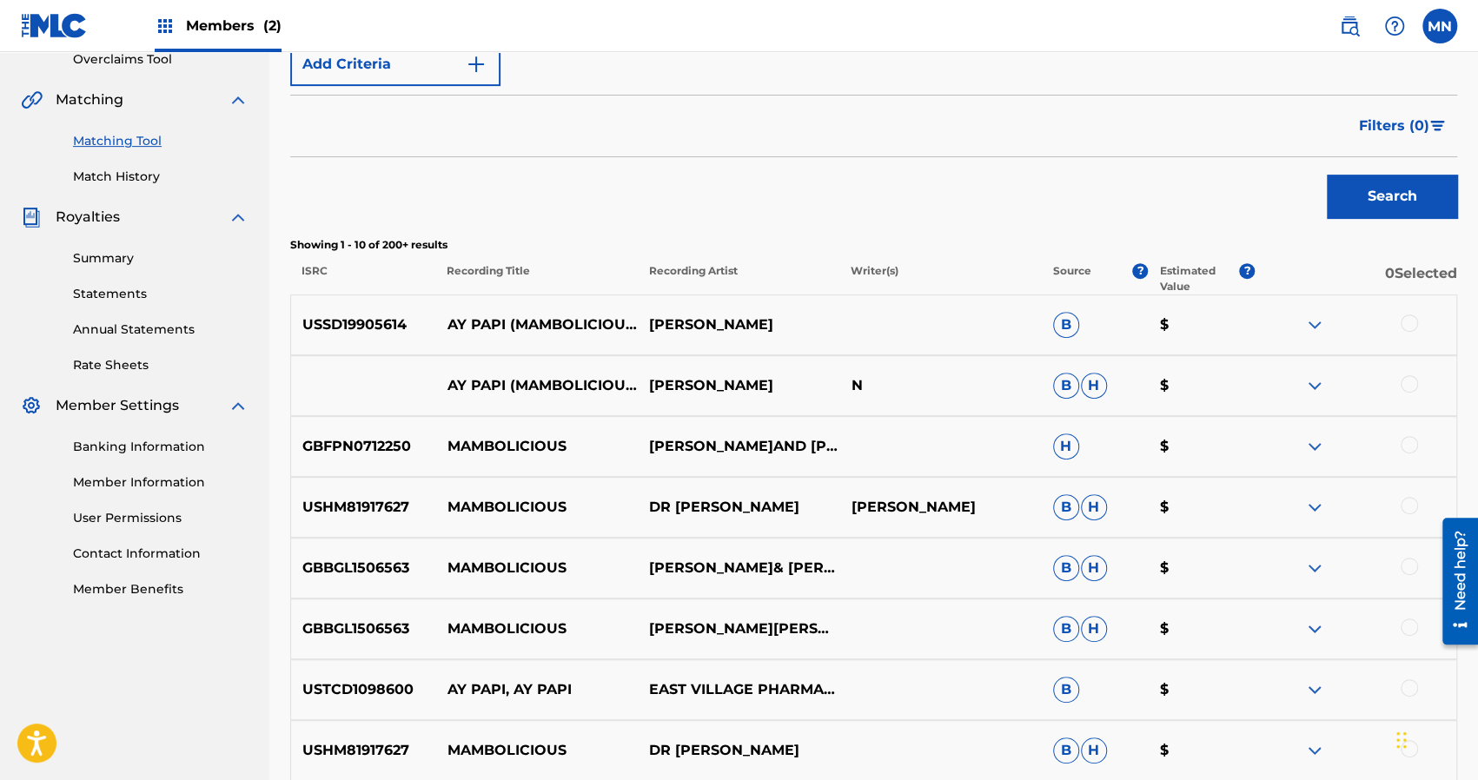
scroll to position [409, 0]
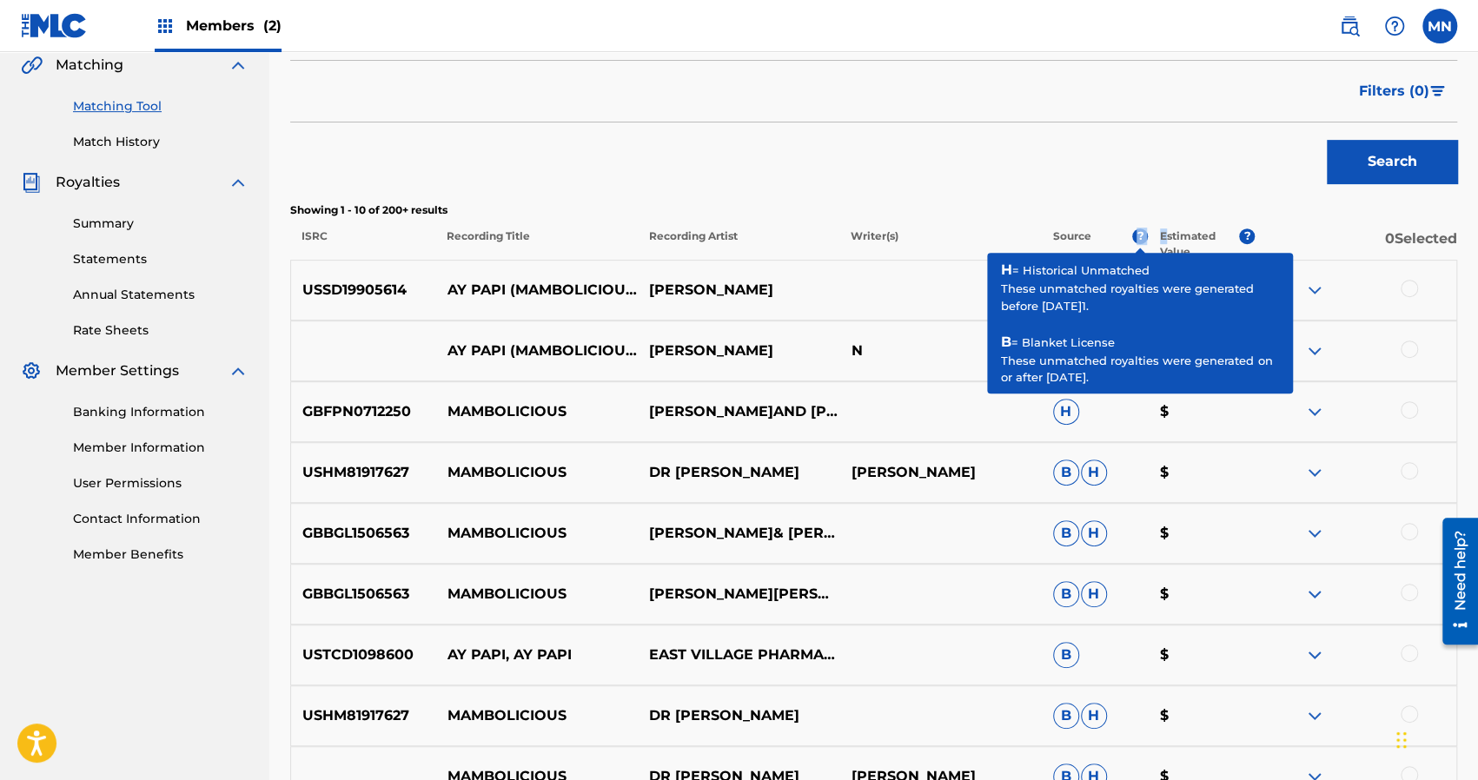
drag, startPoint x: 1168, startPoint y: 235, endPoint x: 1137, endPoint y: 233, distance: 31.3
click at [1137, 233] on div "ISRC Recording Title Recording Artist Writer(s) Source ? Estimated Value ? 0 Se…" at bounding box center [873, 244] width 1167 height 31
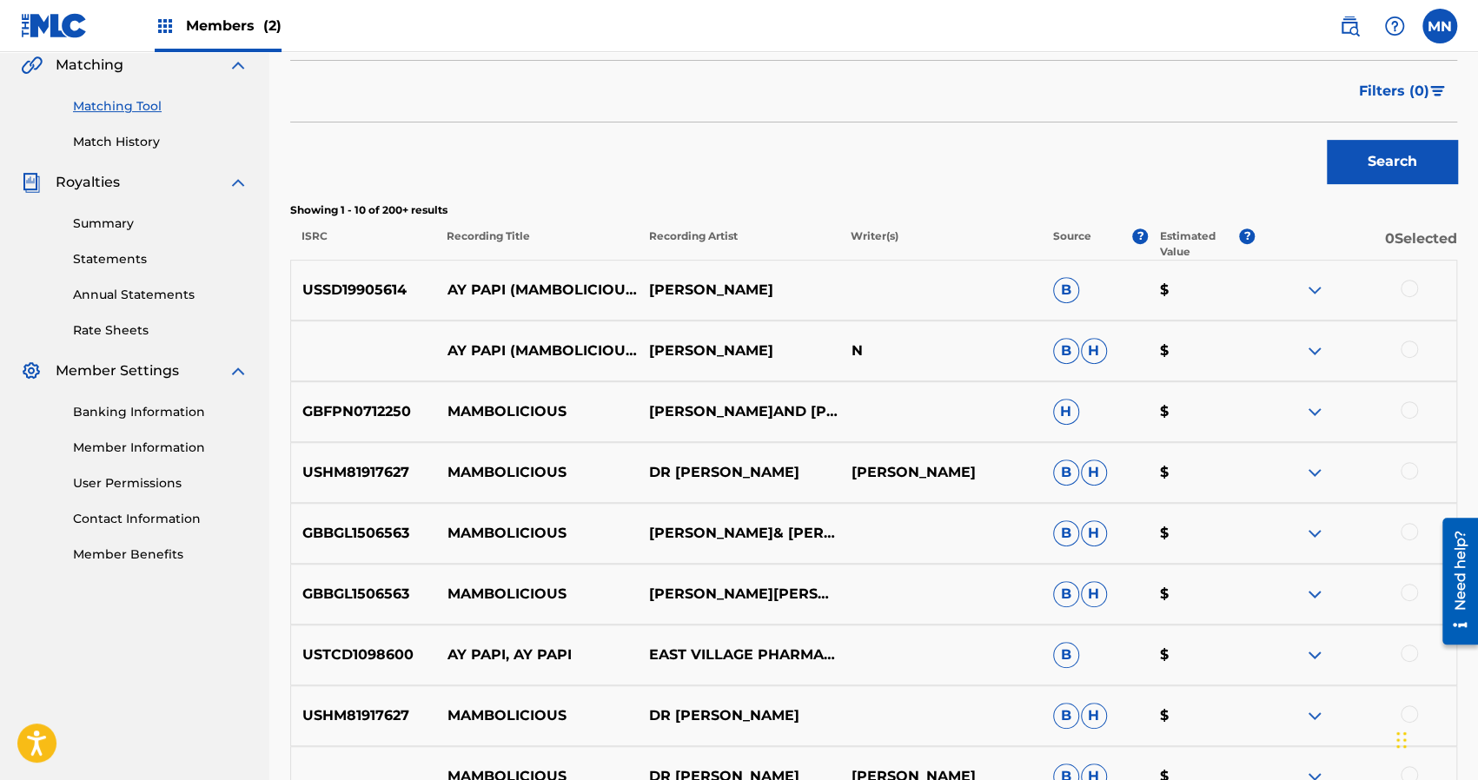
click at [1476, 116] on div "Matching Tool The Matching Tool enables you to suggest matches between sound re…" at bounding box center [873, 342] width 1209 height 1312
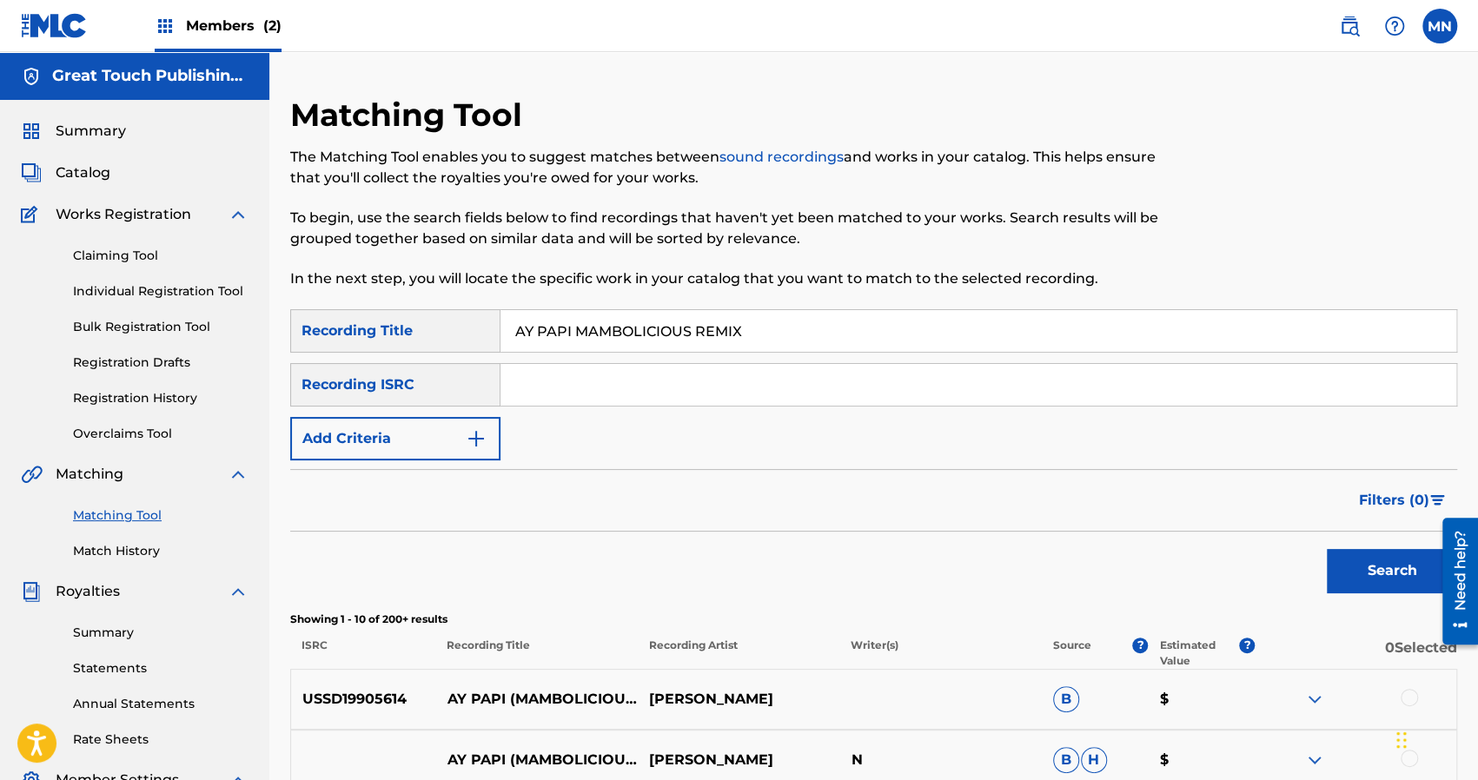
click at [777, 323] on input "AY PAPI MAMBOLICIOUS REMIX" at bounding box center [979, 331] width 956 height 42
click at [1327, 549] on button "Search" at bounding box center [1392, 570] width 130 height 43
click at [860, 493] on div "Filters ( 0 )" at bounding box center [873, 500] width 1167 height 63
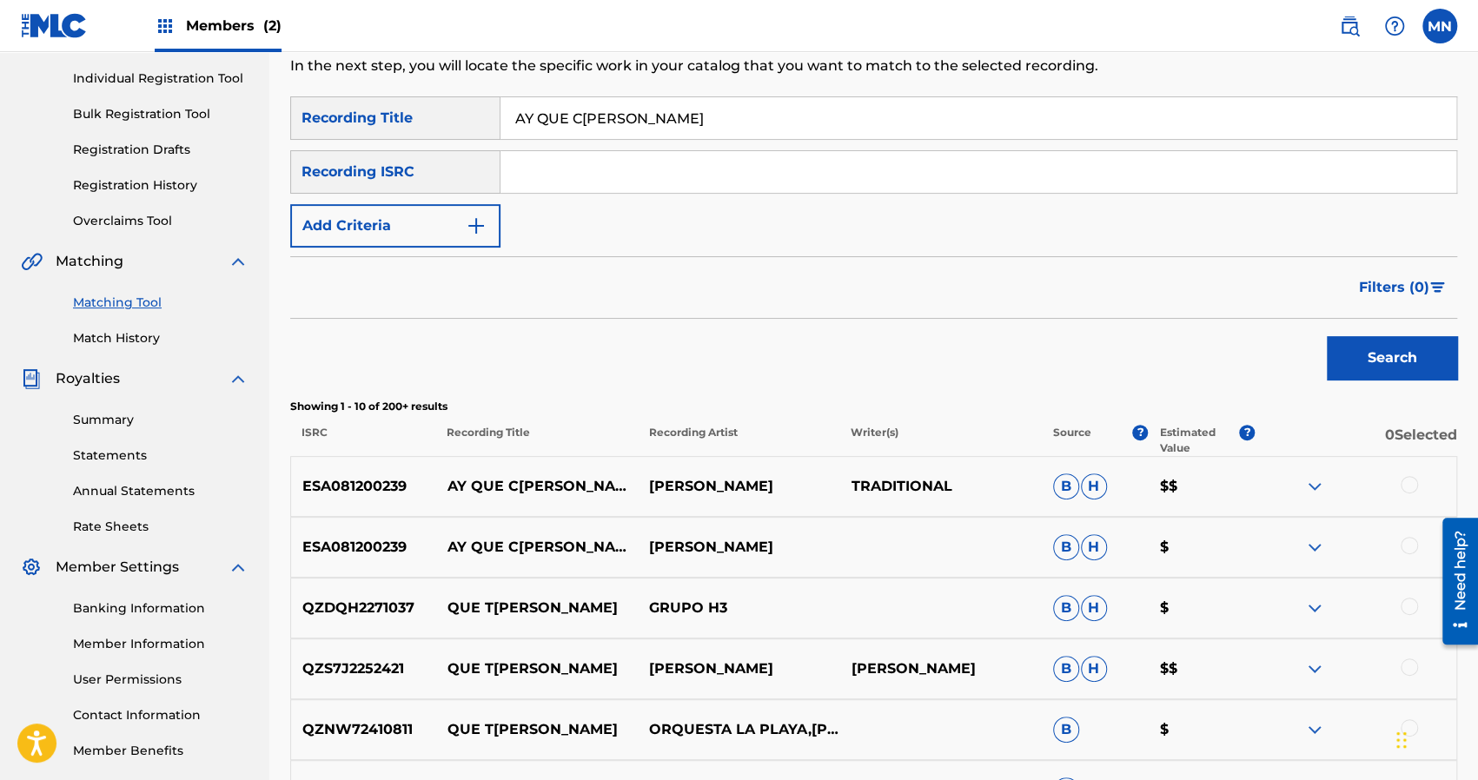
scroll to position [189, 0]
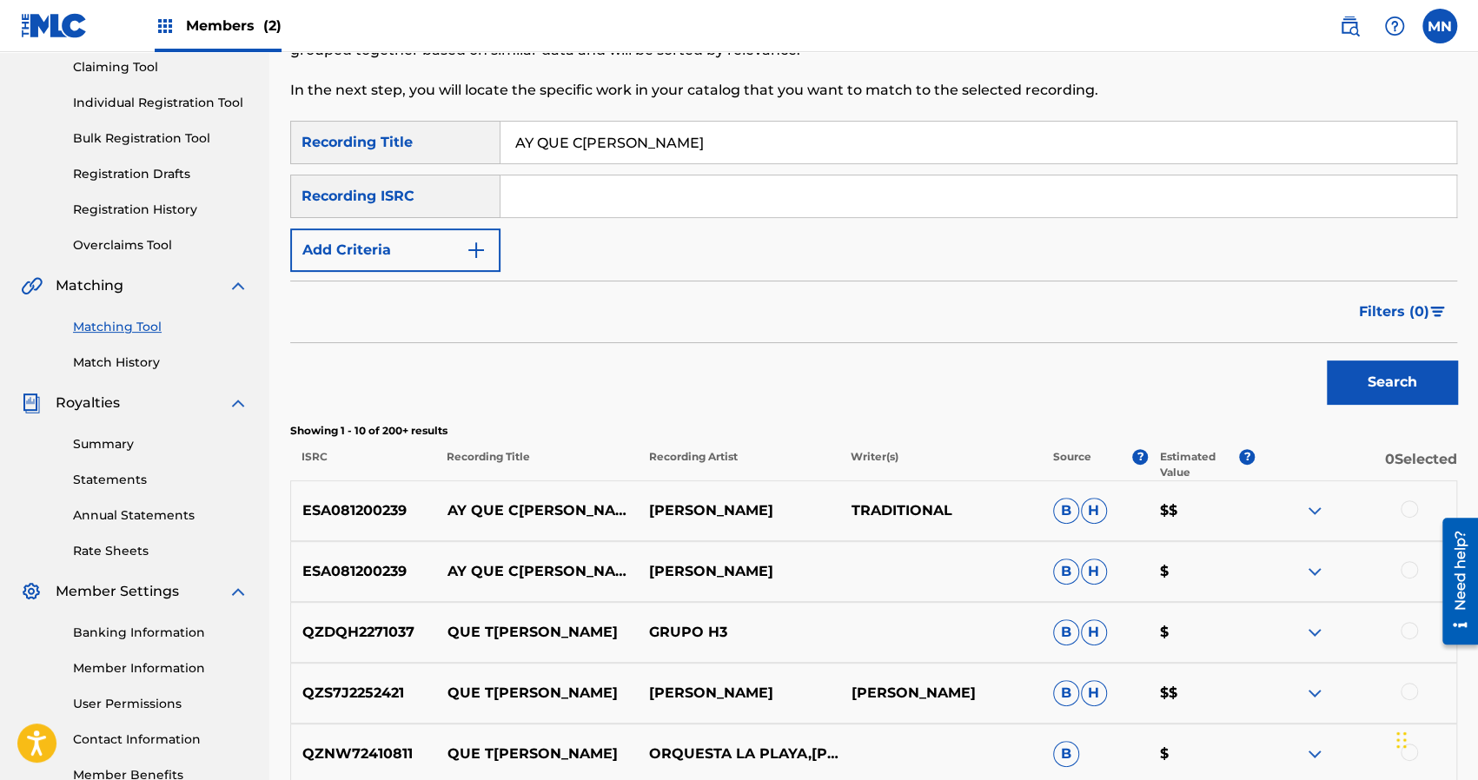
click at [646, 149] on input "AY QUE C[PERSON_NAME]" at bounding box center [979, 143] width 956 height 42
type input "A"
type input "CORAZONCITO DE MI VIDA"
click at [1327, 361] on button "Search" at bounding box center [1392, 382] width 130 height 43
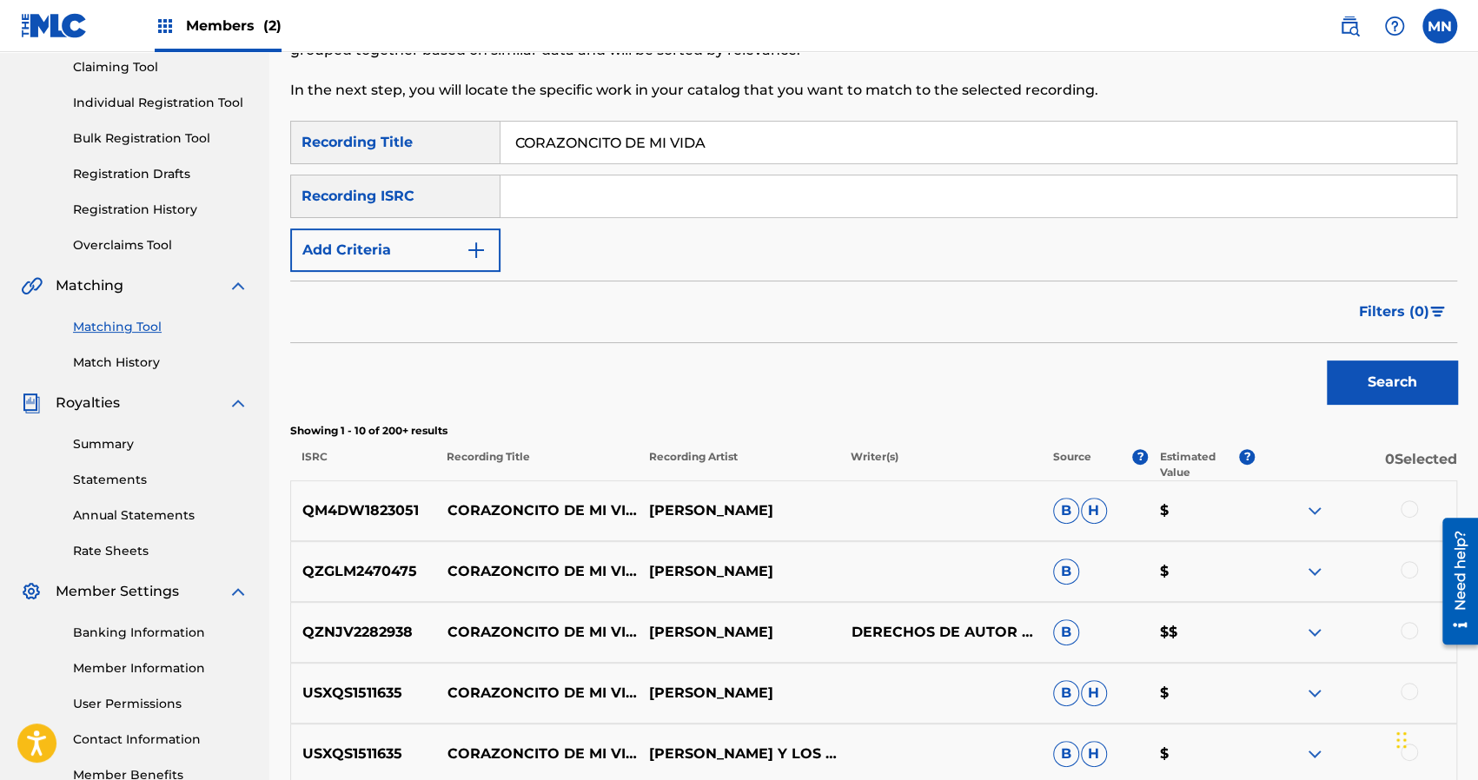
click at [1167, 632] on p "$$" at bounding box center [1201, 632] width 107 height 21
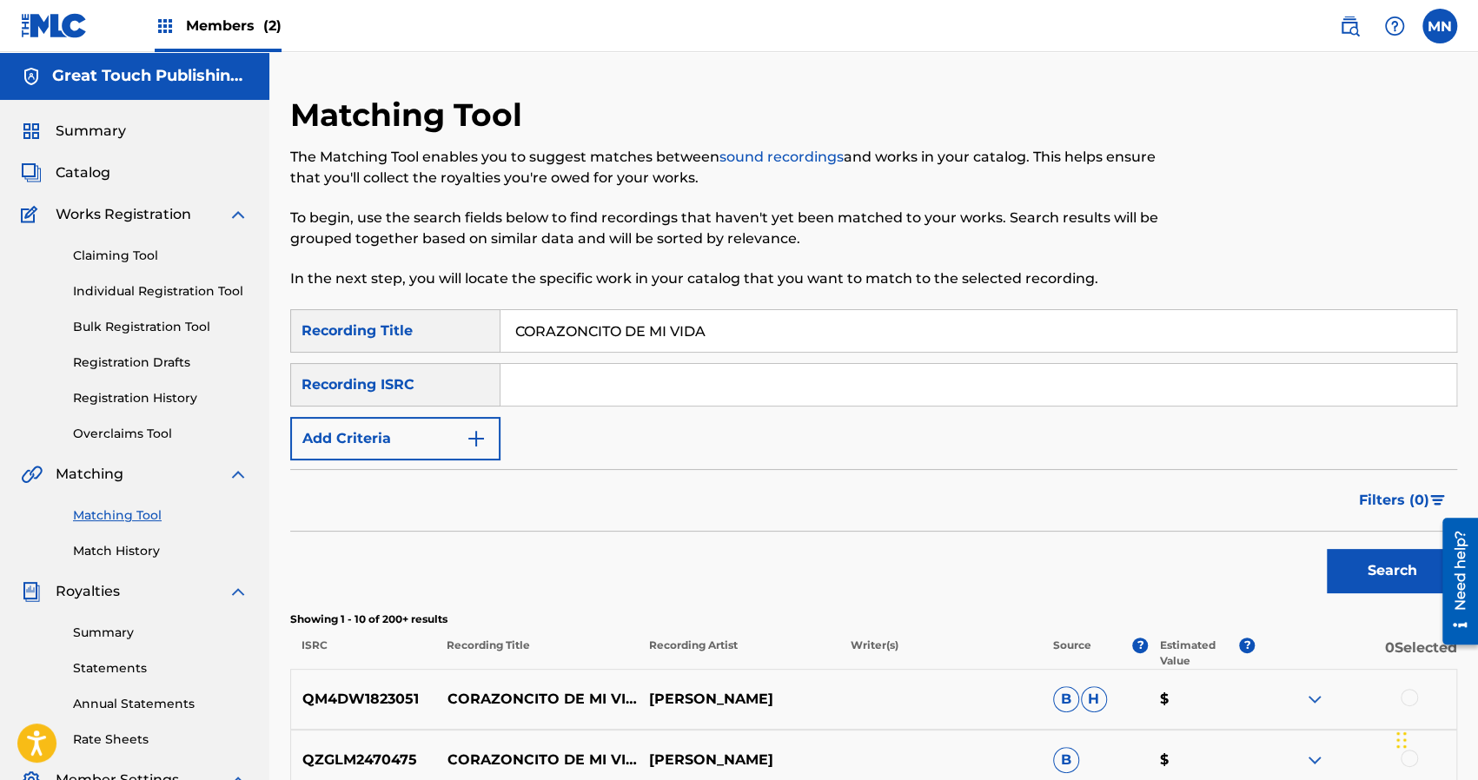
scroll to position [0, 0]
click at [473, 435] on img "Search Form" at bounding box center [476, 438] width 21 height 21
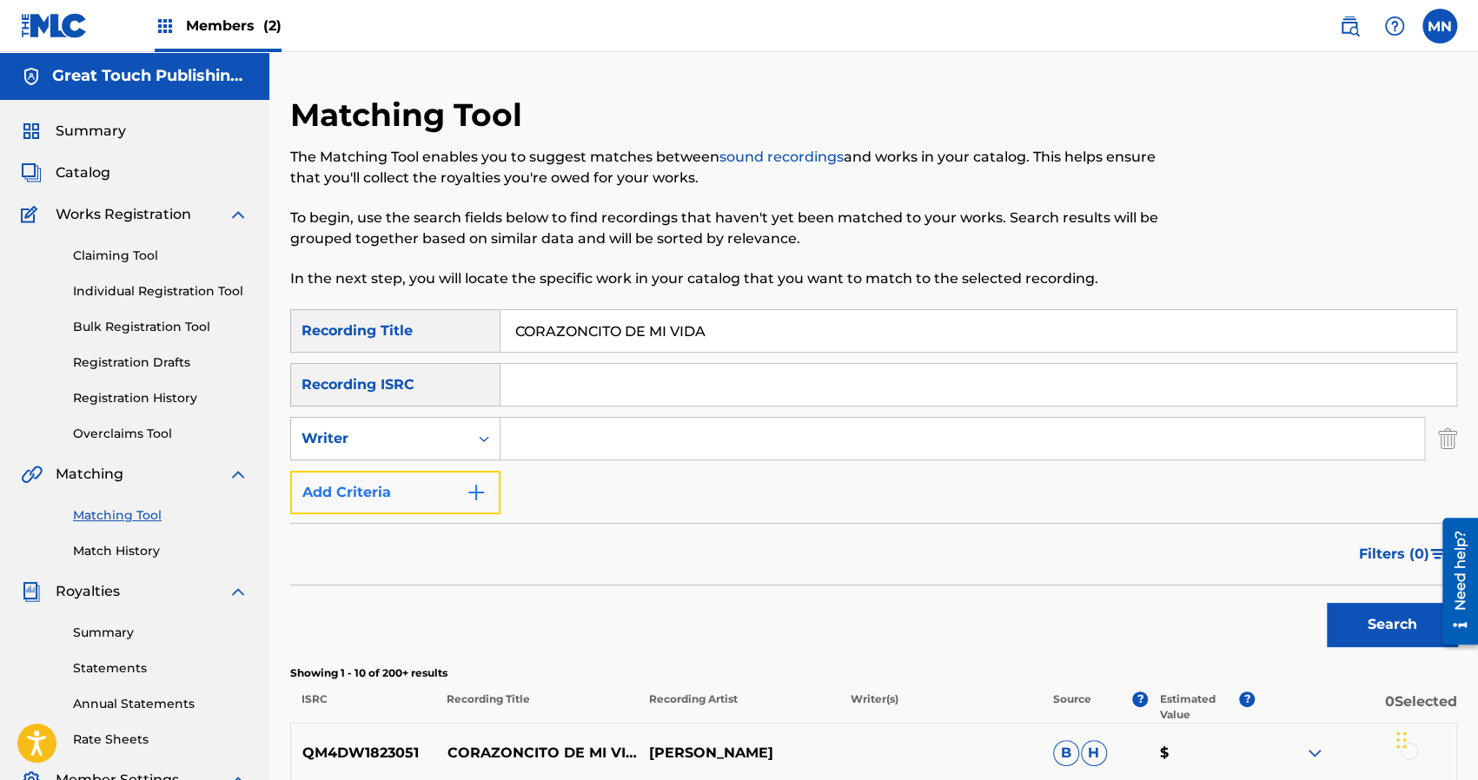
click at [476, 491] on img "Search Form" at bounding box center [476, 492] width 21 height 21
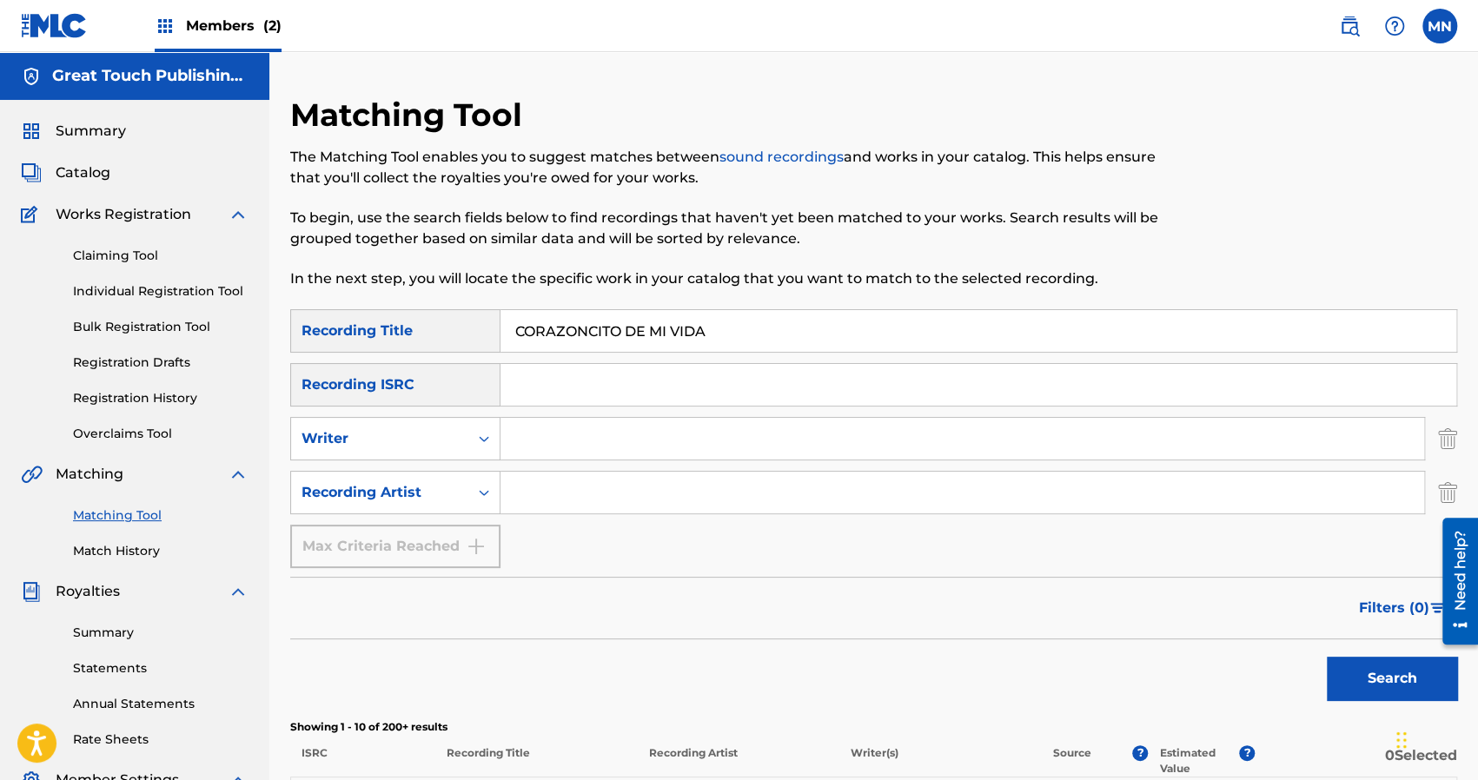
click at [562, 504] on input "Search Form" at bounding box center [963, 493] width 924 height 42
type input "[PERSON_NAME]"
click at [1327, 657] on button "Search" at bounding box center [1392, 678] width 130 height 43
click at [752, 611] on div "Filters ( 0 )" at bounding box center [873, 608] width 1167 height 63
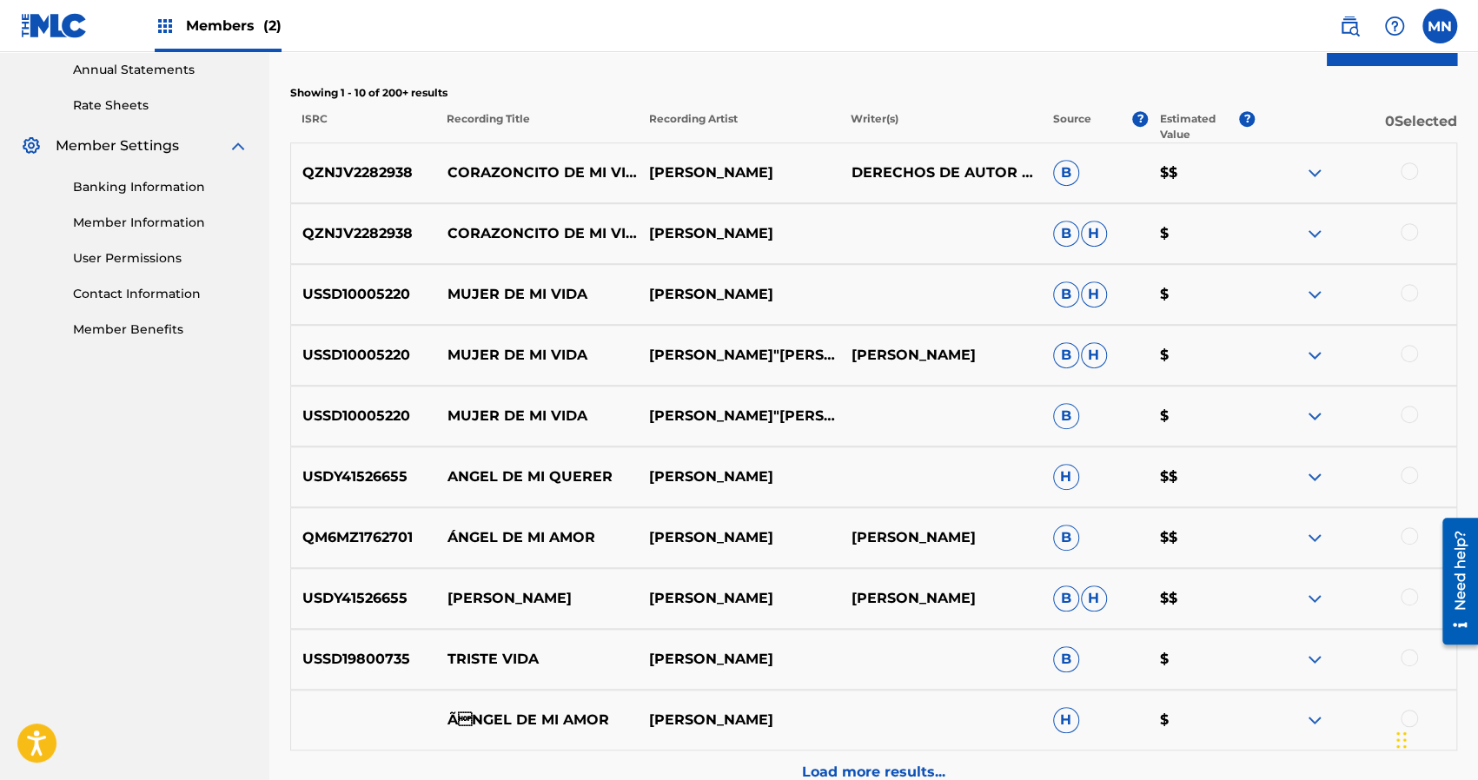
scroll to position [695, 0]
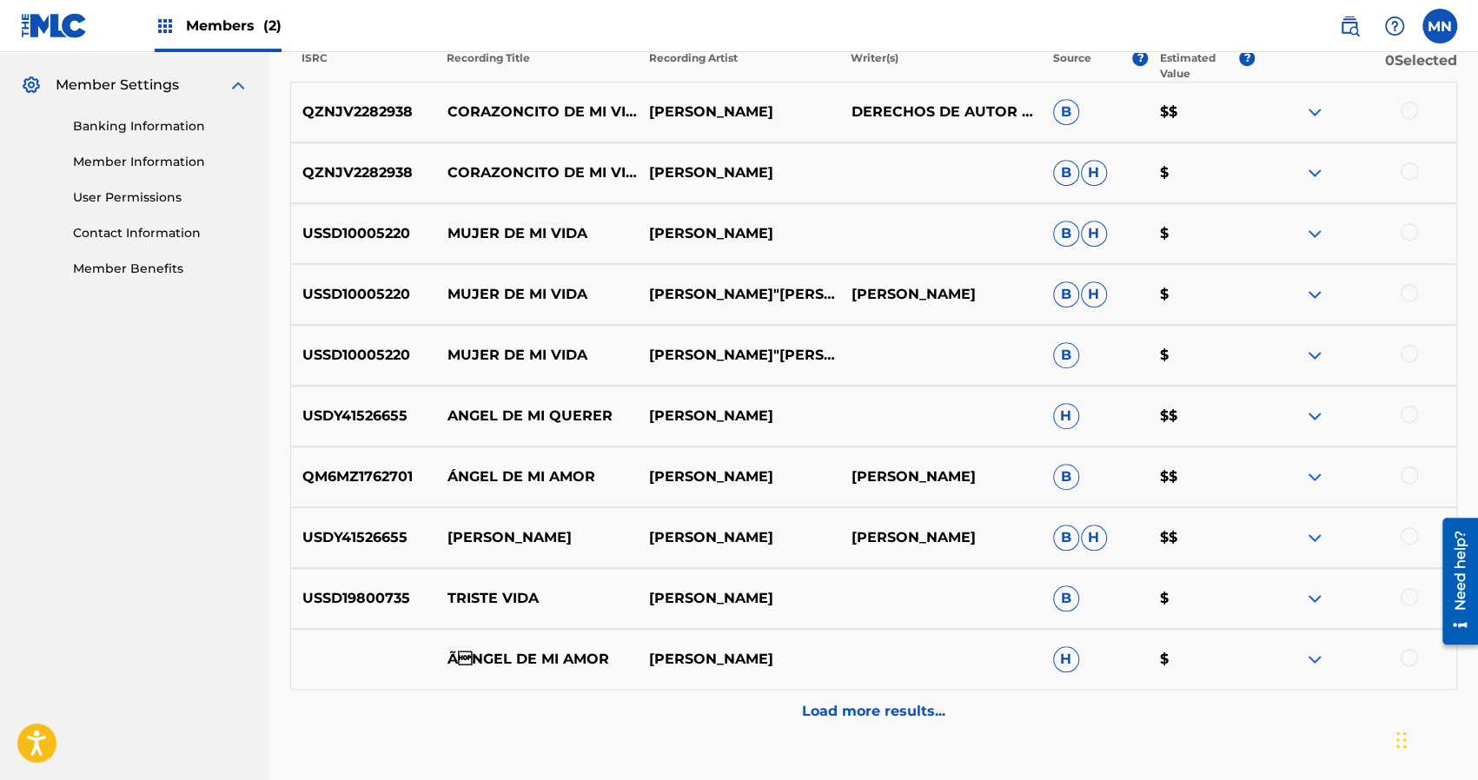
click at [752, 611] on div "QZNJV2282938 CORAZONCITO DE MI VIDA [PERSON_NAME] DERECHOS DE AUTOR RESERVADOS …" at bounding box center [873, 408] width 1167 height 652
click at [1475, 97] on div "Matching Tool The Matching Tool enables you to suggest matches between sound re…" at bounding box center [873, 110] width 1209 height 1420
click at [1475, 98] on div "Matching Tool The Matching Tool enables you to suggest matches between sound re…" at bounding box center [873, 110] width 1209 height 1420
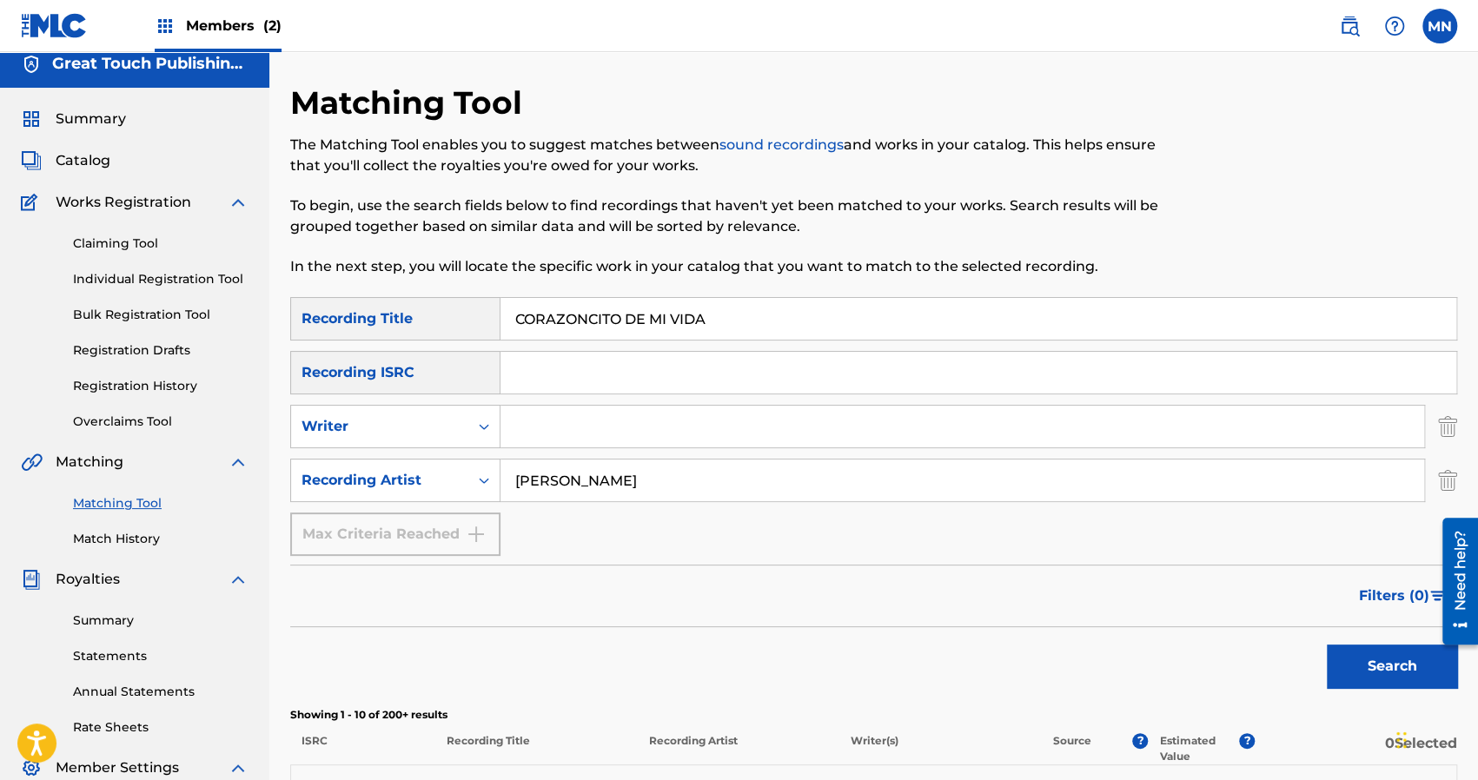
click at [755, 333] on input "CORAZONCITO DE MI VIDA" at bounding box center [979, 319] width 956 height 42
type input "CUANDO L[PERSON_NAME]"
click at [683, 484] on input "[PERSON_NAME]" at bounding box center [963, 481] width 924 height 42
type input "R"
click at [1391, 667] on button "Search" at bounding box center [1392, 666] width 130 height 43
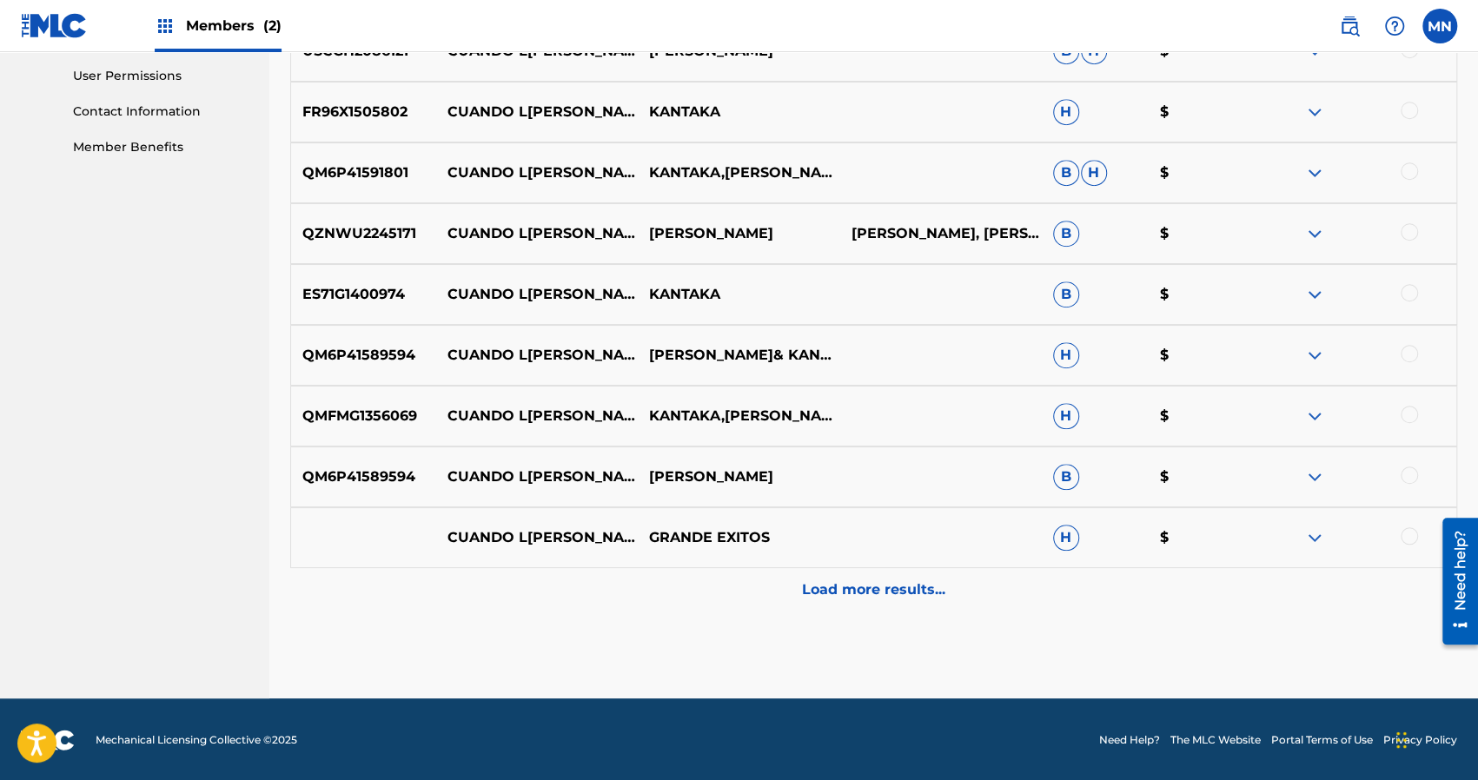
scroll to position [818, 0]
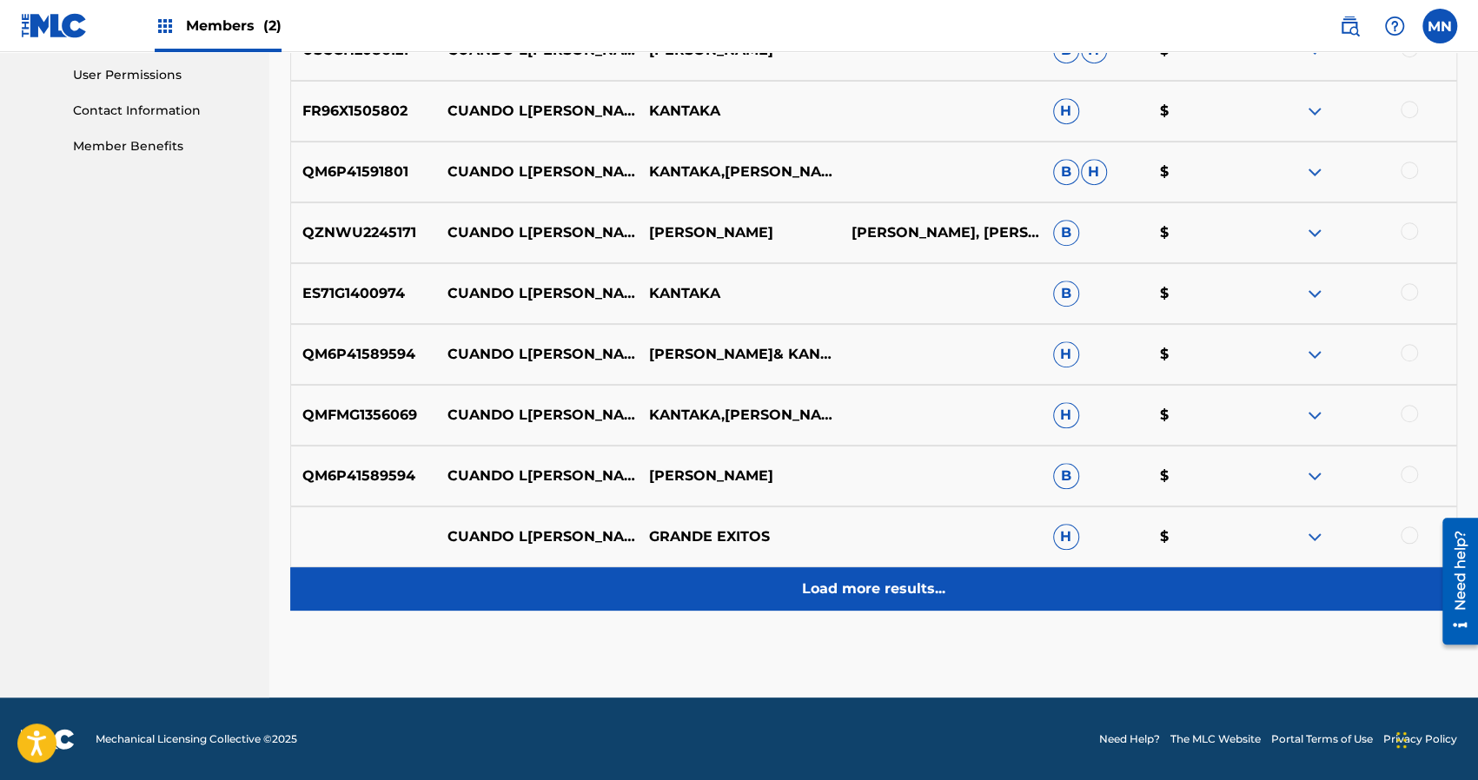
click at [855, 590] on p "Load more results..." at bounding box center [873, 589] width 143 height 21
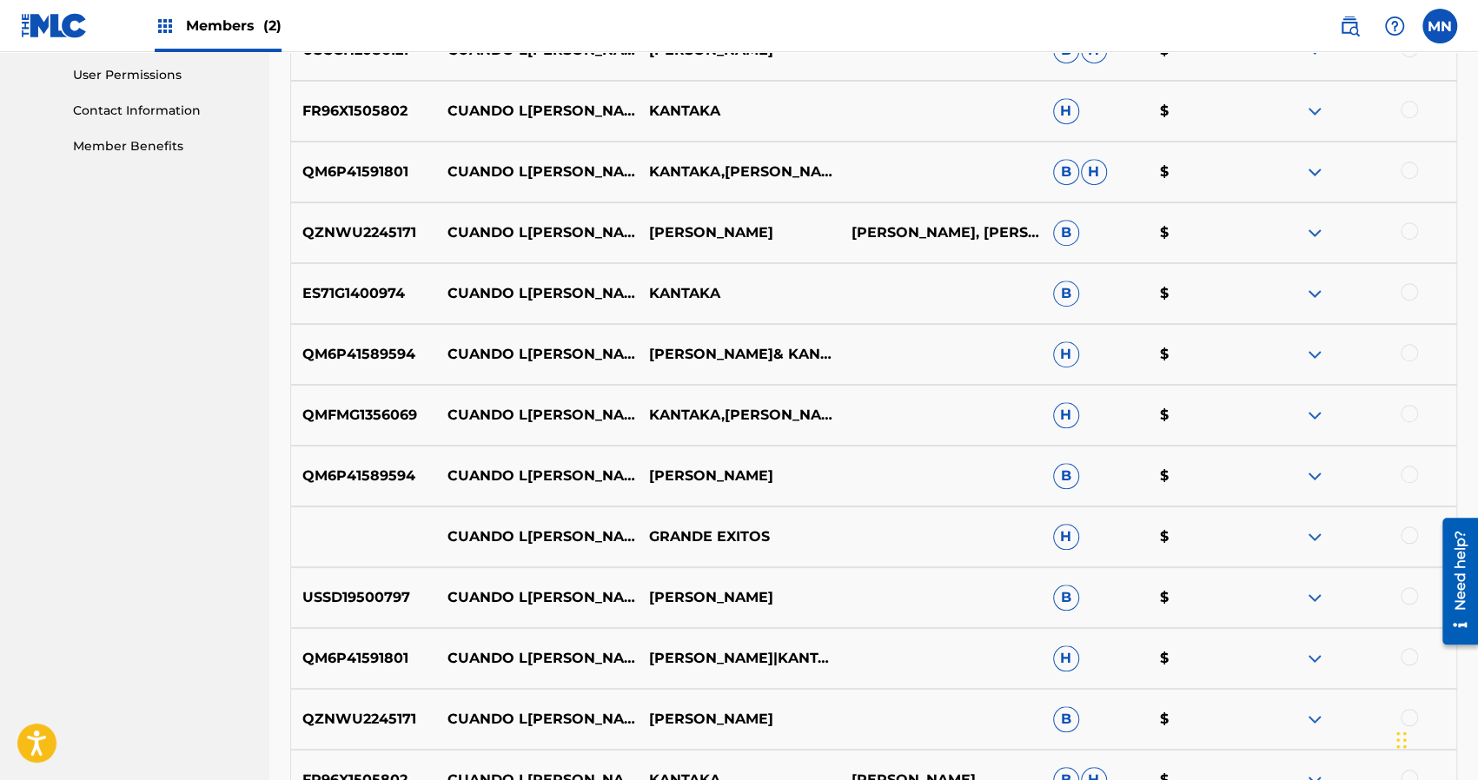
scroll to position [135, 0]
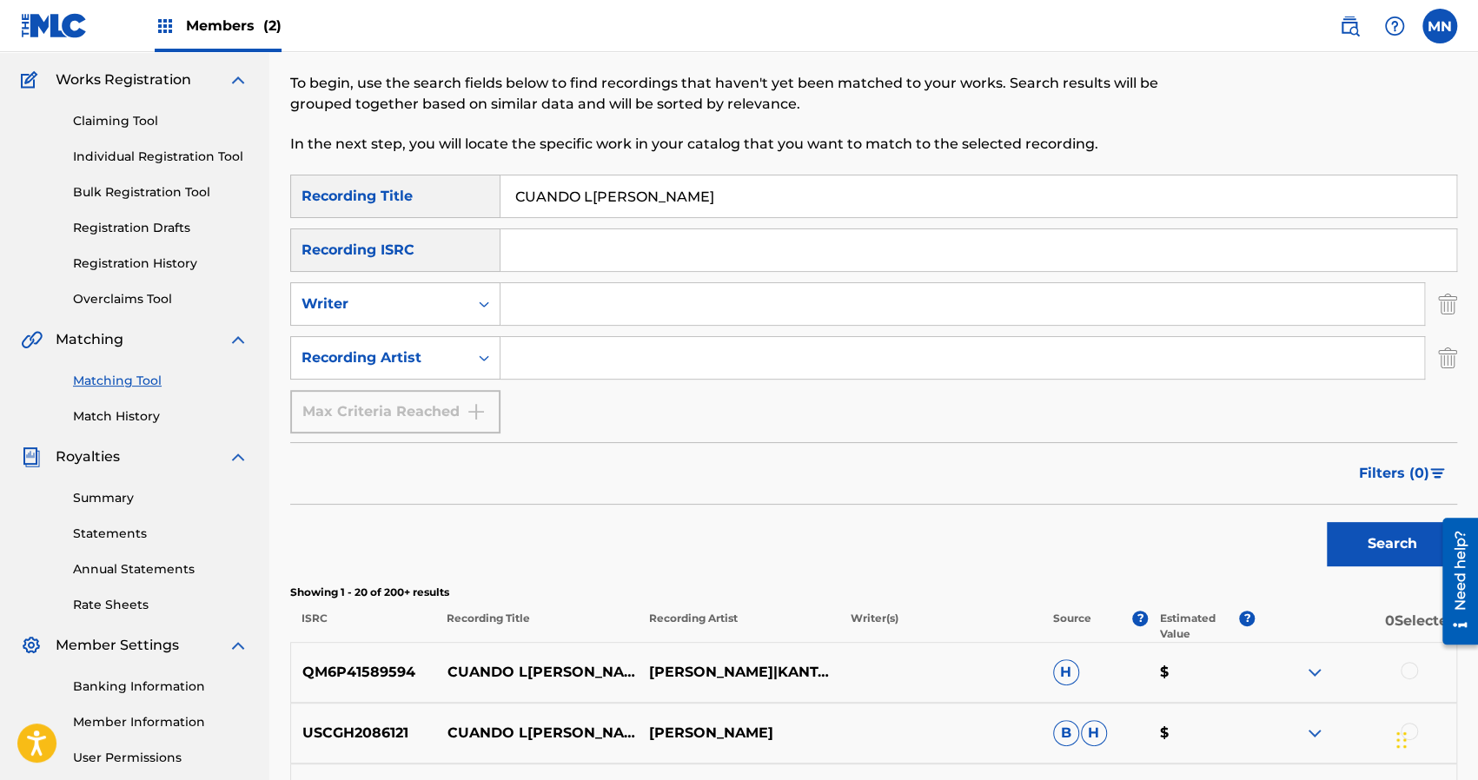
click at [707, 204] on input "CUANDO L[PERSON_NAME]" at bounding box center [979, 197] width 956 height 42
type input "C"
click at [1327, 522] on button "Search" at bounding box center [1392, 543] width 130 height 43
click at [814, 500] on div "Filters ( 0 )" at bounding box center [873, 473] width 1167 height 63
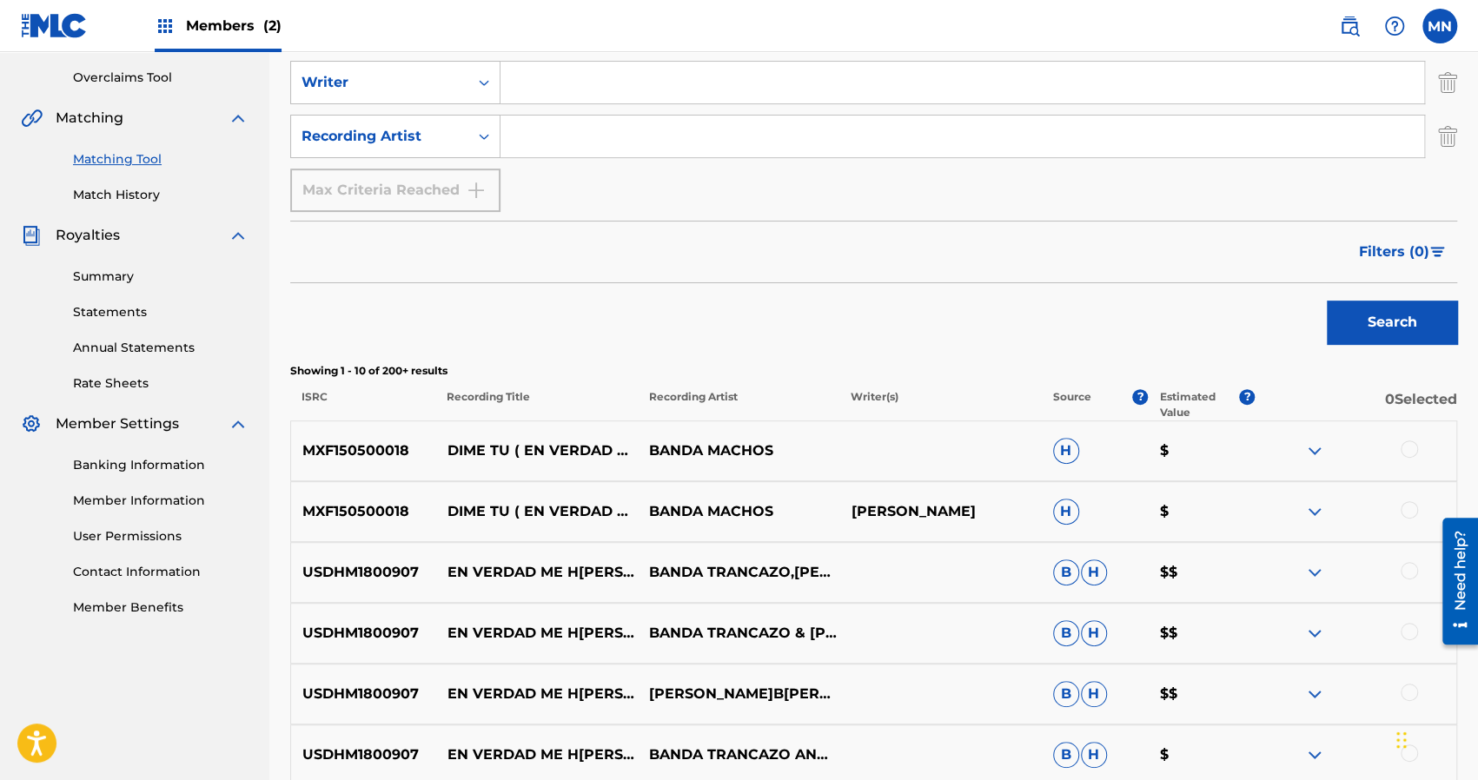
scroll to position [343, 0]
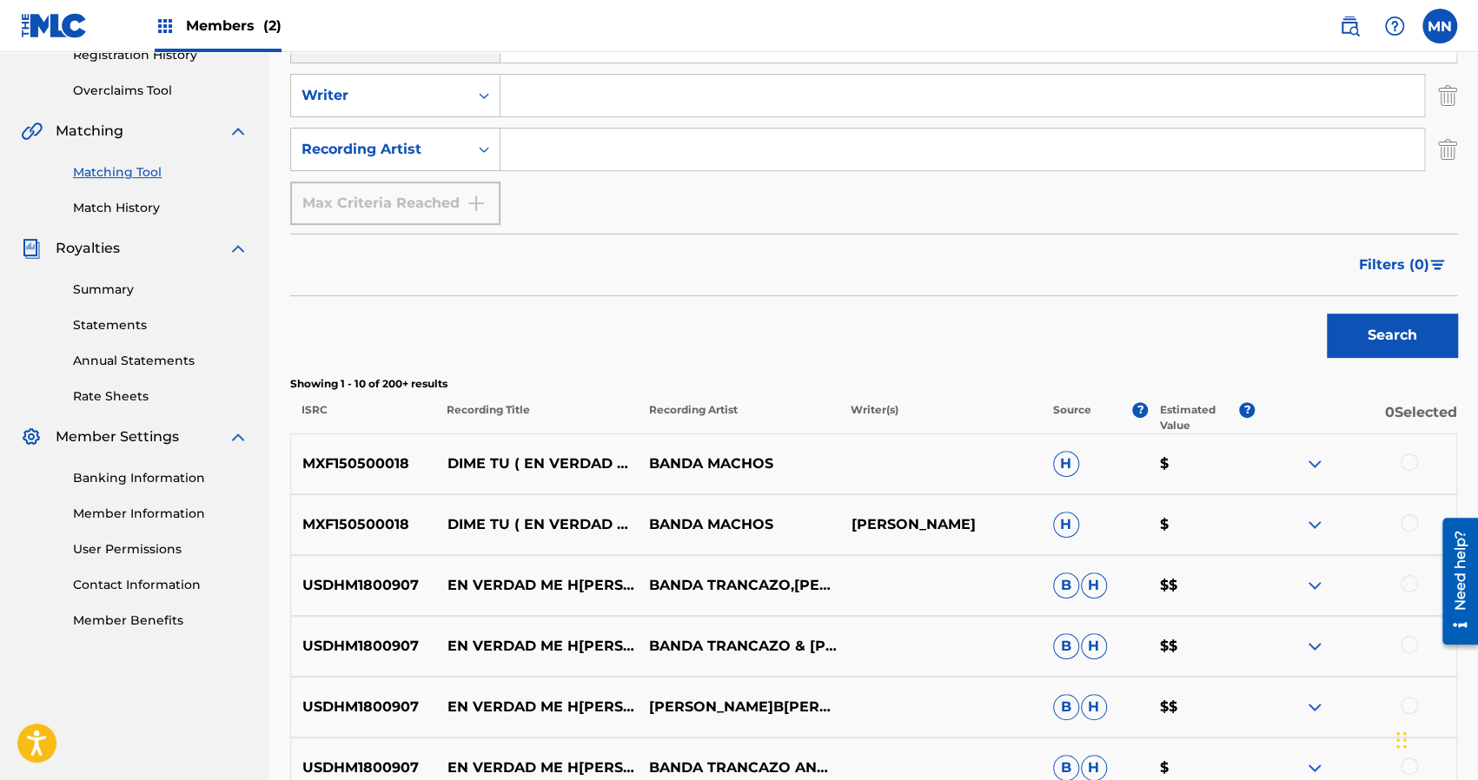
click at [1315, 462] on img at bounding box center [1315, 464] width 21 height 21
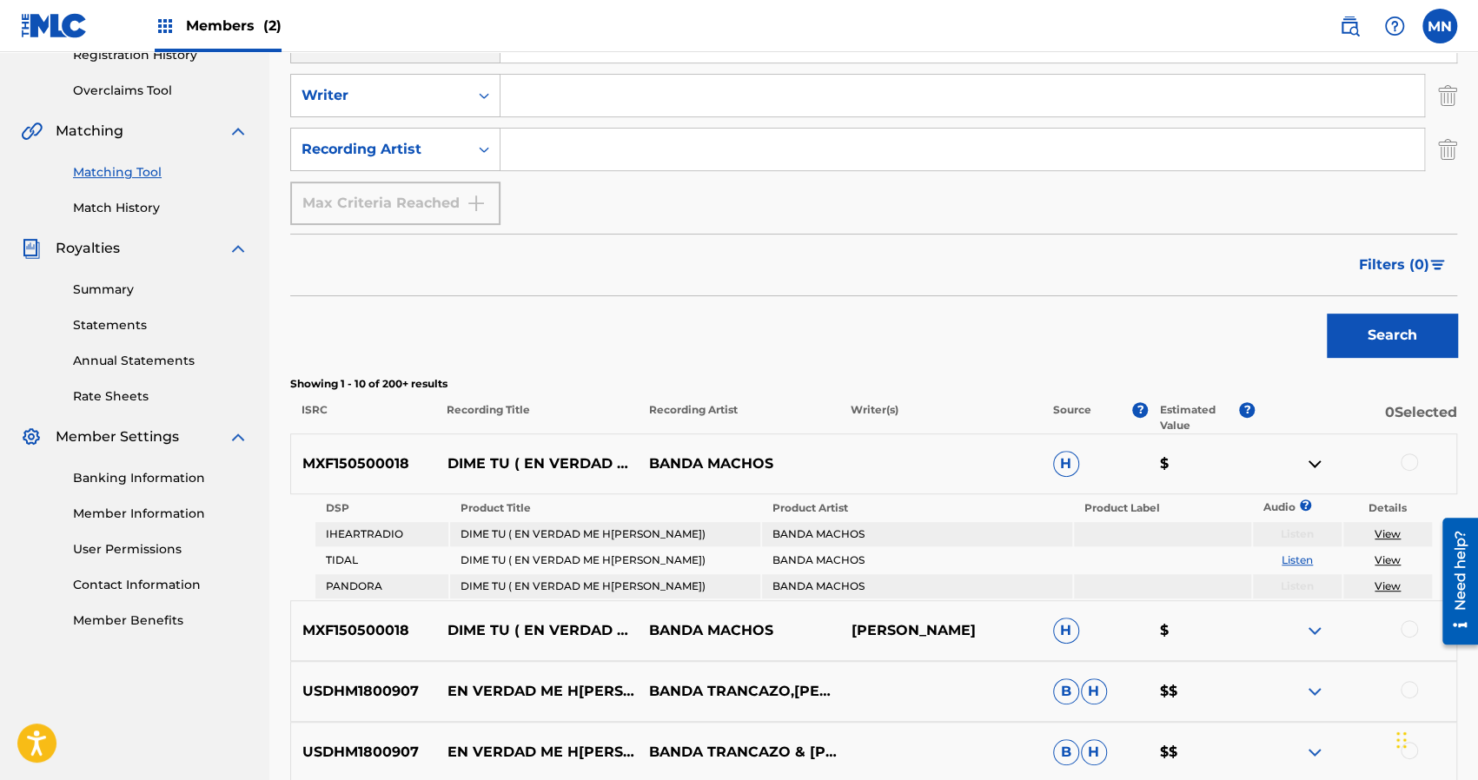
click at [1317, 624] on img at bounding box center [1315, 631] width 21 height 21
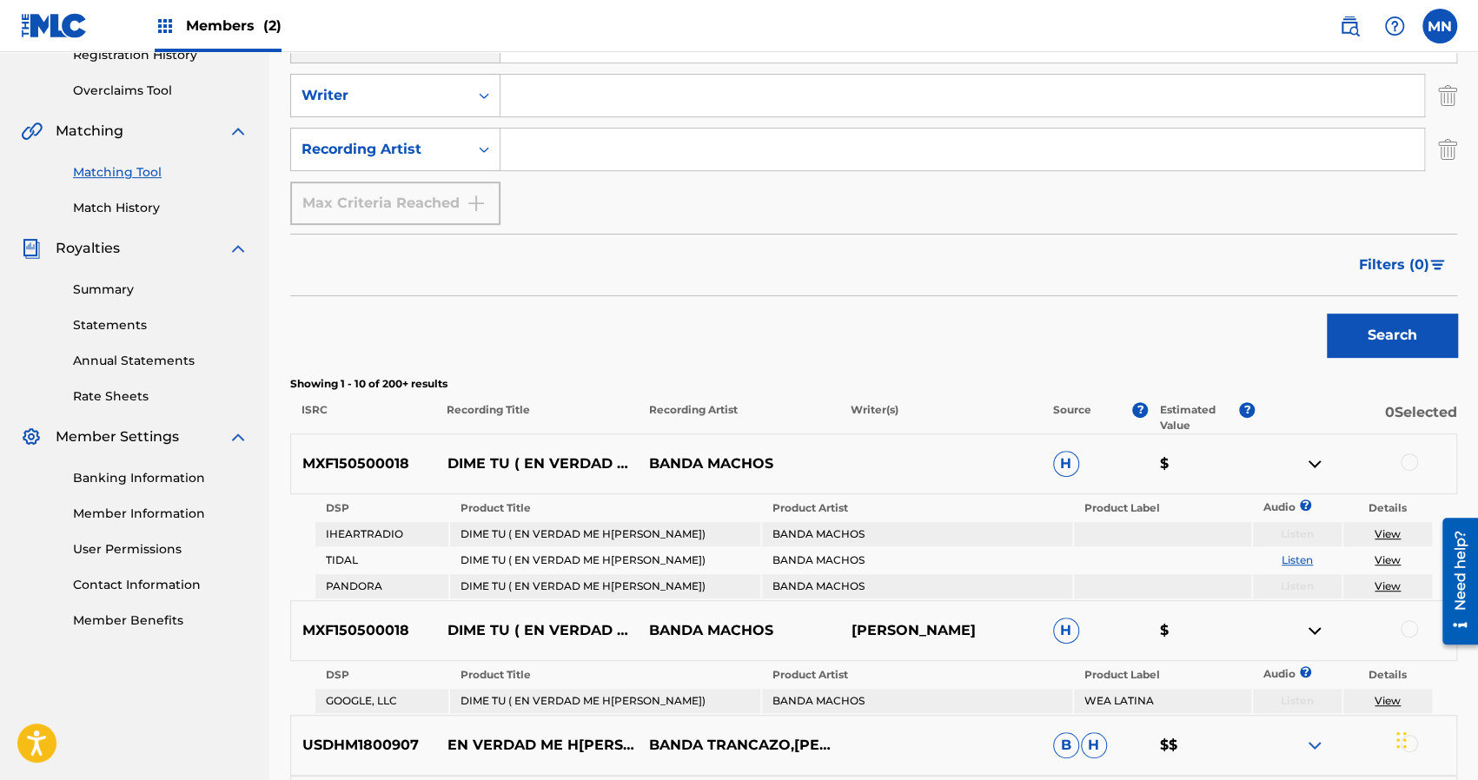
click at [1478, 83] on div "Matching Tool The Matching Tool enables you to suggest matches between sound re…" at bounding box center [873, 542] width 1209 height 1580
drag, startPoint x: 1478, startPoint y: 83, endPoint x: 1478, endPoint y: 129, distance: 46.1
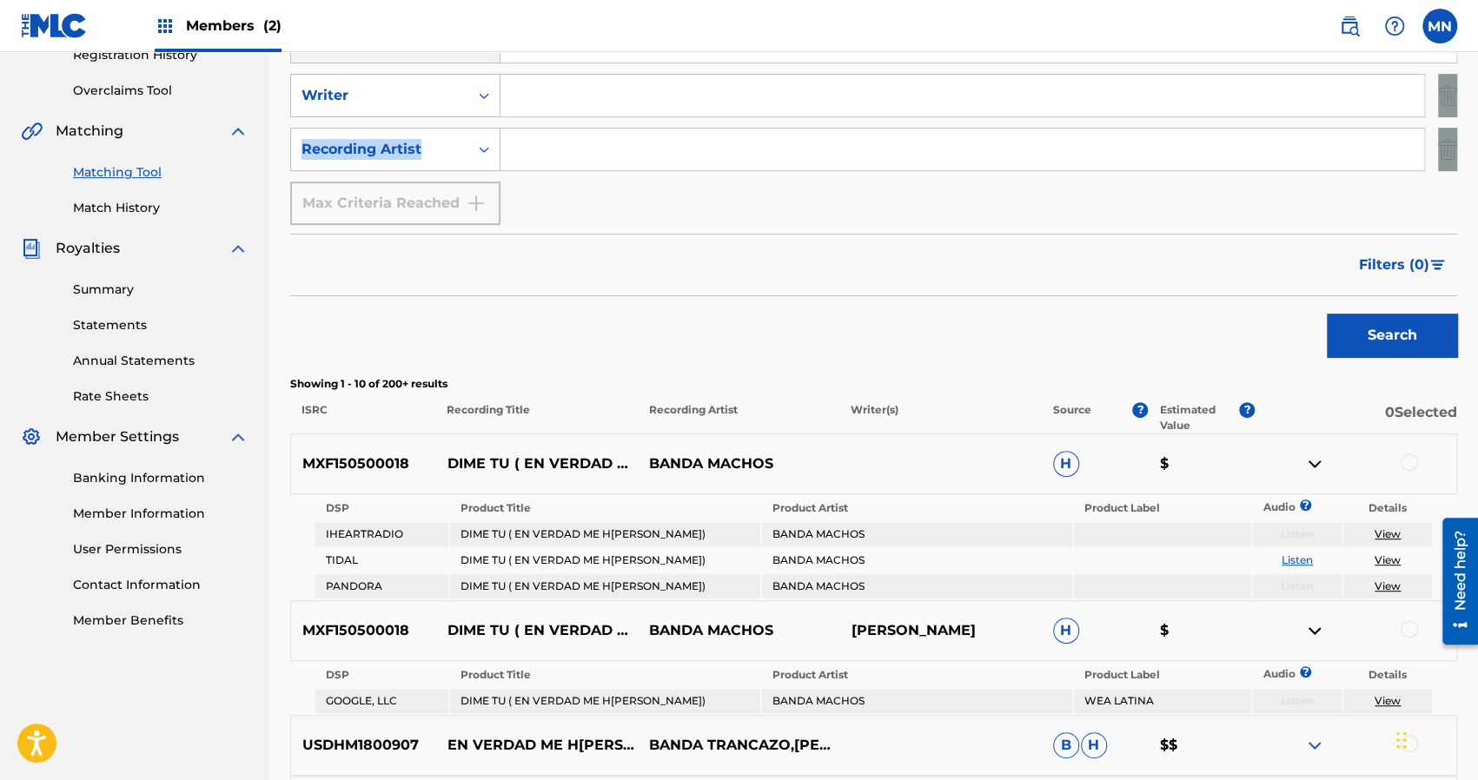
click at [1478, 129] on html "Accessibility Screen-Reader Guide, Feedback, and Issue Reporting | New window C…" at bounding box center [739, 47] width 1478 height 780
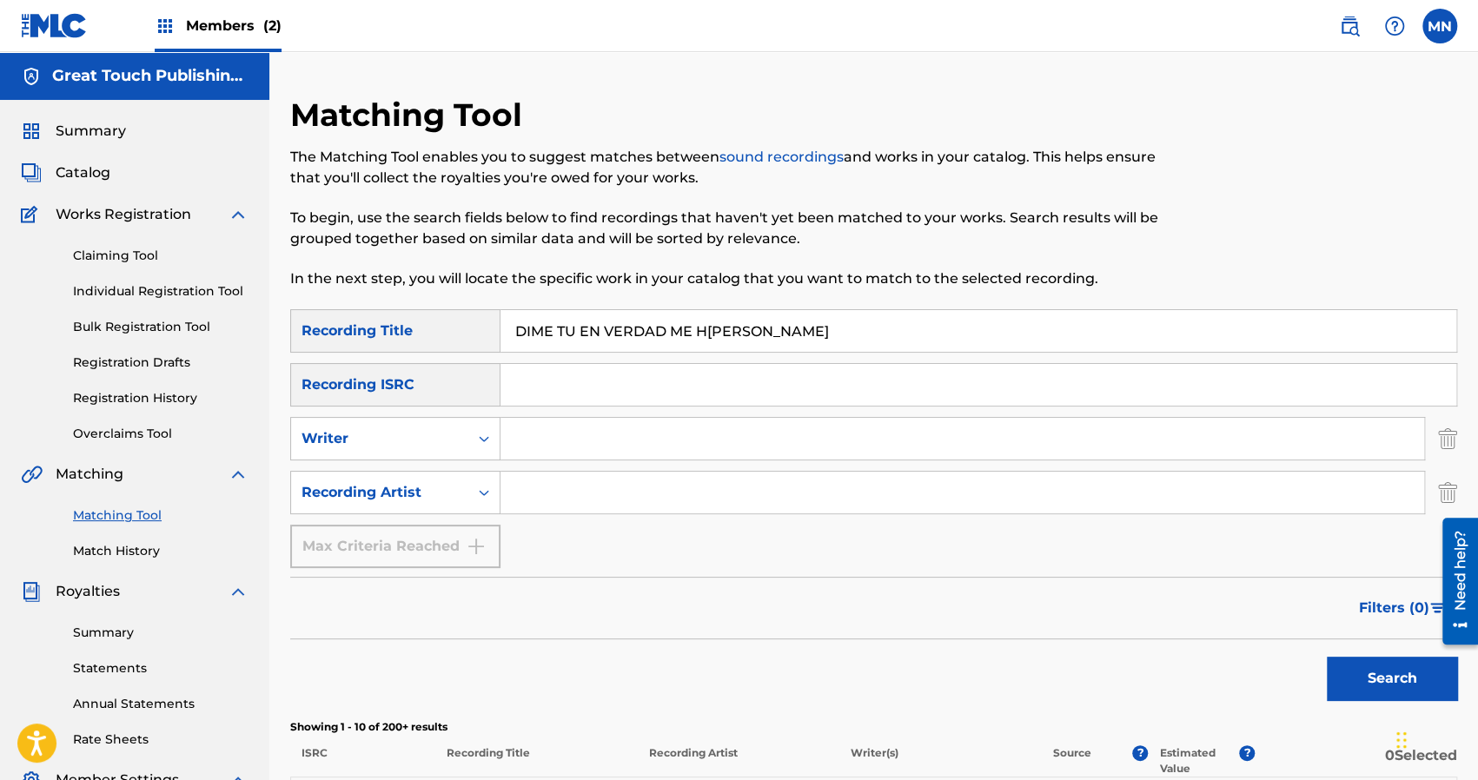
click at [800, 314] on input "DIME TU EN VERDAD ME H[PERSON_NAME]" at bounding box center [979, 331] width 956 height 42
type input "D"
type input "EL ANILLITO"
click at [1327, 657] on button "Search" at bounding box center [1392, 678] width 130 height 43
click at [699, 667] on div "Search" at bounding box center [873, 675] width 1167 height 70
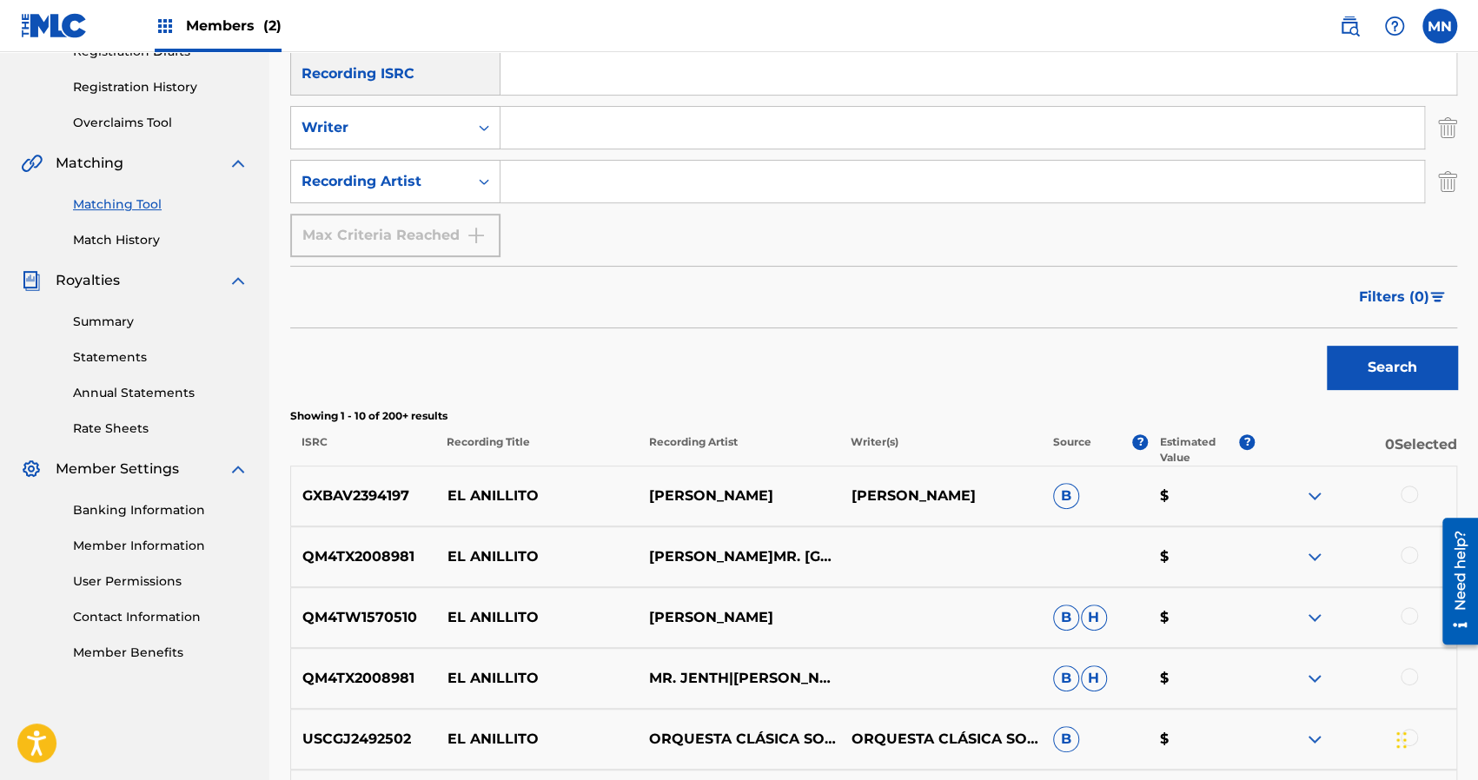
scroll to position [313, 0]
click at [609, 332] on div "Search" at bounding box center [873, 362] width 1167 height 70
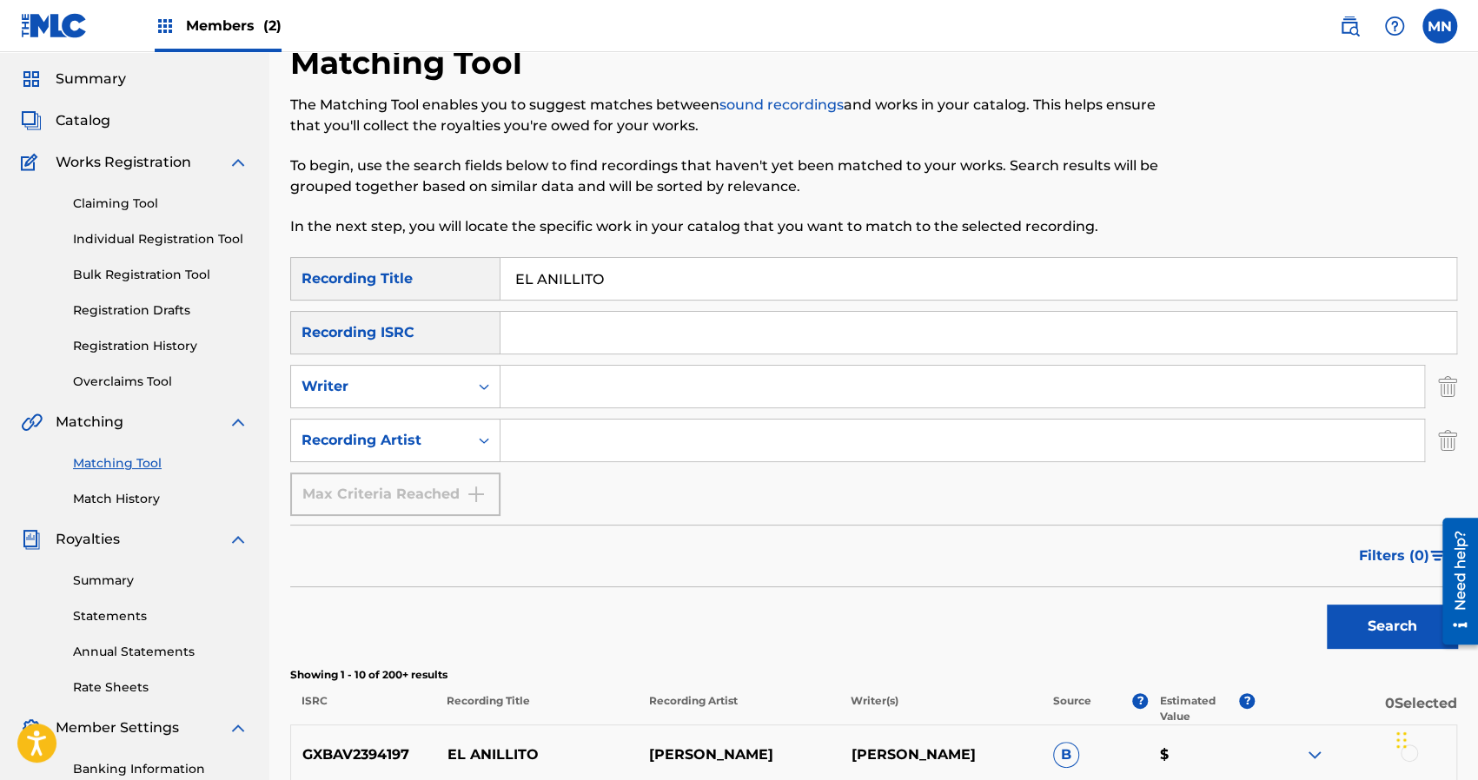
scroll to position [0, 0]
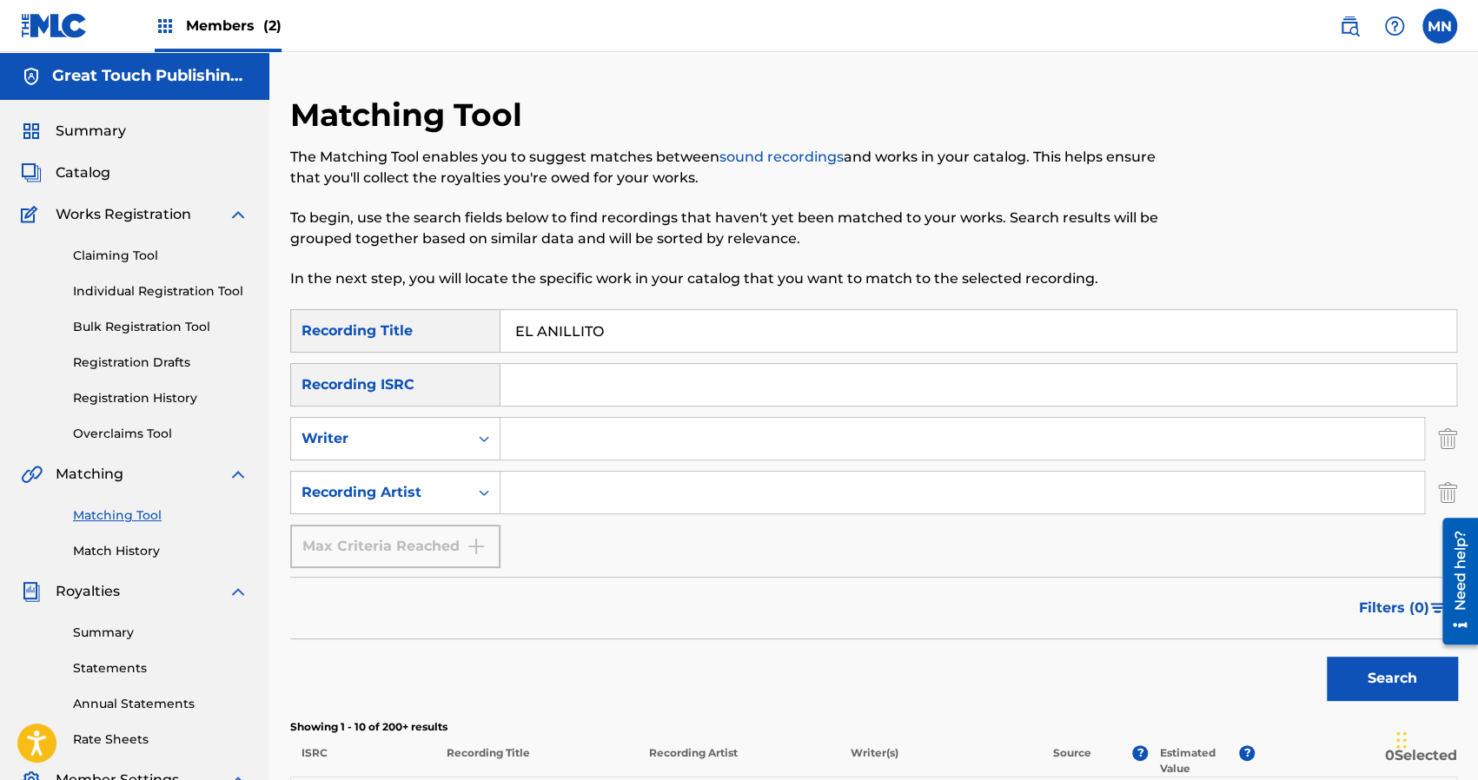
click at [550, 509] on input "Search Form" at bounding box center [963, 493] width 924 height 42
type input "LOS LLAYRAS"
click at [1327, 657] on button "Search" at bounding box center [1392, 678] width 130 height 43
click at [645, 606] on div "Filters ( 0 )" at bounding box center [873, 608] width 1167 height 63
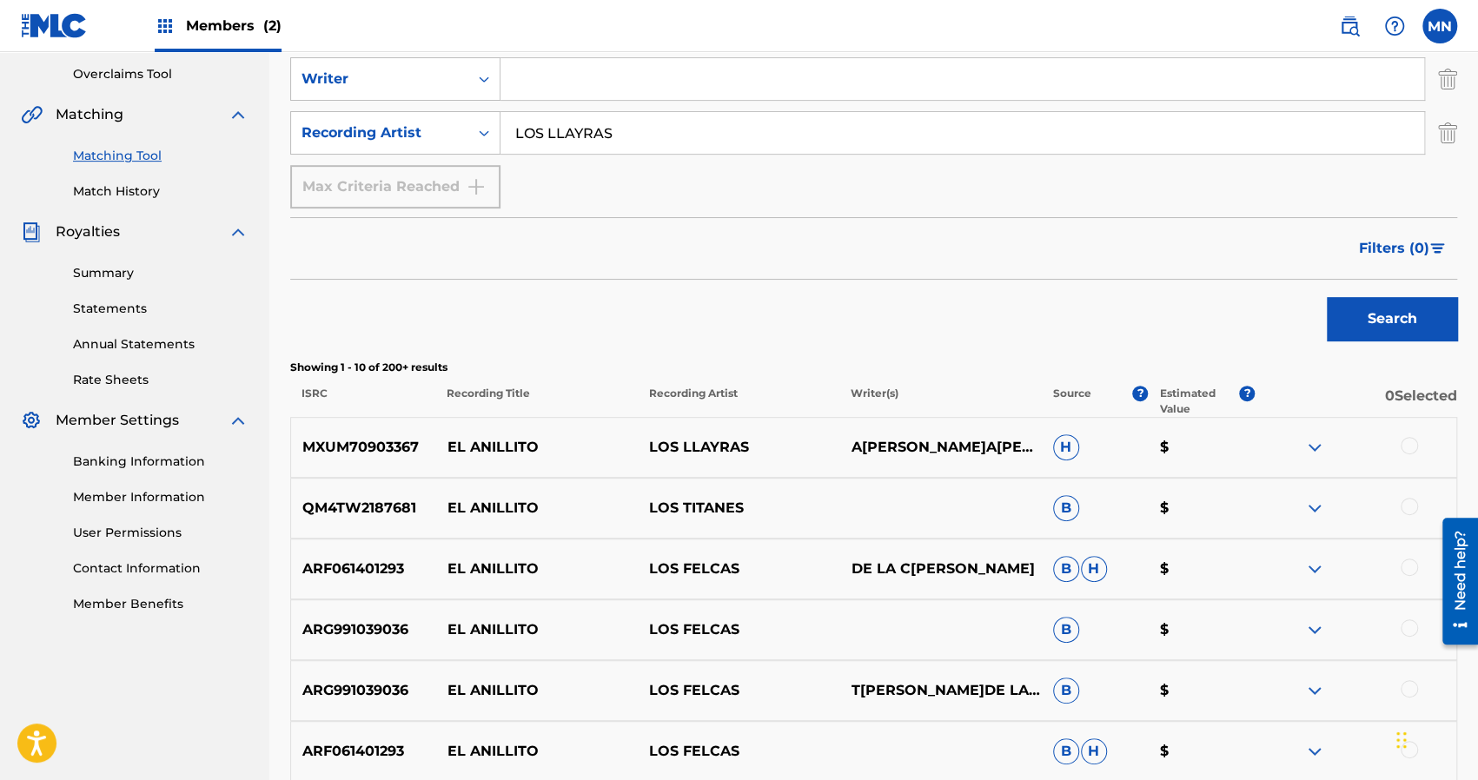
scroll to position [382, 0]
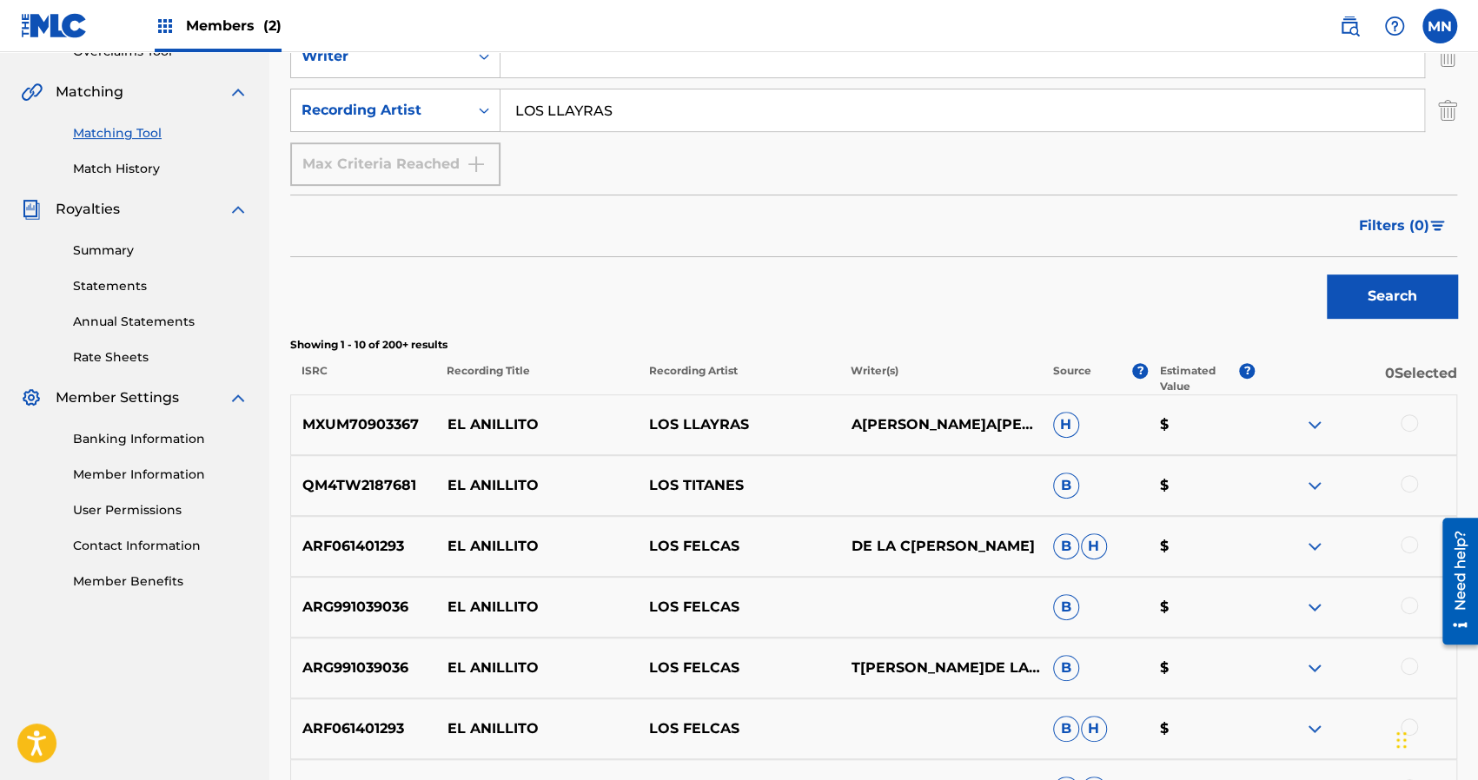
click at [1312, 427] on img at bounding box center [1315, 425] width 21 height 21
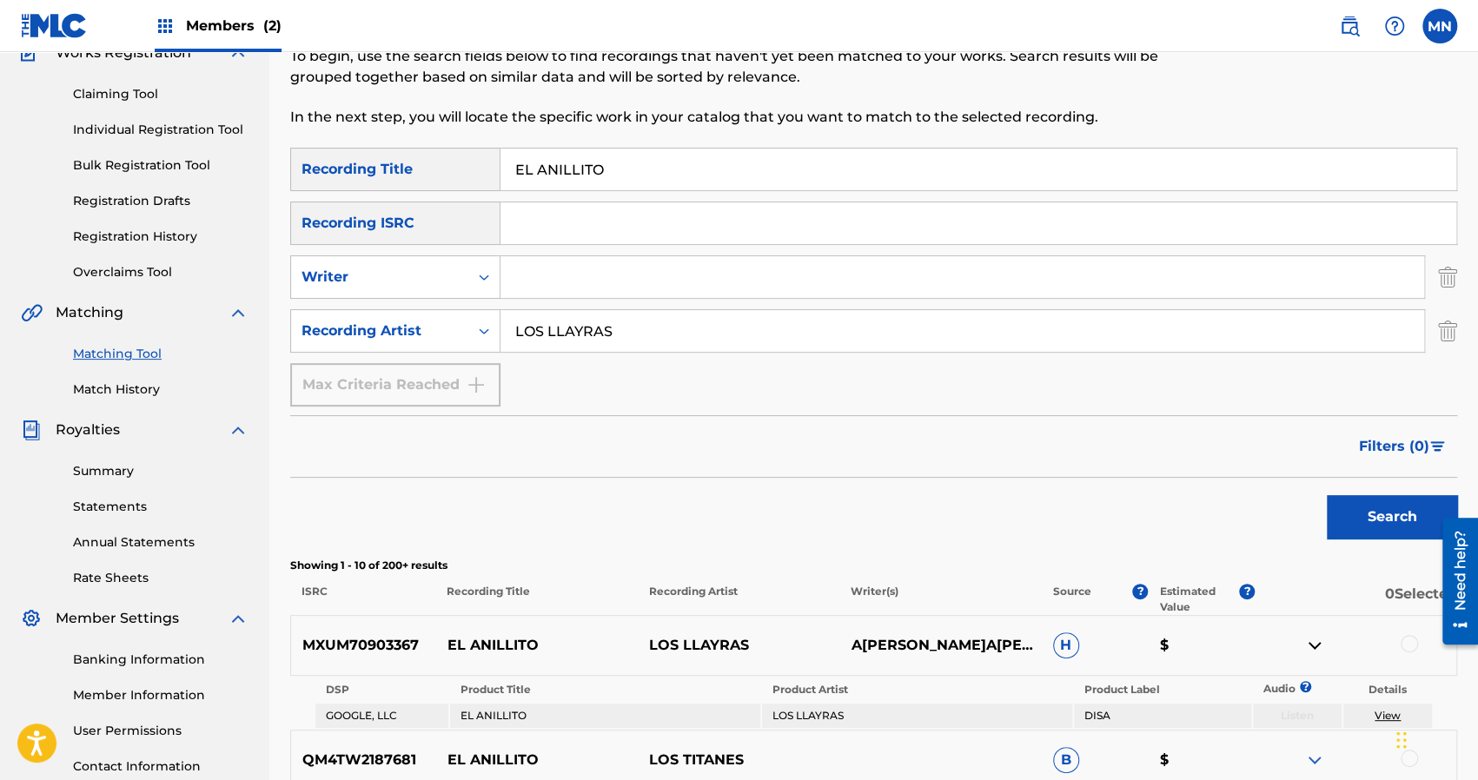
scroll to position [0, 0]
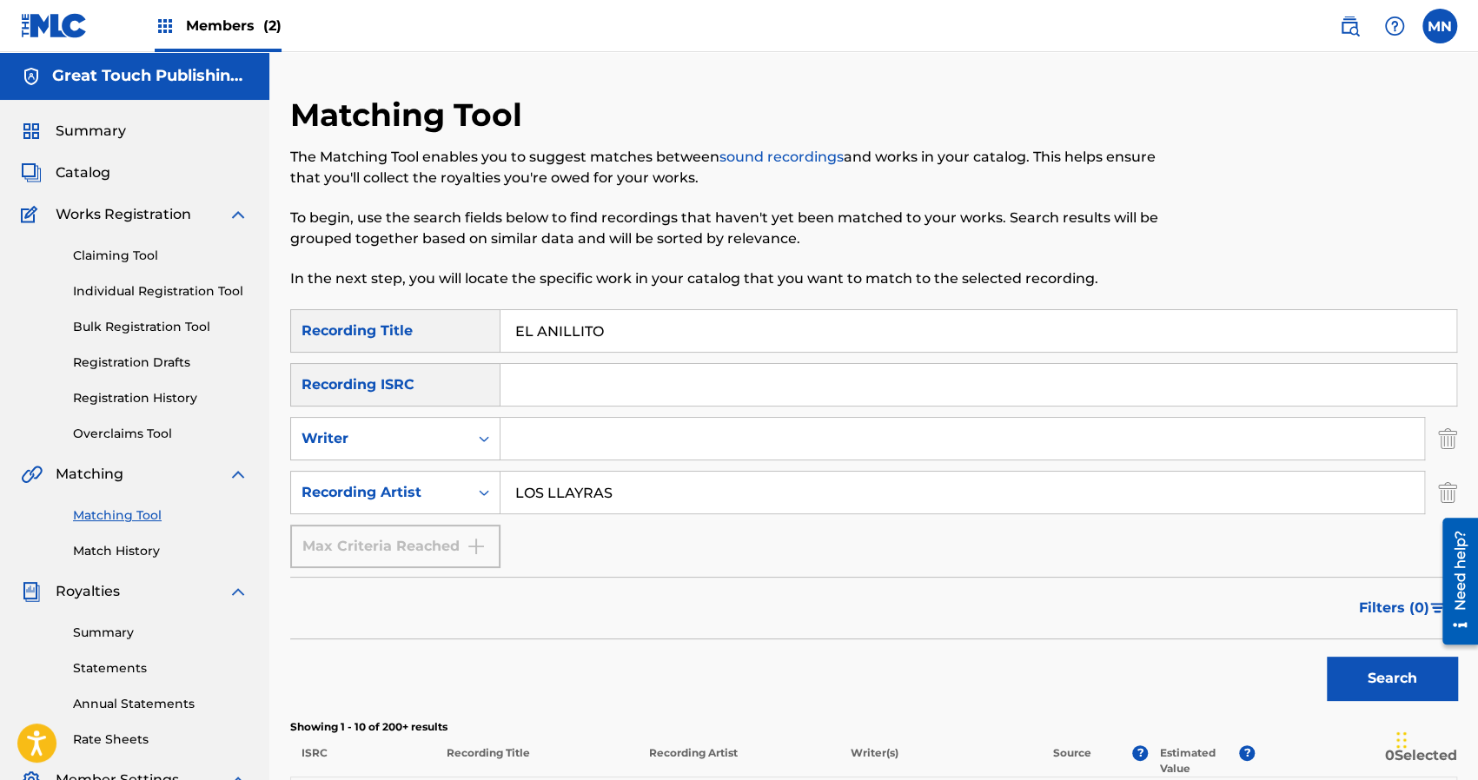
click at [646, 332] on input "EL ANILLITO" at bounding box center [979, 331] width 956 height 42
type input "E"
type input "ENTREGATE"
click at [648, 500] on input "LOS LLAYRAS" at bounding box center [963, 493] width 924 height 42
type input "L"
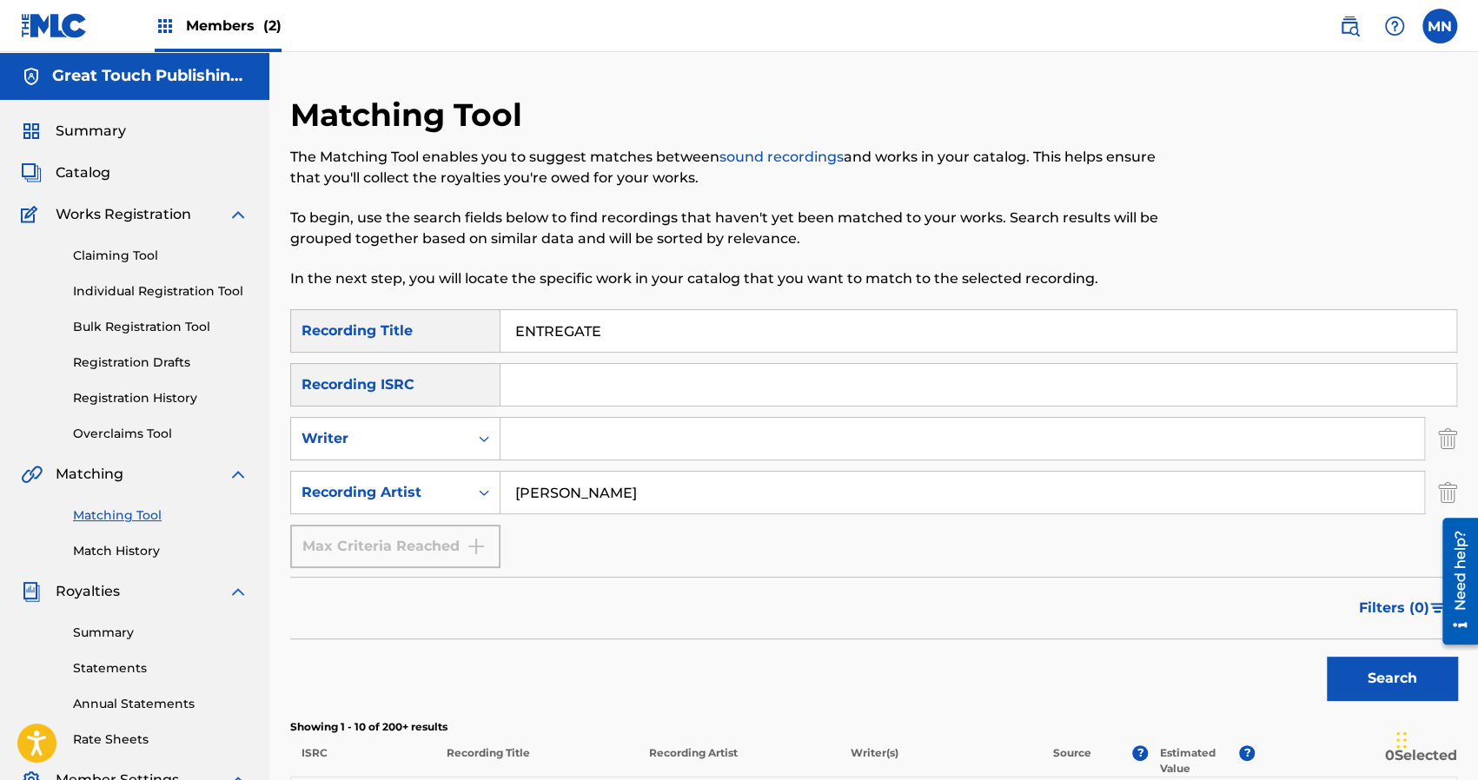
click at [1327, 657] on button "Search" at bounding box center [1392, 678] width 130 height 43
click at [750, 665] on div "Search" at bounding box center [873, 675] width 1167 height 70
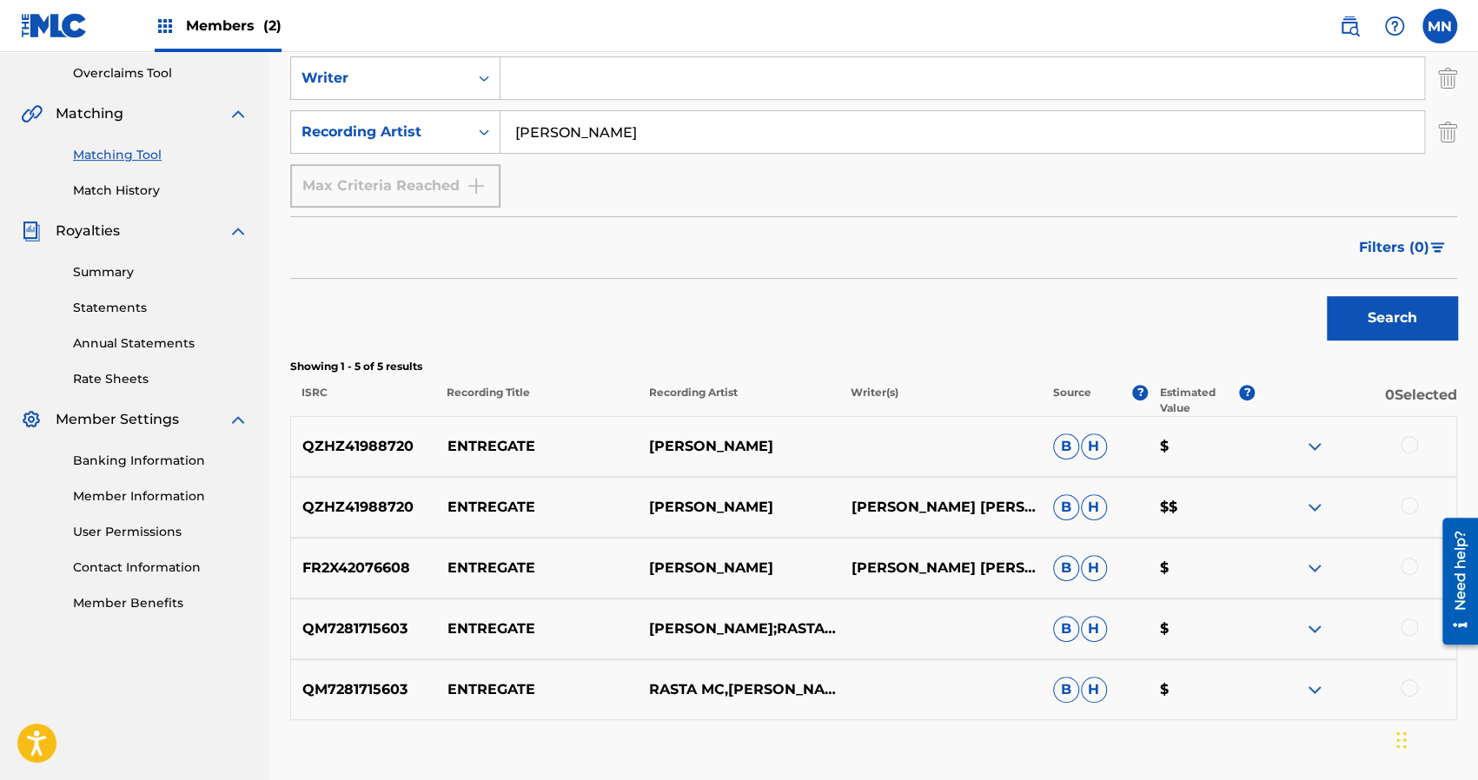
scroll to position [382, 0]
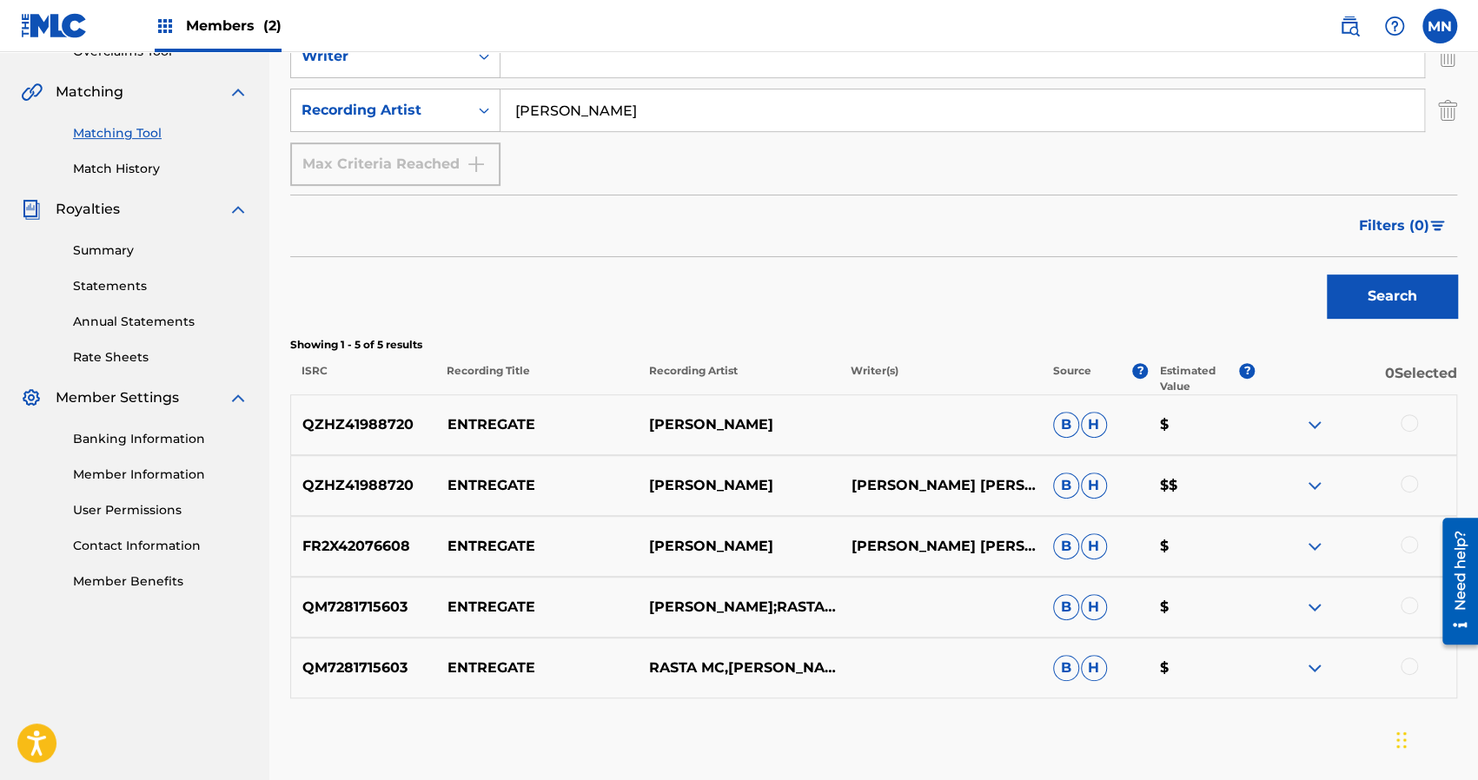
click at [750, 665] on p "RASTA MC,[PERSON_NAME]" at bounding box center [739, 668] width 202 height 21
click at [756, 661] on p "RASTA MC,[PERSON_NAME]" at bounding box center [739, 669] width 202 height 42
click at [694, 121] on input "[PERSON_NAME]" at bounding box center [963, 111] width 924 height 42
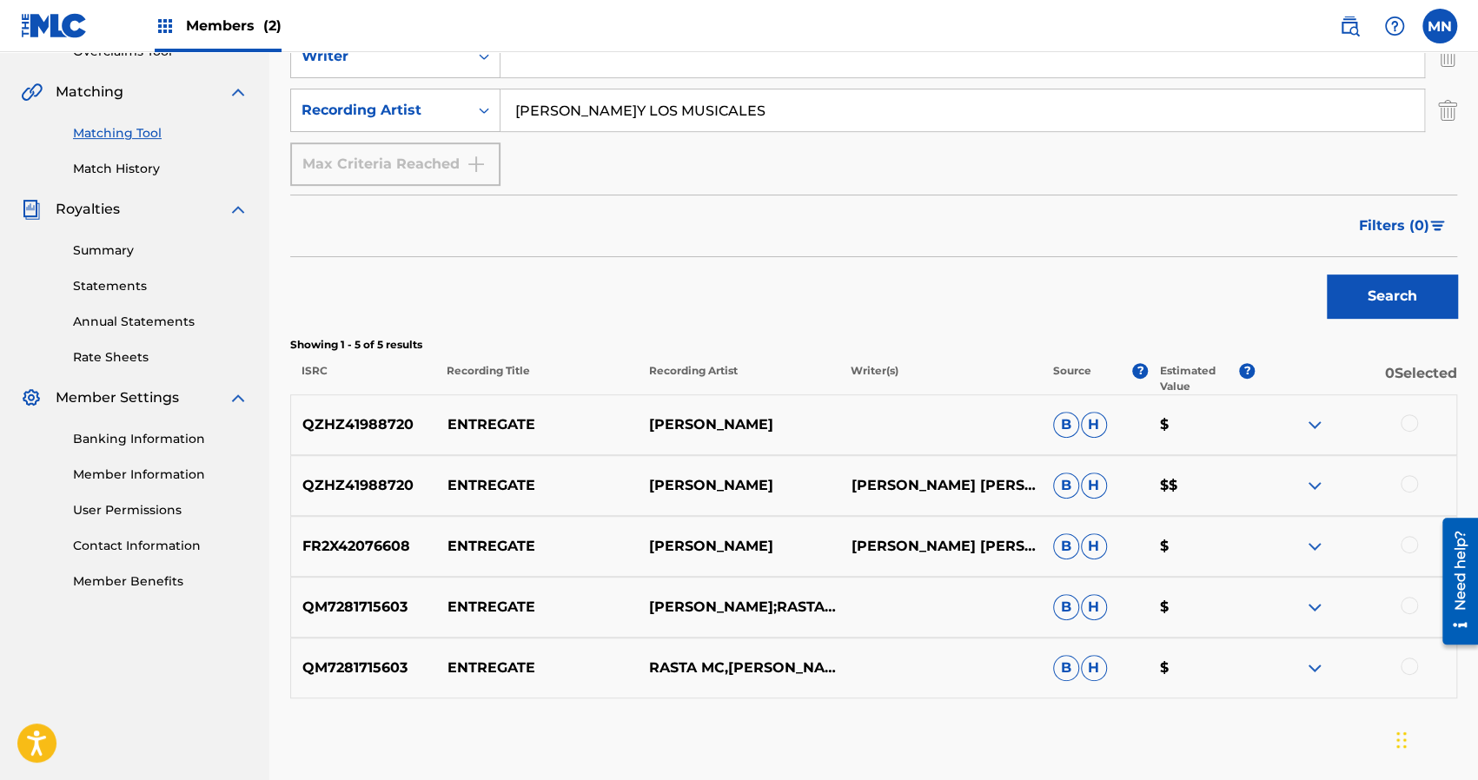
click at [1327, 275] on button "Search" at bounding box center [1392, 296] width 130 height 43
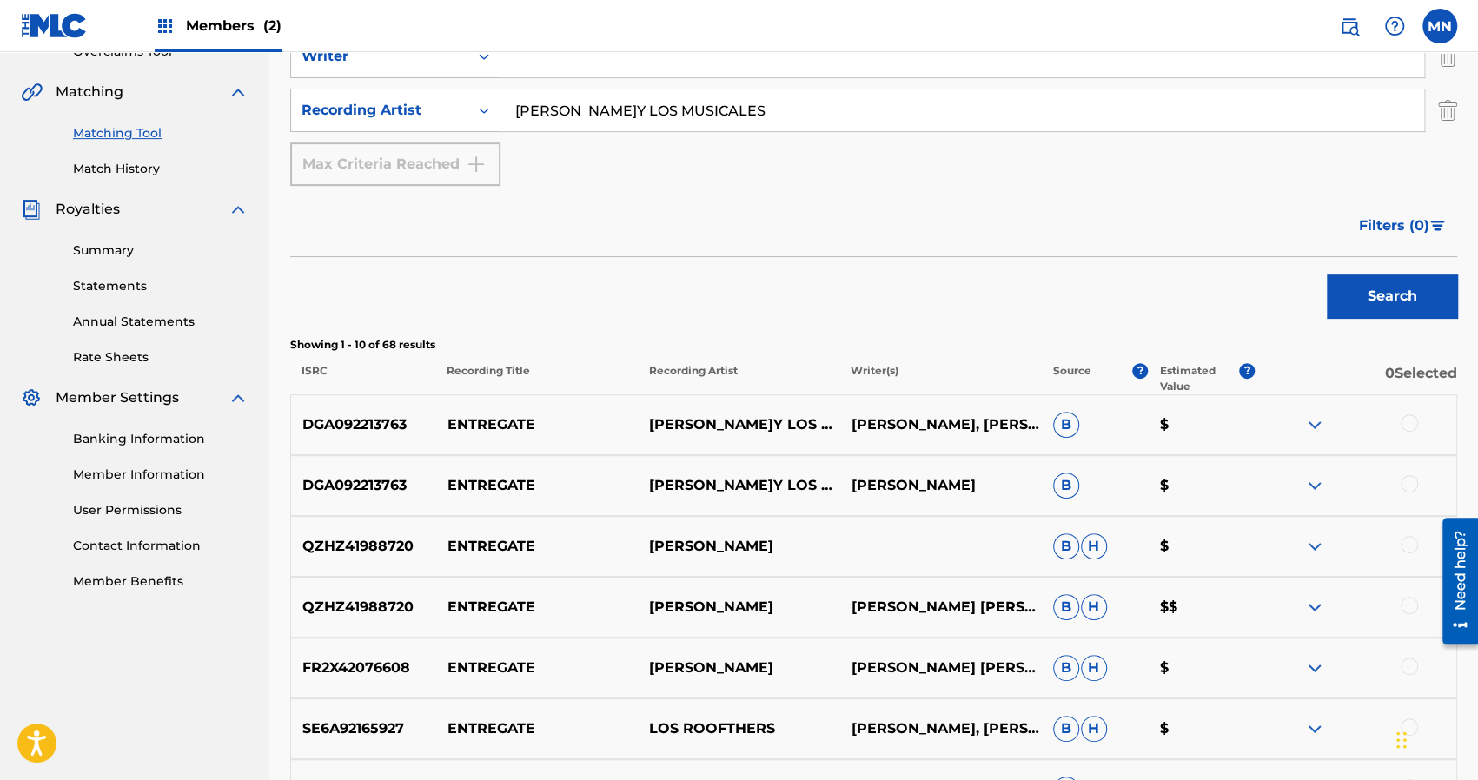
click at [694, 121] on input "[PERSON_NAME]Y LOS MUSICALES" at bounding box center [963, 111] width 924 height 42
type input "D"
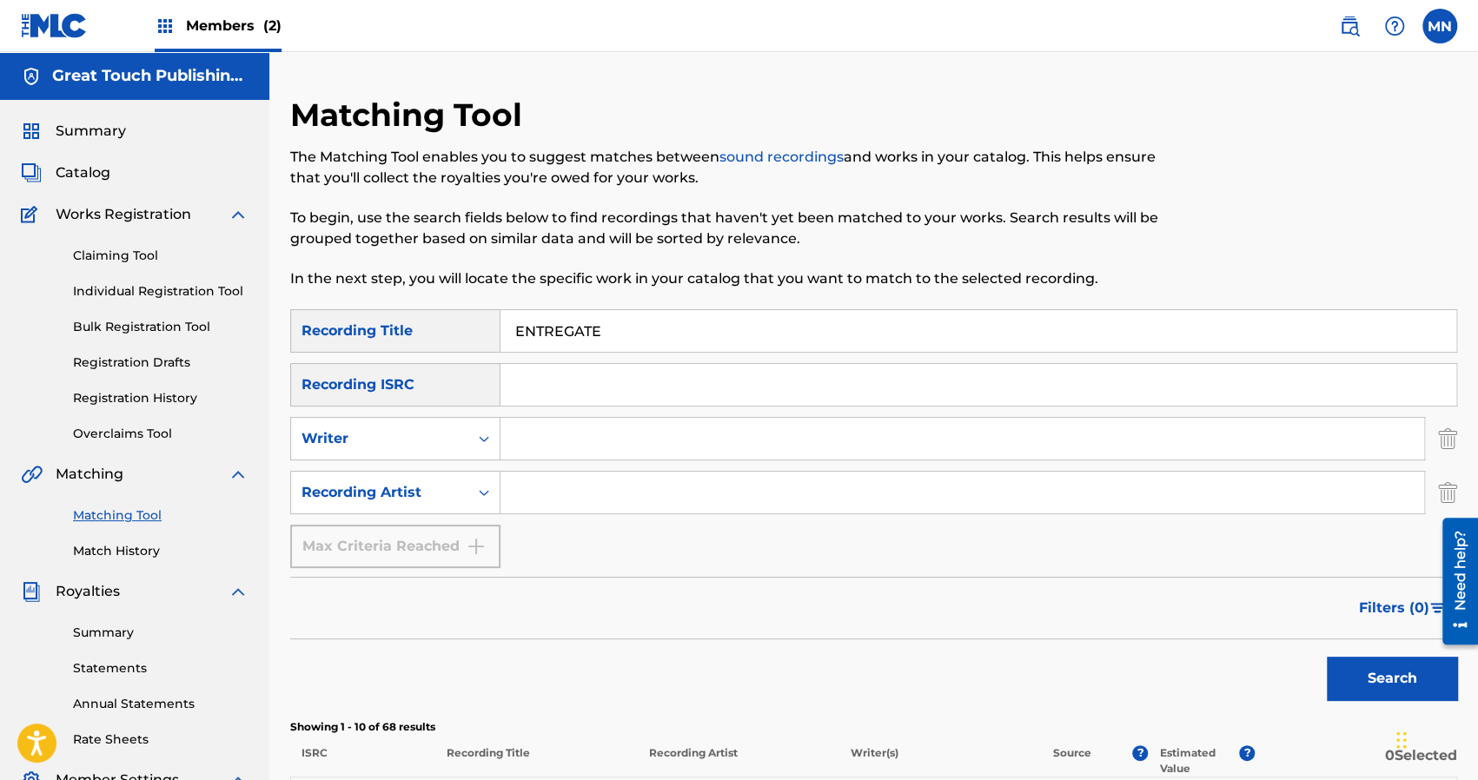
click at [624, 336] on input "ENTREGATE" at bounding box center [979, 331] width 956 height 42
type input "E"
type input "FORTUNA Y VICIO"
click at [1327, 657] on button "Search" at bounding box center [1392, 678] width 130 height 43
click at [694, 647] on div "Search" at bounding box center [873, 675] width 1167 height 70
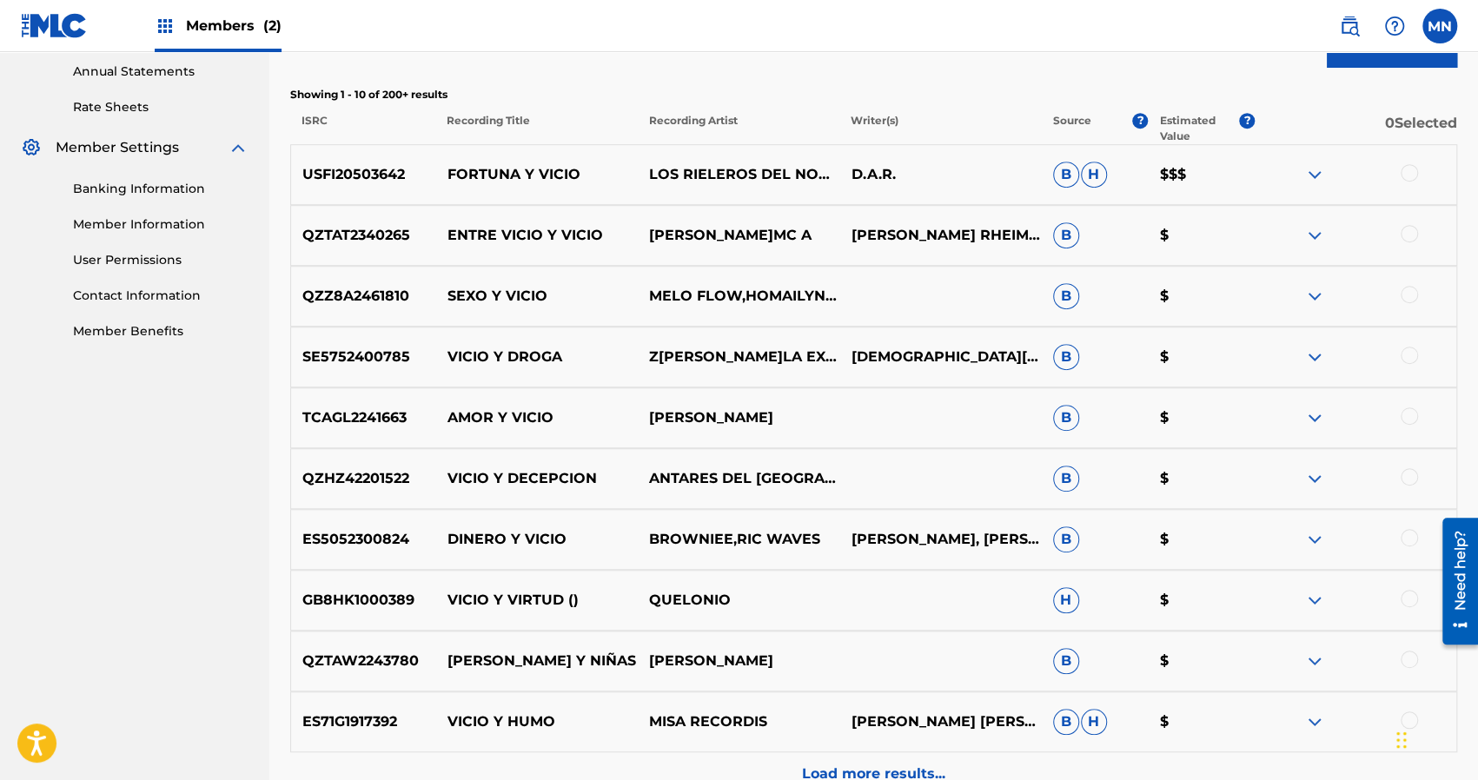
scroll to position [695, 0]
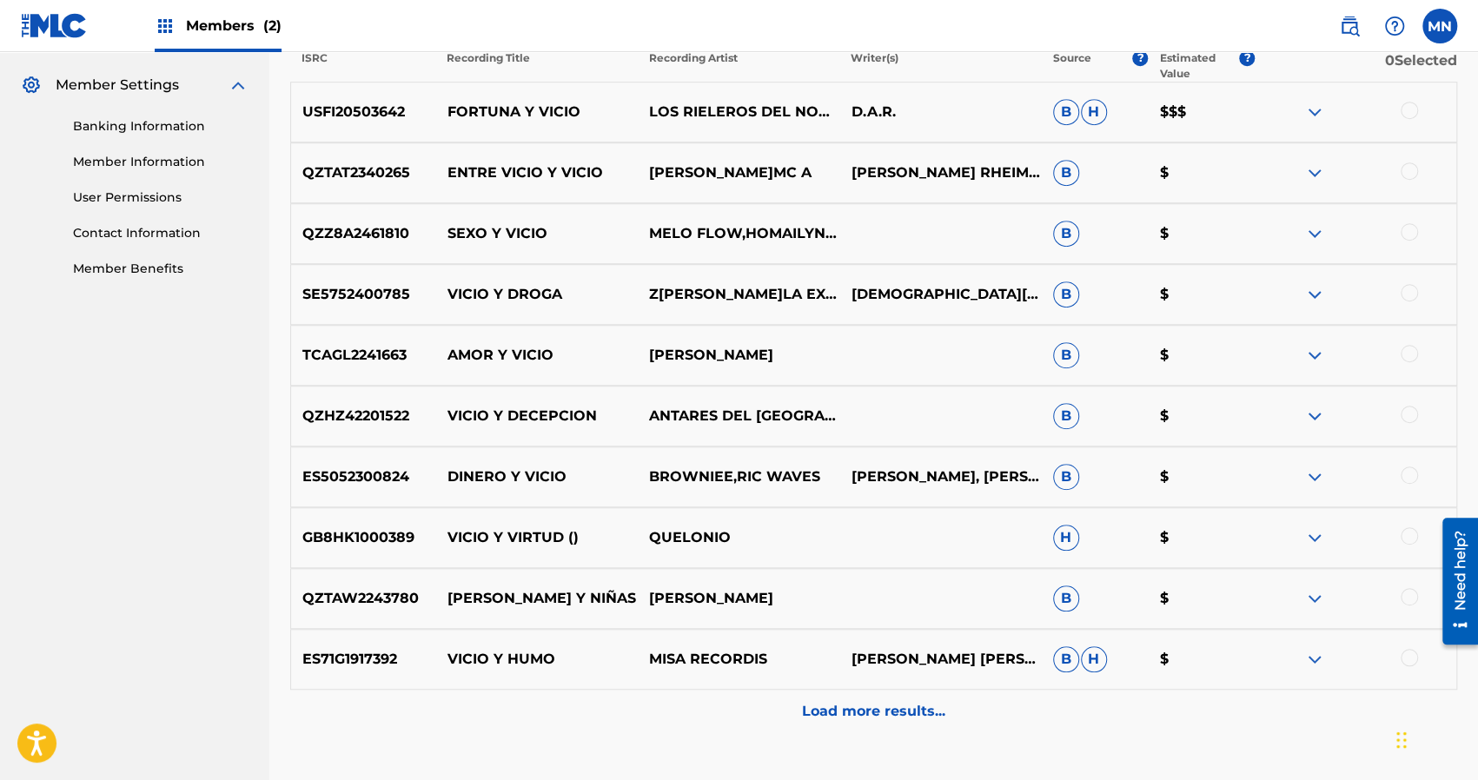
click at [1316, 110] on img at bounding box center [1315, 112] width 21 height 21
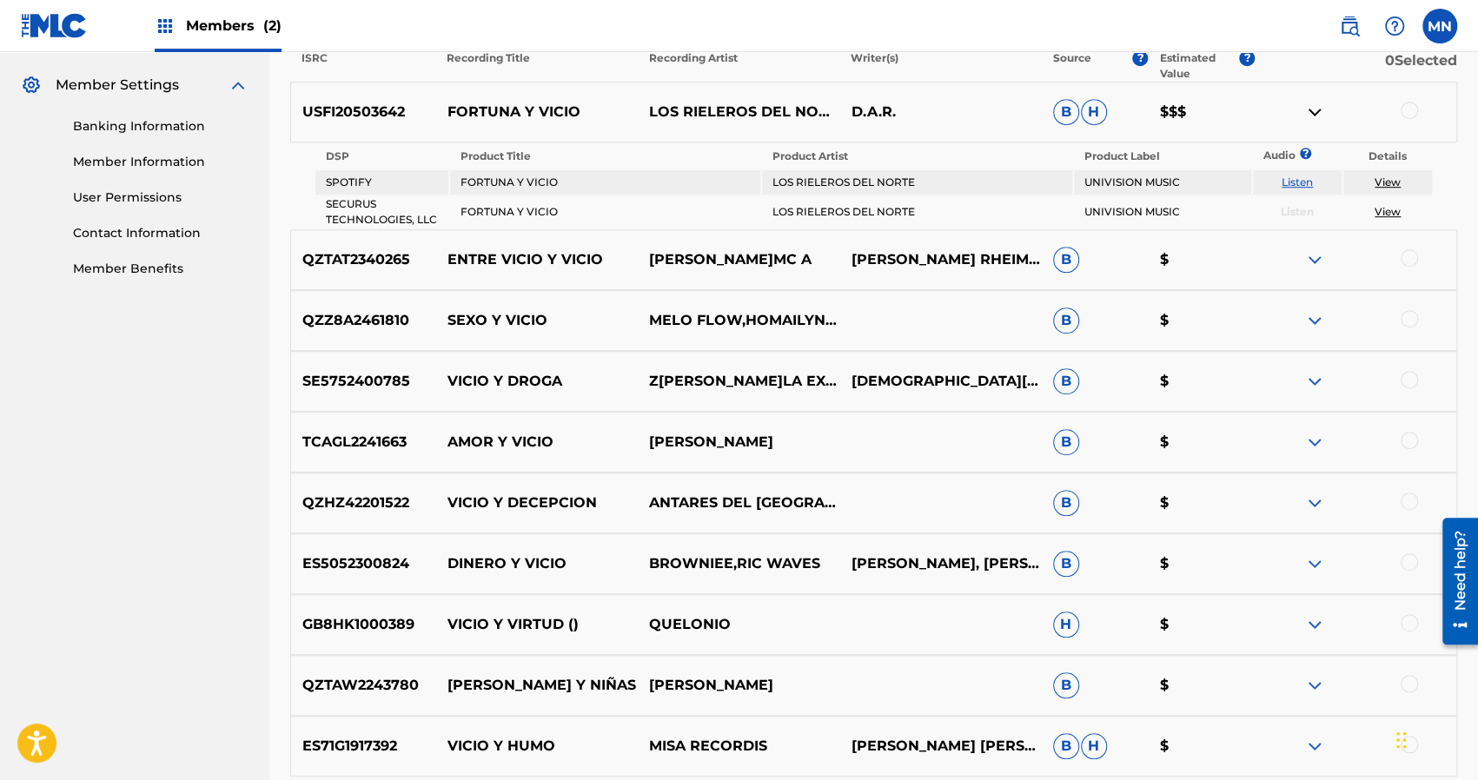
click at [1473, 138] on div "Matching Tool The Matching Tool enables you to suggest matches between sound re…" at bounding box center [873, 153] width 1209 height 1507
click at [214, 481] on nav "Great Touch Publishing Inc Summary Catalog Works Registration Claiming Tool Ind…" at bounding box center [134, 132] width 269 height 1551
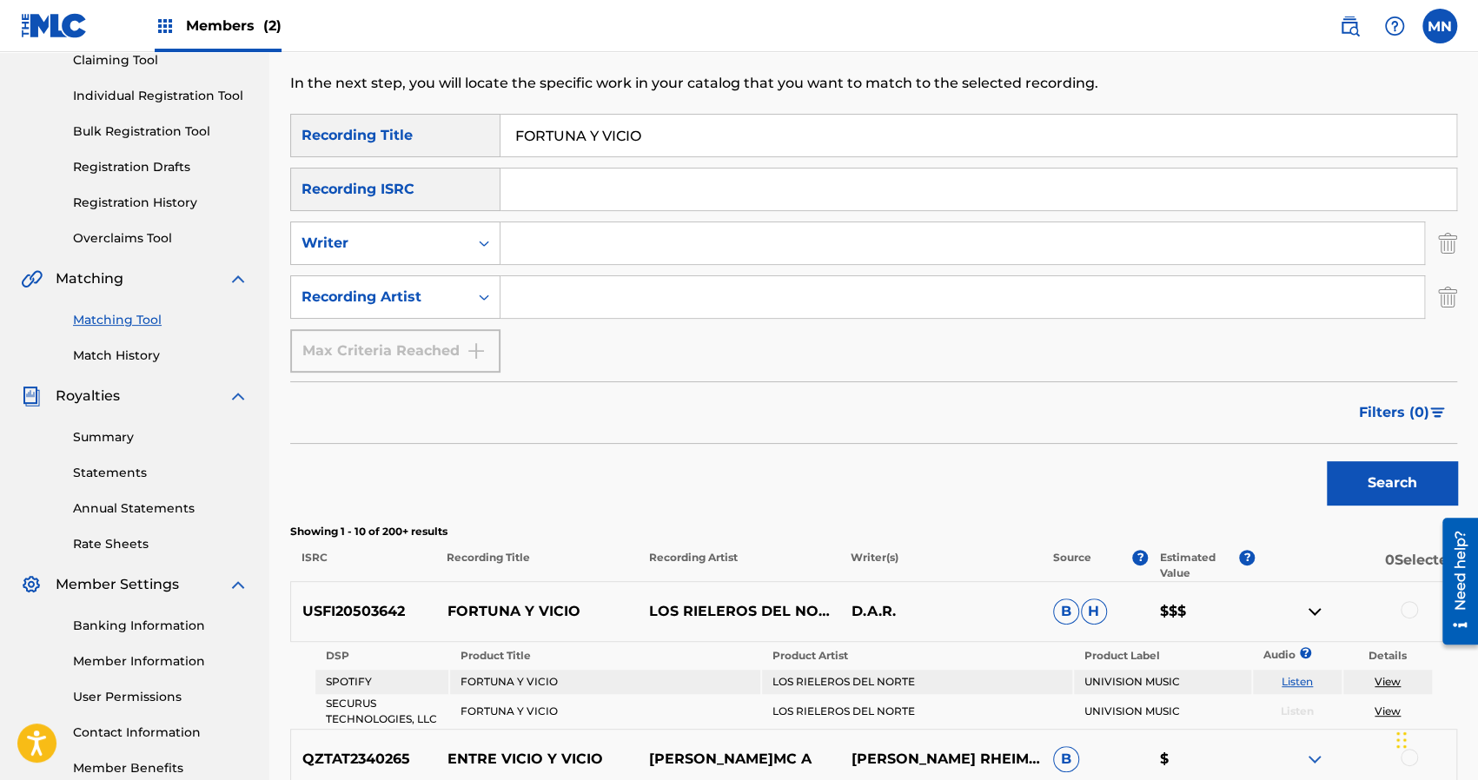
scroll to position [139, 0]
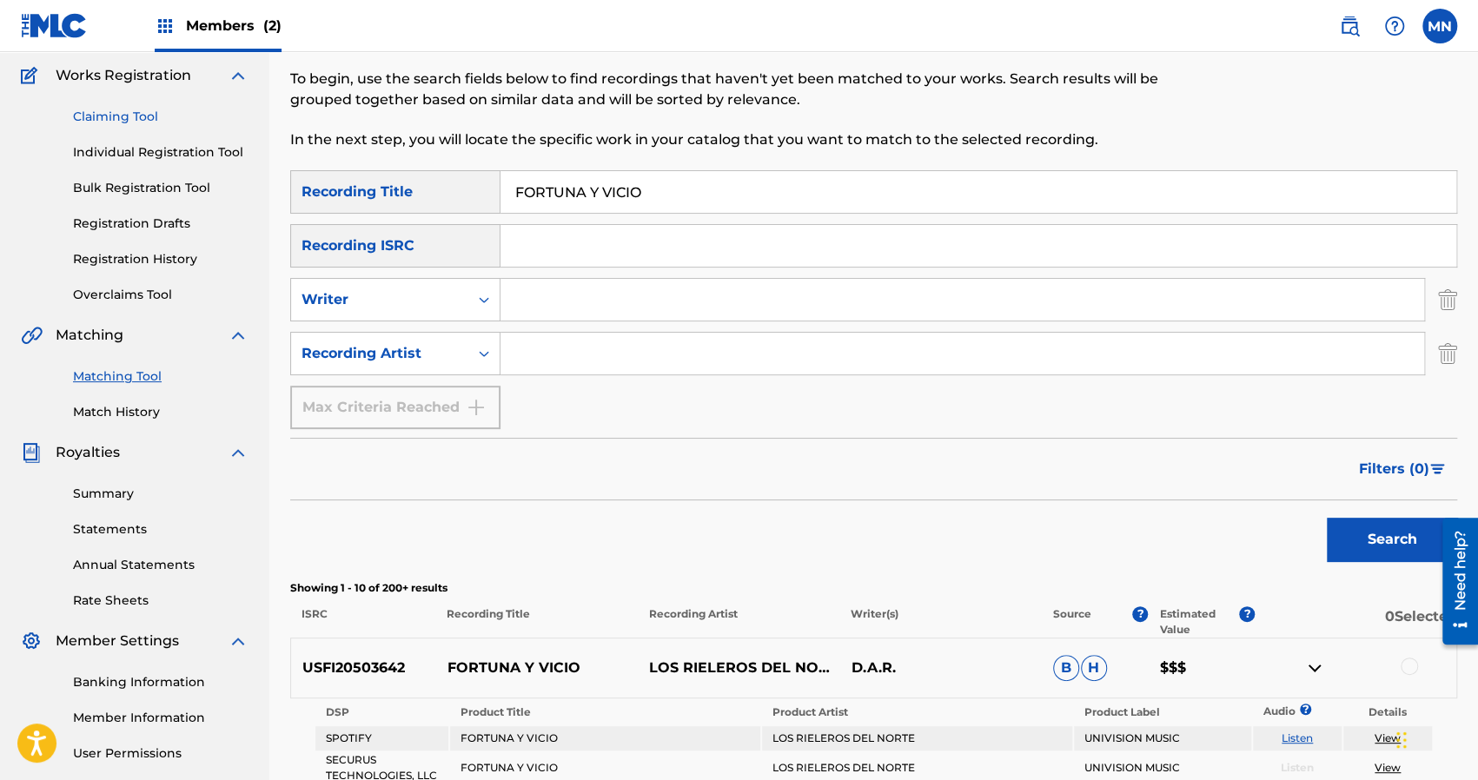
click at [102, 119] on link "Claiming Tool" at bounding box center [161, 117] width 176 height 18
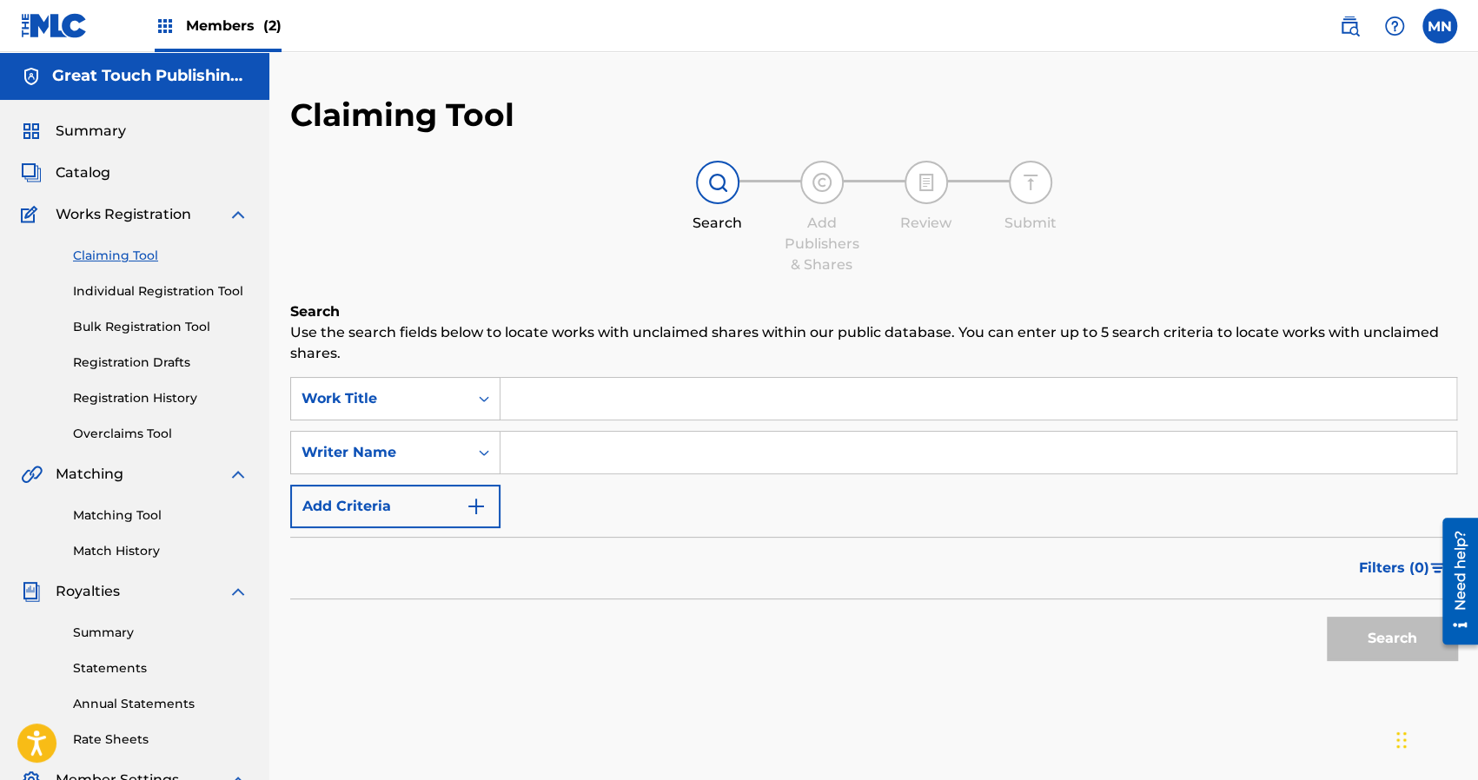
click at [595, 410] on input "Search Form" at bounding box center [979, 399] width 956 height 42
click at [1327, 617] on button "Search" at bounding box center [1392, 638] width 130 height 43
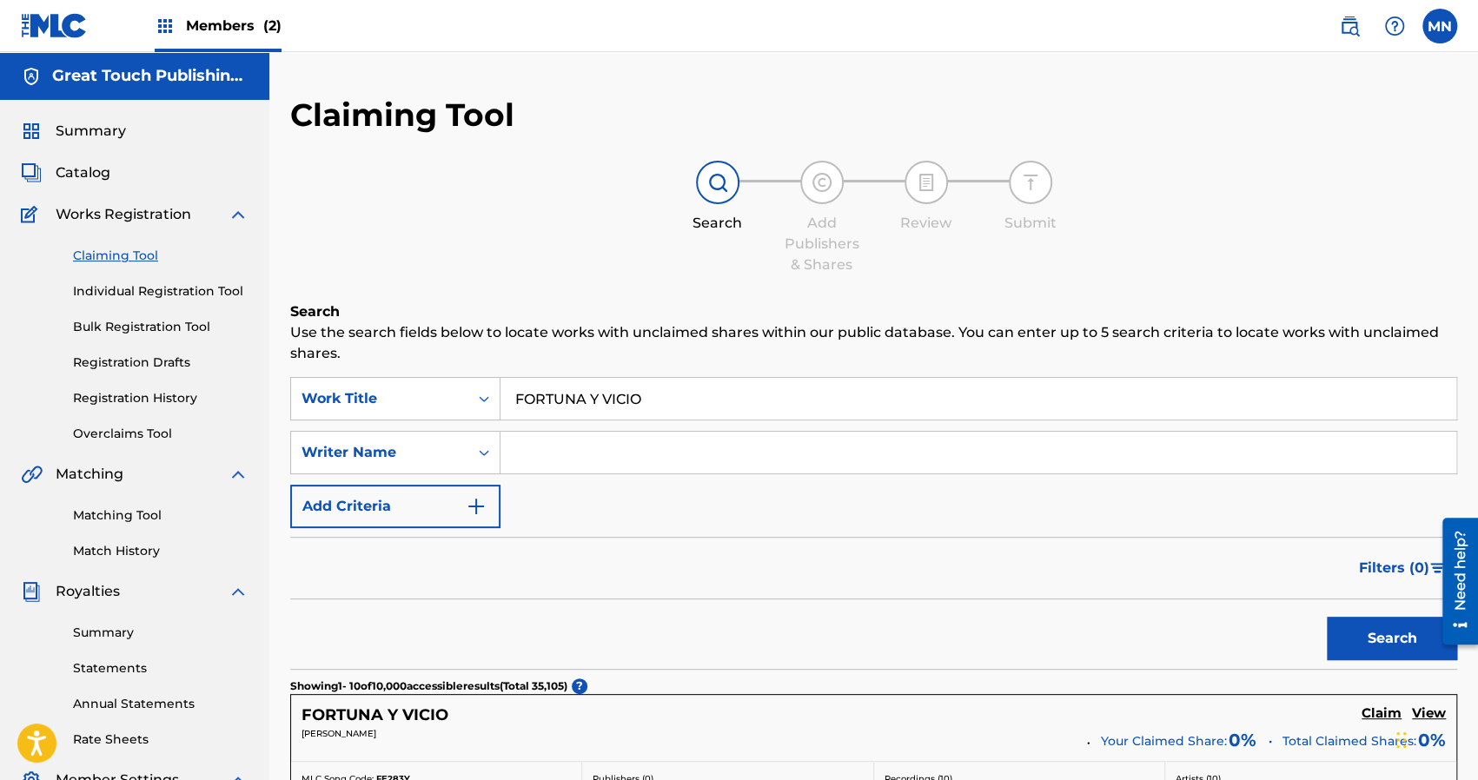
click at [707, 634] on div "Search" at bounding box center [873, 635] width 1167 height 70
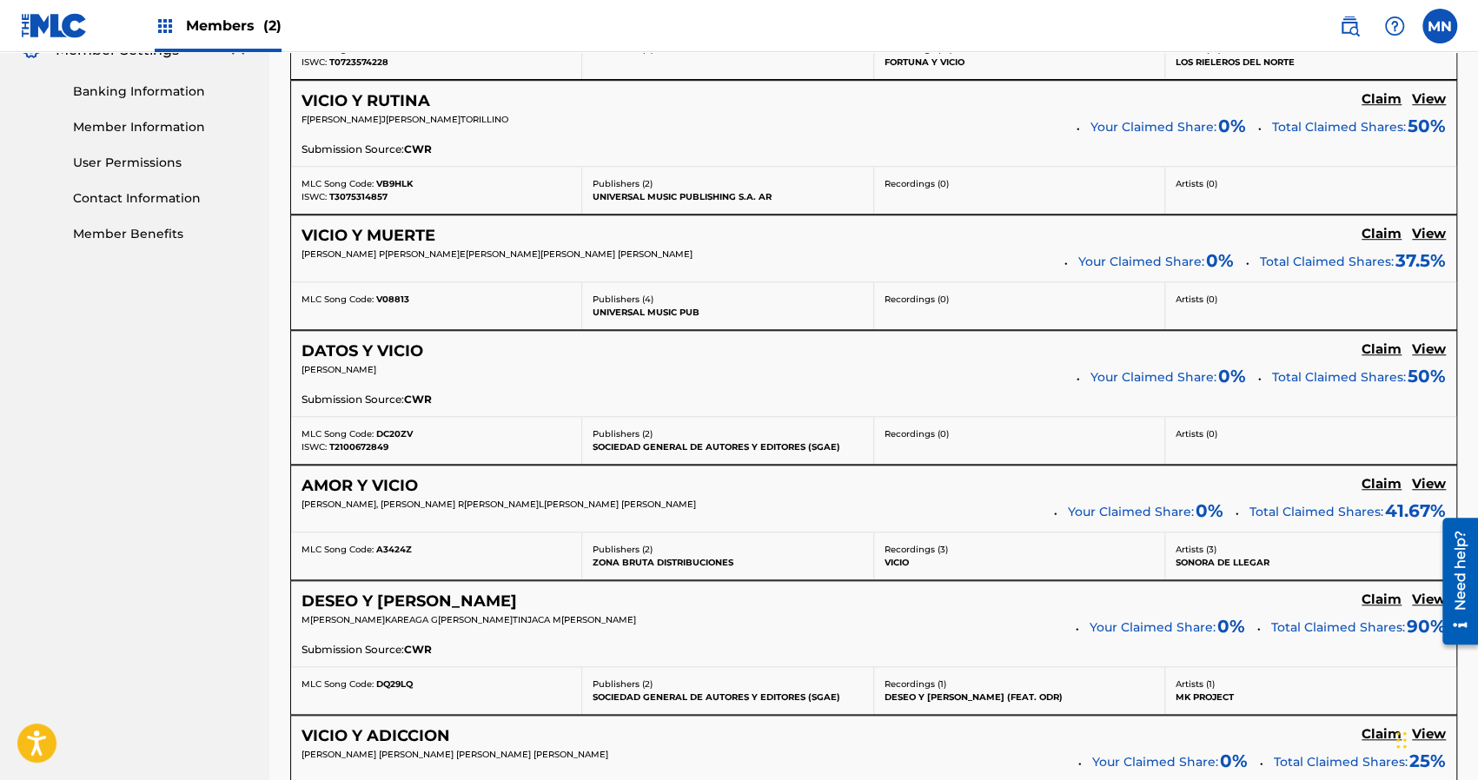
scroll to position [47, 0]
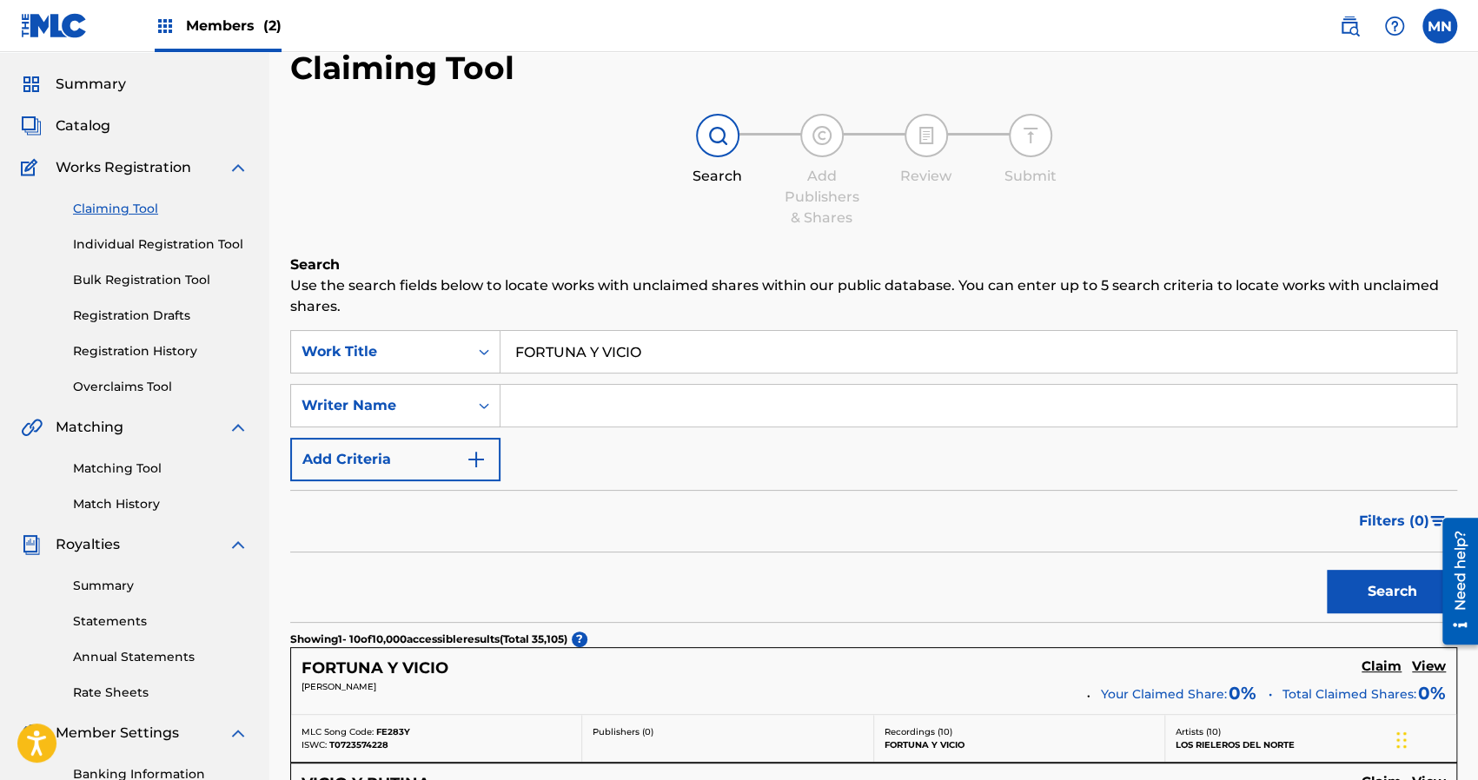
click at [683, 340] on input "FORTUNA Y VICIO" at bounding box center [979, 352] width 956 height 42
type input "F"
type input "OJITOS TRISTES"
click at [1327, 570] on button "Search" at bounding box center [1392, 591] width 130 height 43
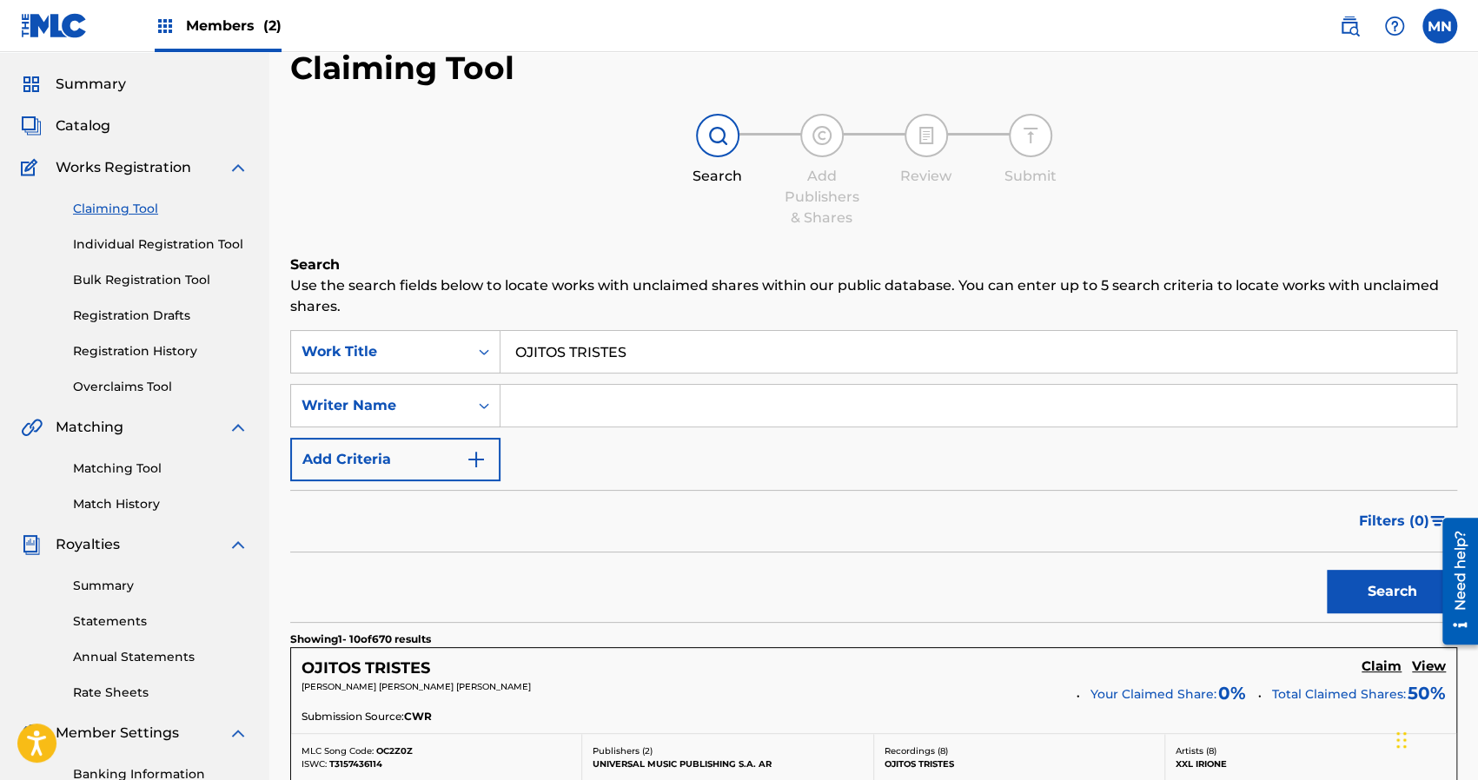
click at [714, 561] on div "Search" at bounding box center [873, 588] width 1167 height 70
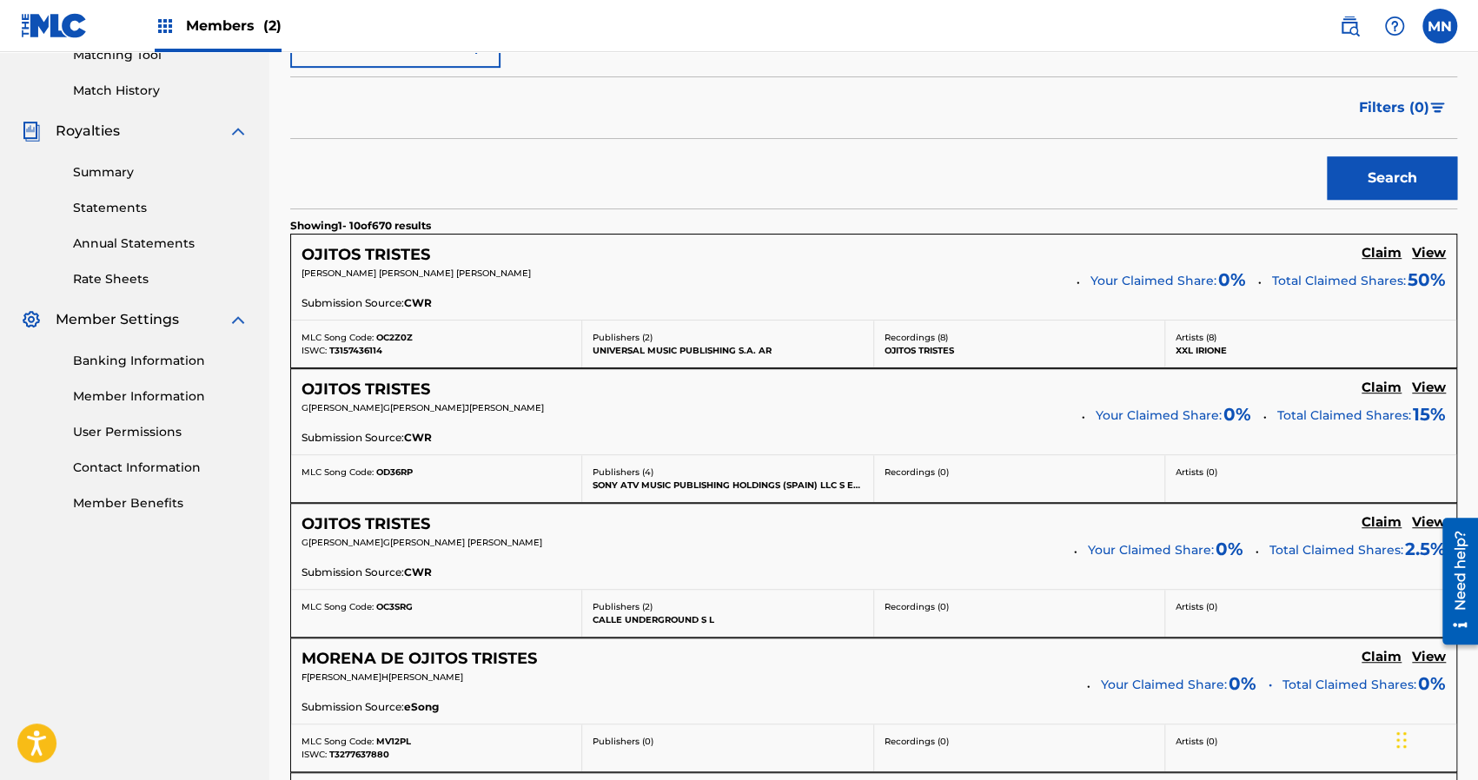
click at [714, 561] on div "SearchWithCriteriad62c8f81-0637-4103-a739-85a27f992286 Work Title OJITOS TRISTE…" at bounding box center [873, 762] width 1167 height 1690
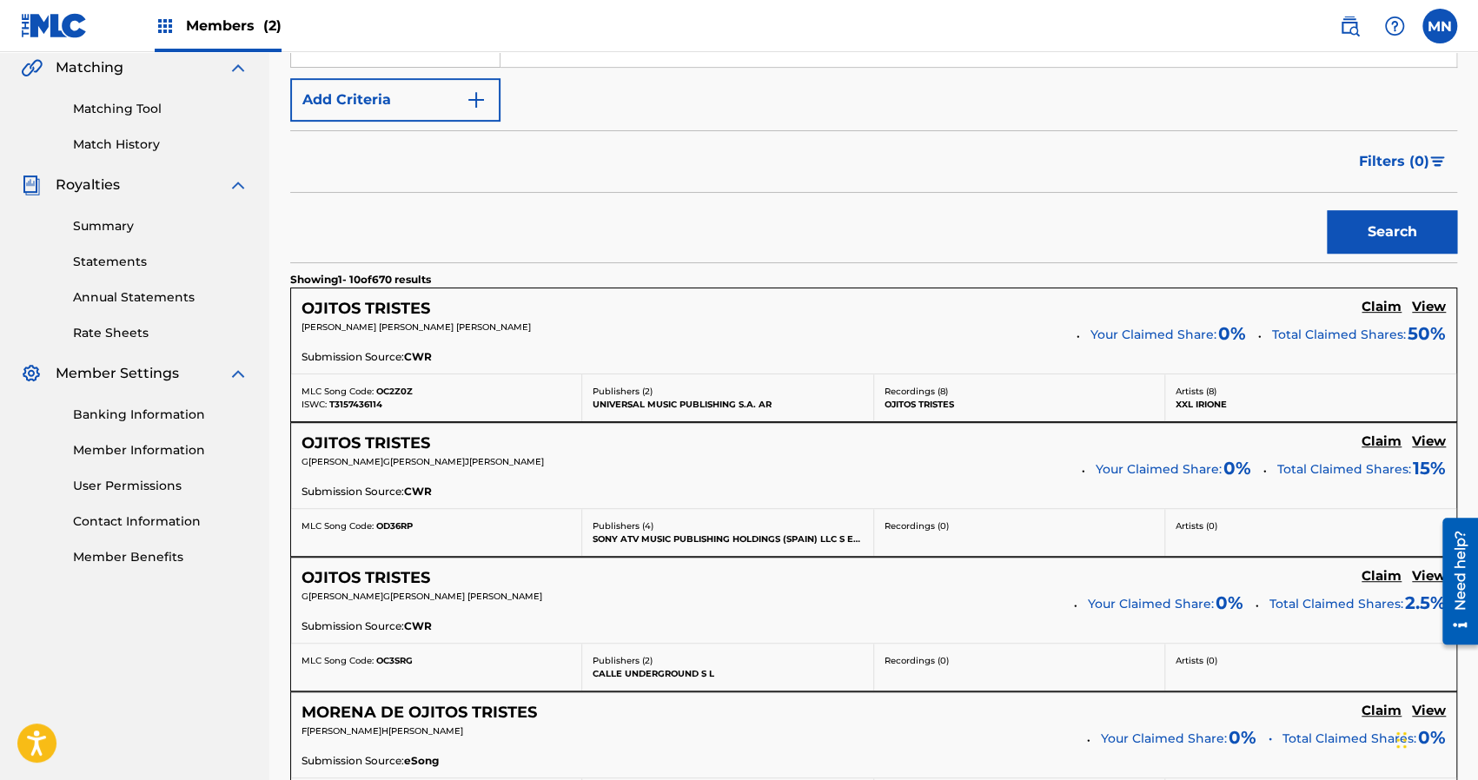
scroll to position [0, 0]
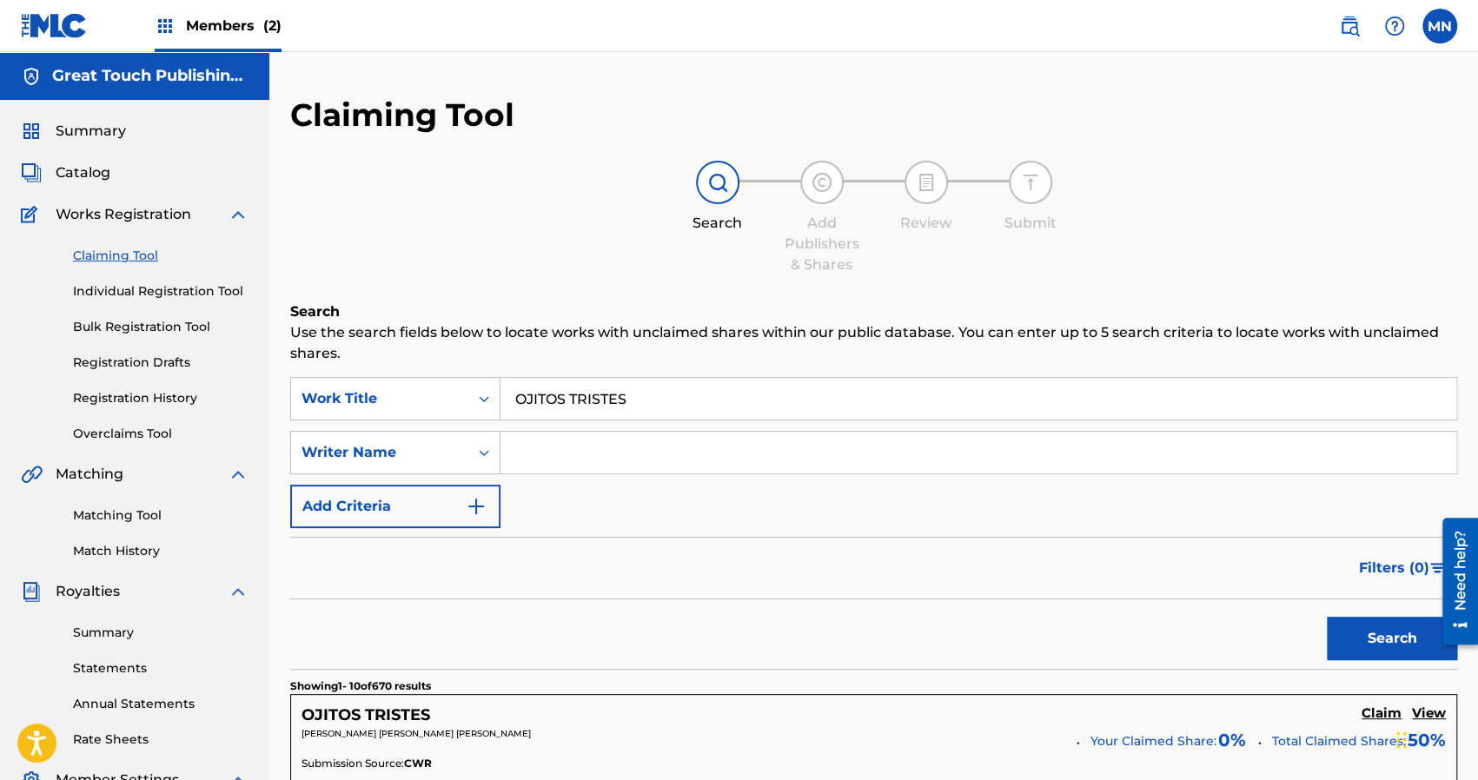
click at [610, 459] on input "Search Form" at bounding box center [979, 453] width 956 height 42
type input "[PERSON_NAME]"
click at [1327, 617] on button "Search" at bounding box center [1392, 638] width 130 height 43
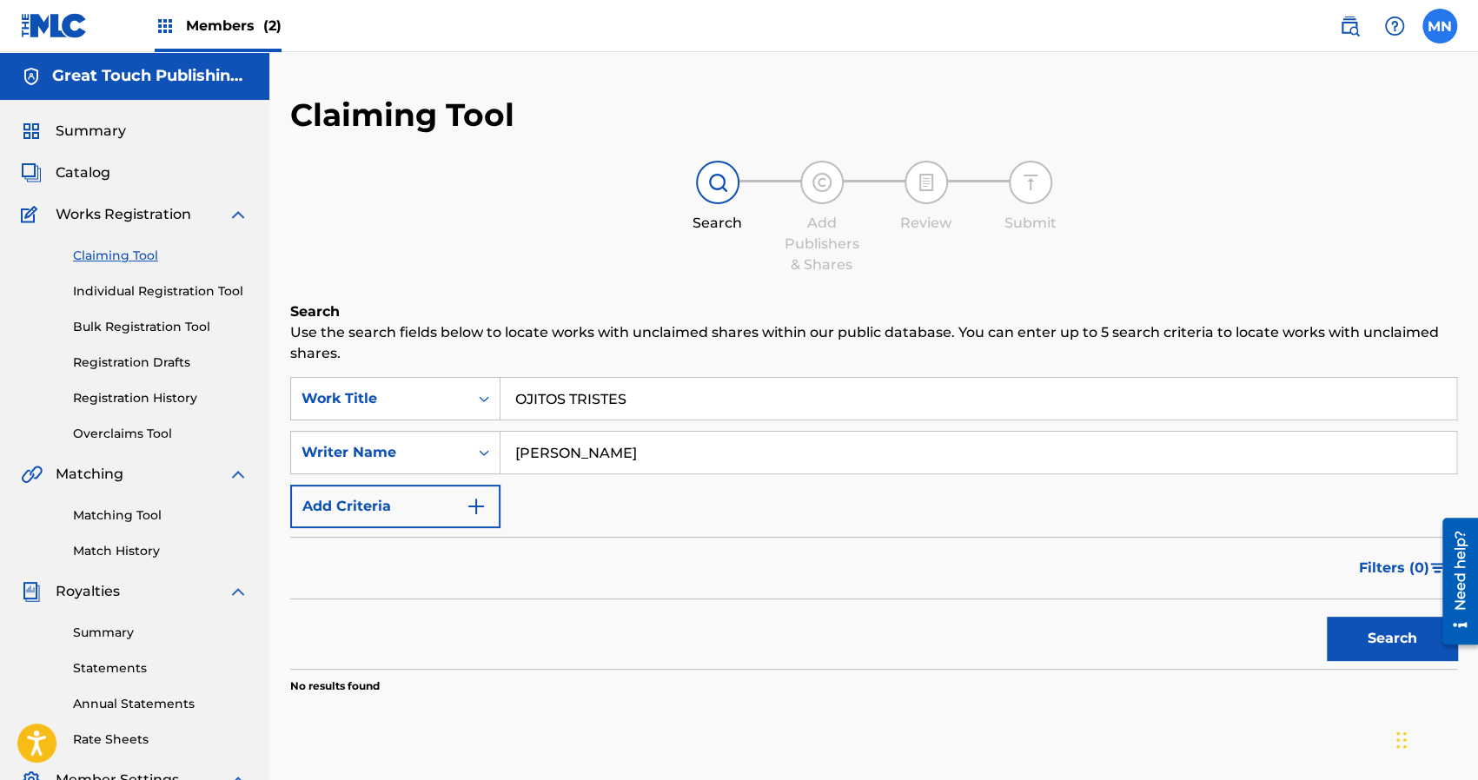
click at [1441, 31] on label at bounding box center [1440, 26] width 35 height 35
click at [1440, 26] on input "MN [PERSON_NAME][EMAIL_ADDRESS][DOMAIN_NAME] Notification Preferences Profile L…" at bounding box center [1440, 26] width 0 height 0
click at [1264, 245] on p "Log out" at bounding box center [1272, 246] width 41 height 16
click at [1440, 26] on input "MN [PERSON_NAME][EMAIL_ADDRESS][DOMAIN_NAME] Notification Preferences Profile L…" at bounding box center [1440, 26] width 0 height 0
